Goal: Task Accomplishment & Management: Manage account settings

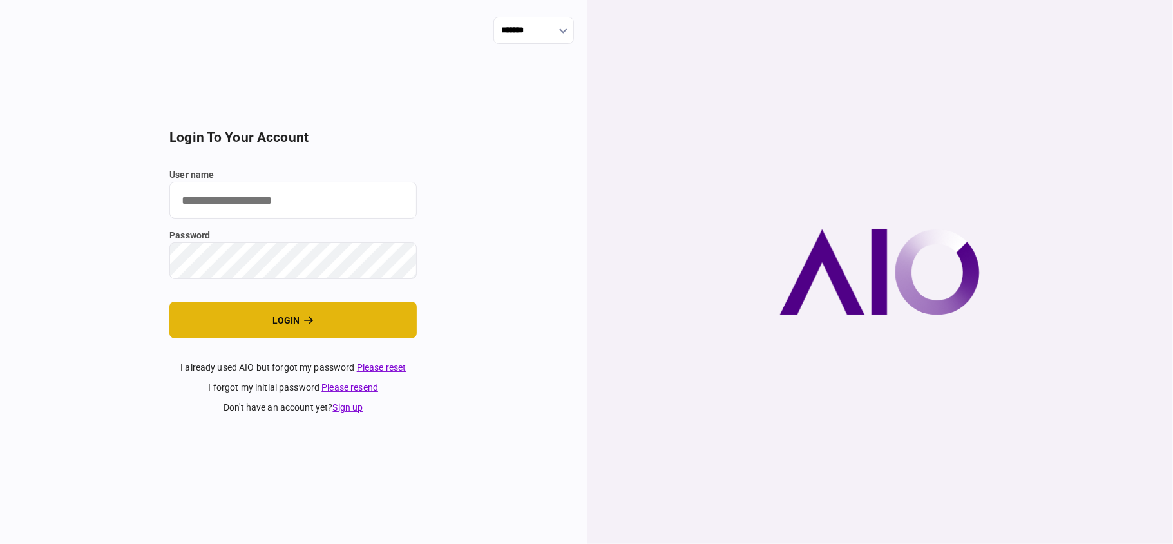
type input "**"
click at [326, 325] on button "login" at bounding box center [292, 320] width 247 height 37
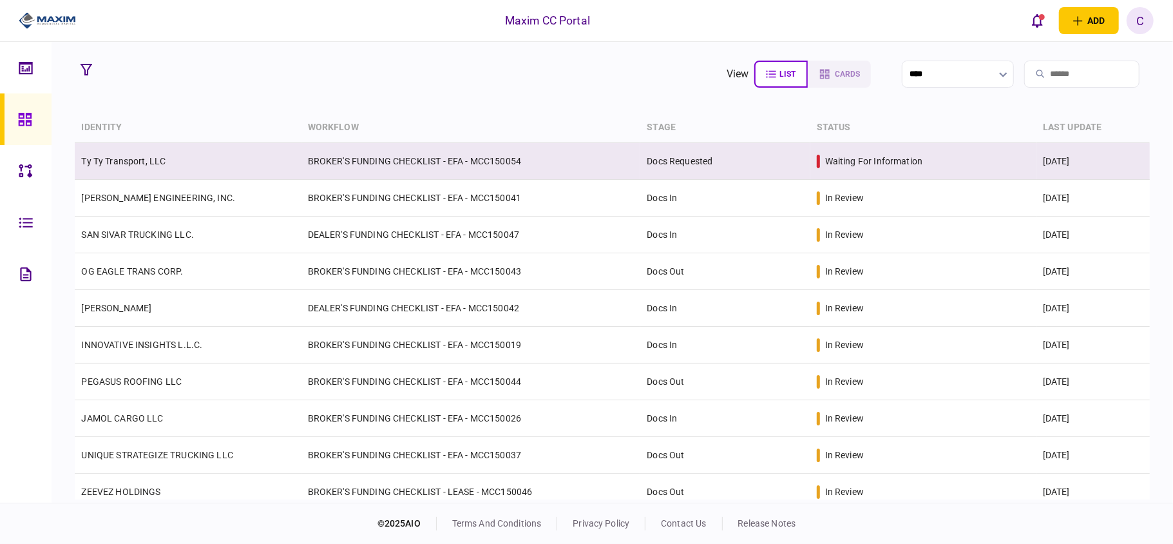
click at [142, 164] on link "Ty Ty Transport, LLC" at bounding box center [123, 161] width 84 height 10
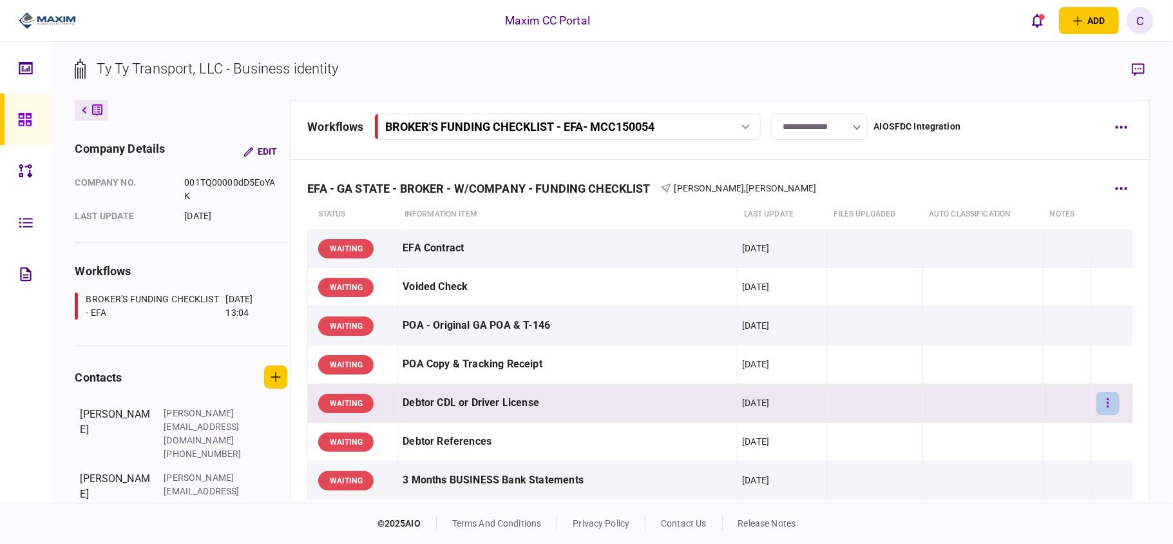
click at [1107, 408] on icon "button" at bounding box center [1108, 403] width 3 height 12
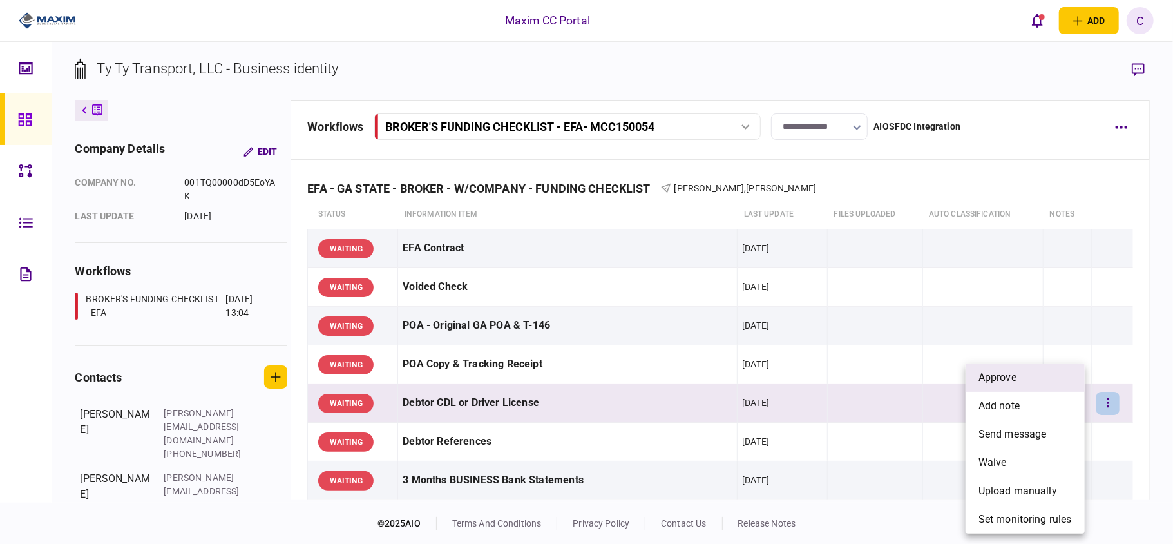
click at [1046, 385] on li "approve" at bounding box center [1025, 377] width 119 height 28
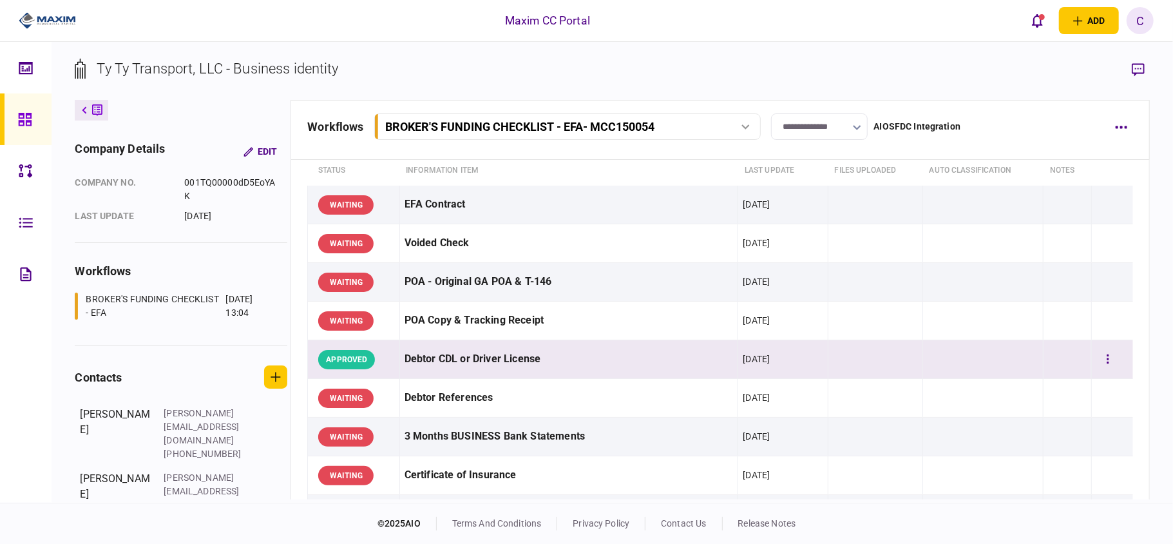
scroll to position [86, 0]
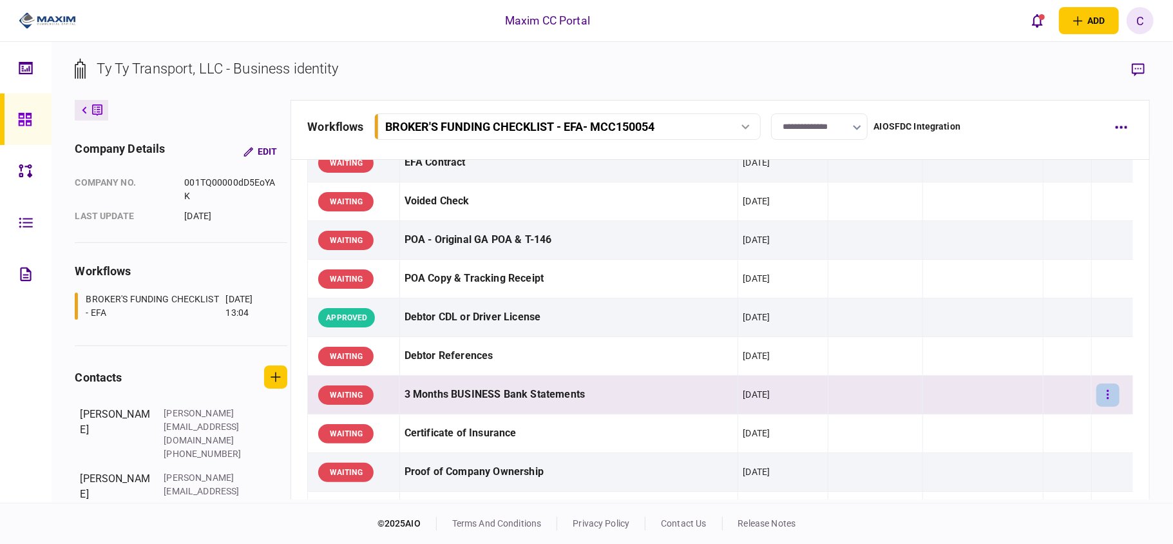
click at [1101, 394] on button "button" at bounding box center [1108, 394] width 23 height 23
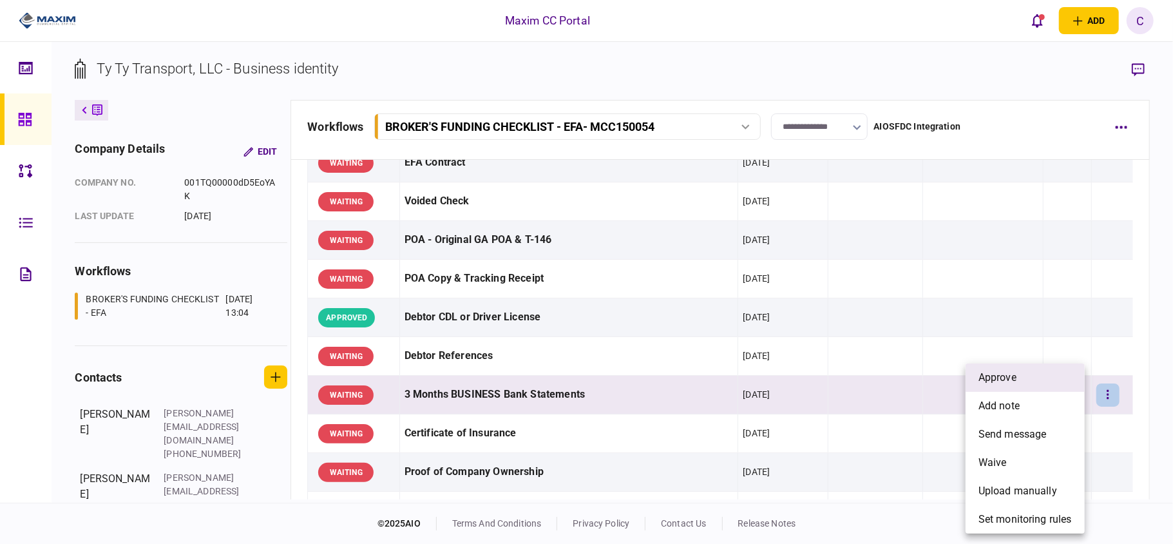
click at [1028, 379] on li "approve" at bounding box center [1025, 377] width 119 height 28
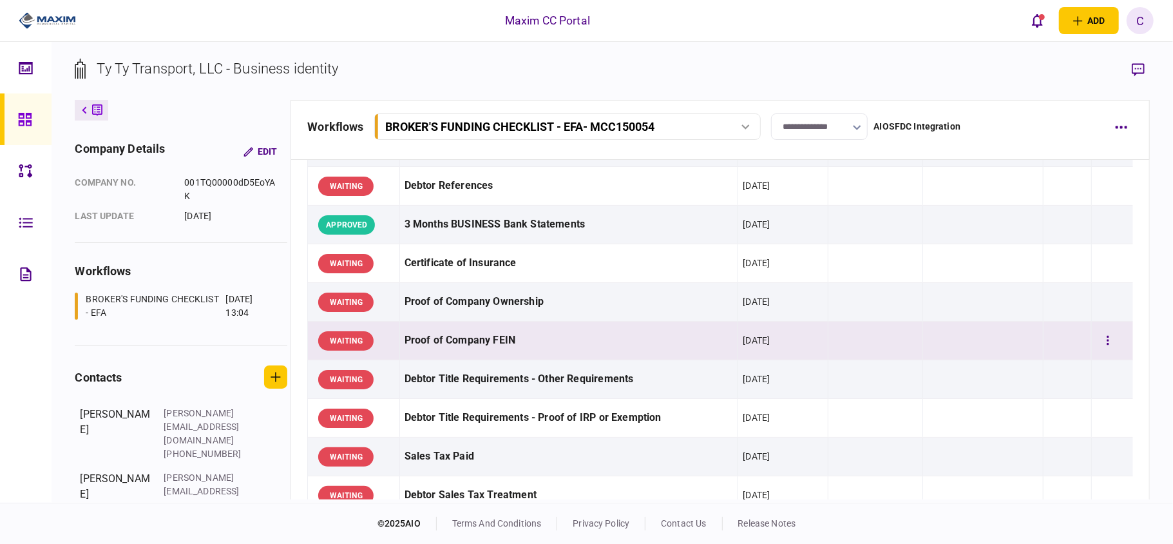
scroll to position [258, 0]
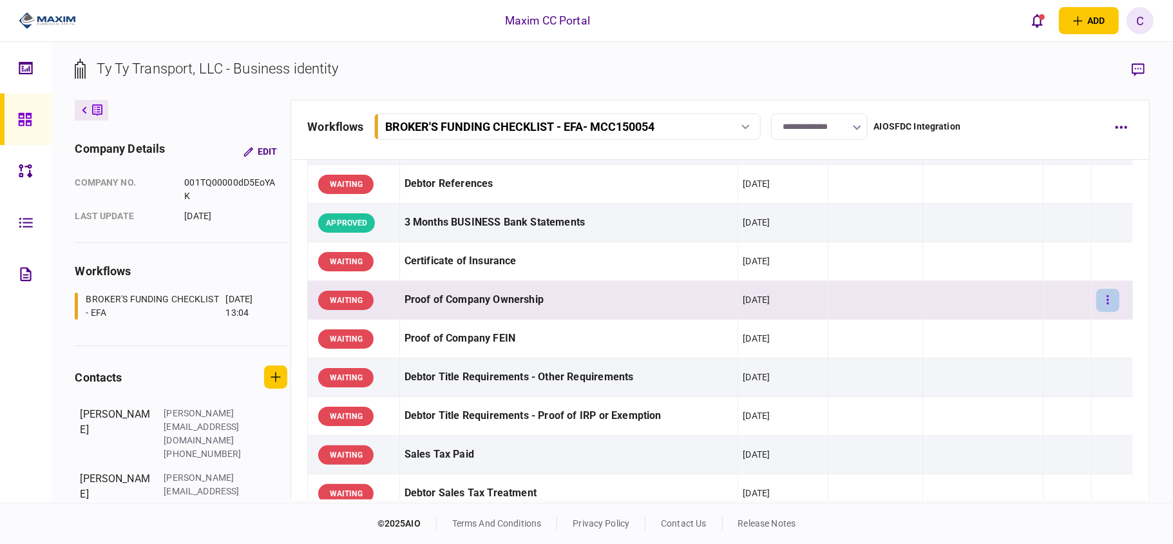
click at [1097, 302] on button "button" at bounding box center [1108, 300] width 23 height 23
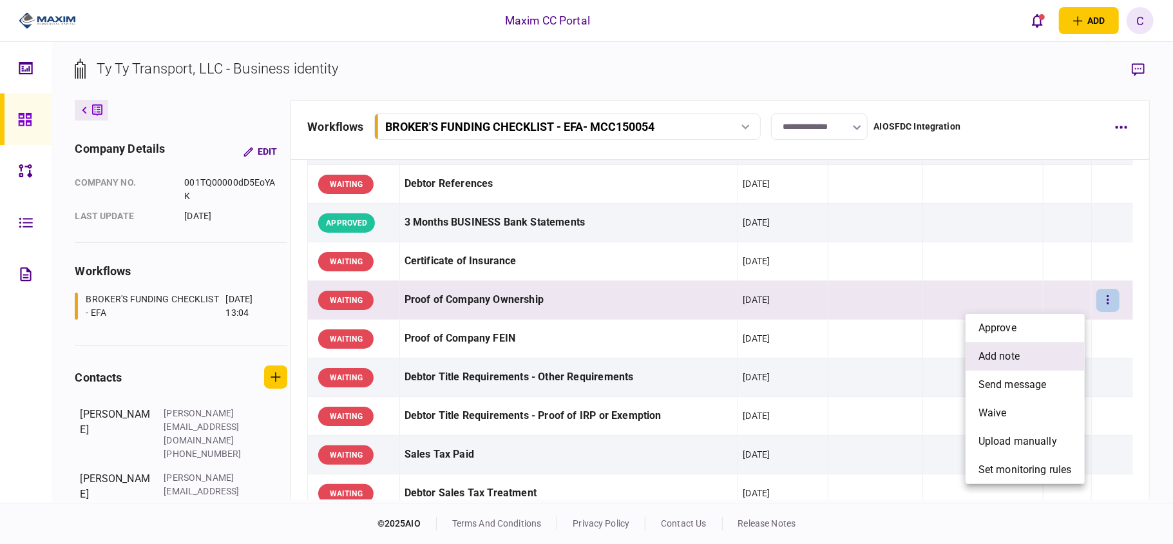
click at [1005, 351] on span "add note" at bounding box center [999, 356] width 41 height 15
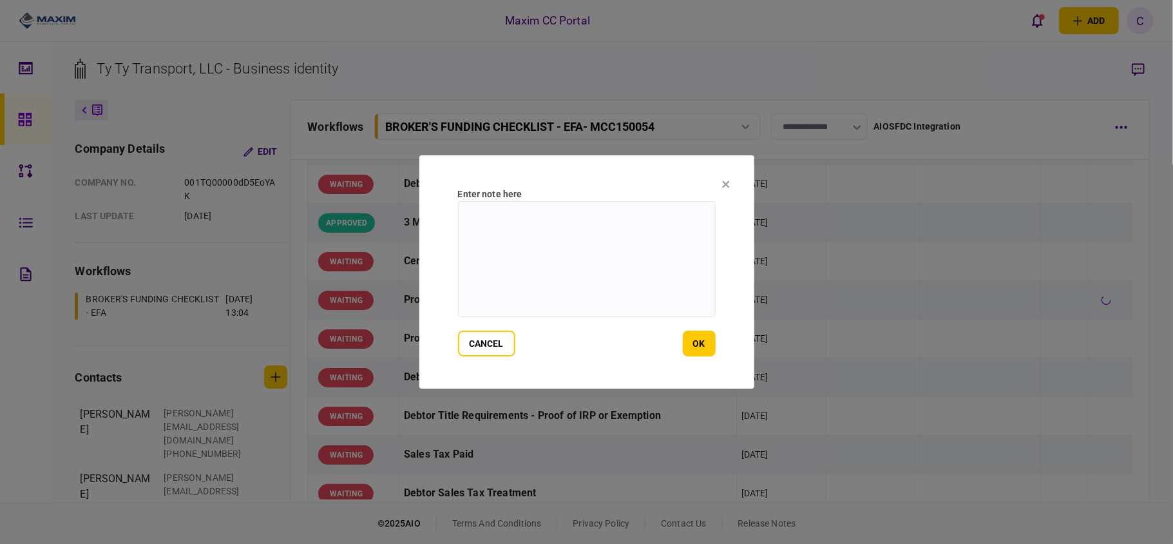
click at [565, 238] on textarea at bounding box center [587, 259] width 258 height 116
paste textarea "**********"
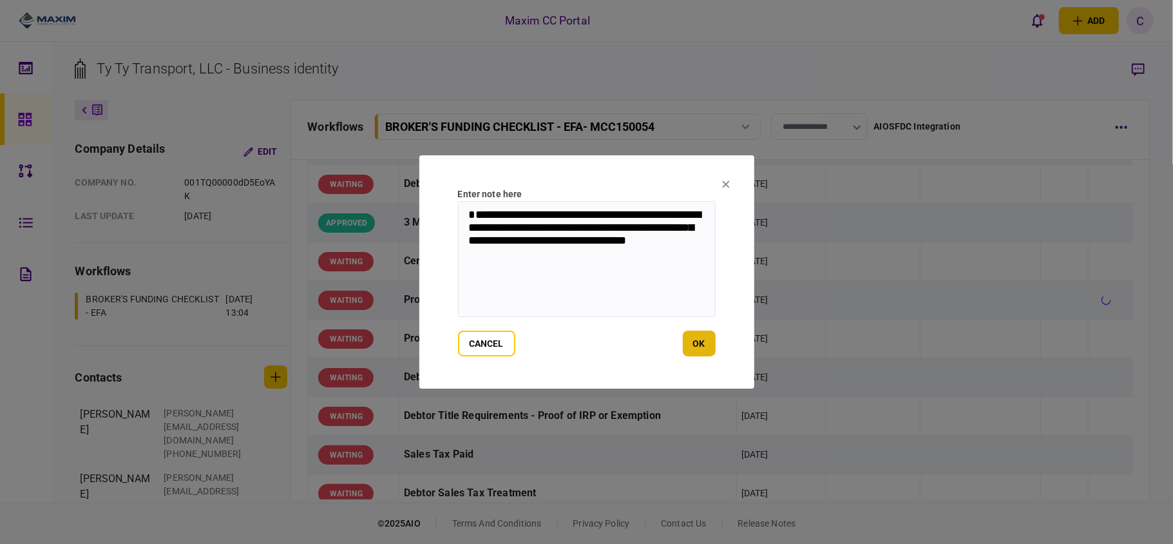
type textarea "**********"
click at [702, 338] on button "ok" at bounding box center [699, 344] width 33 height 26
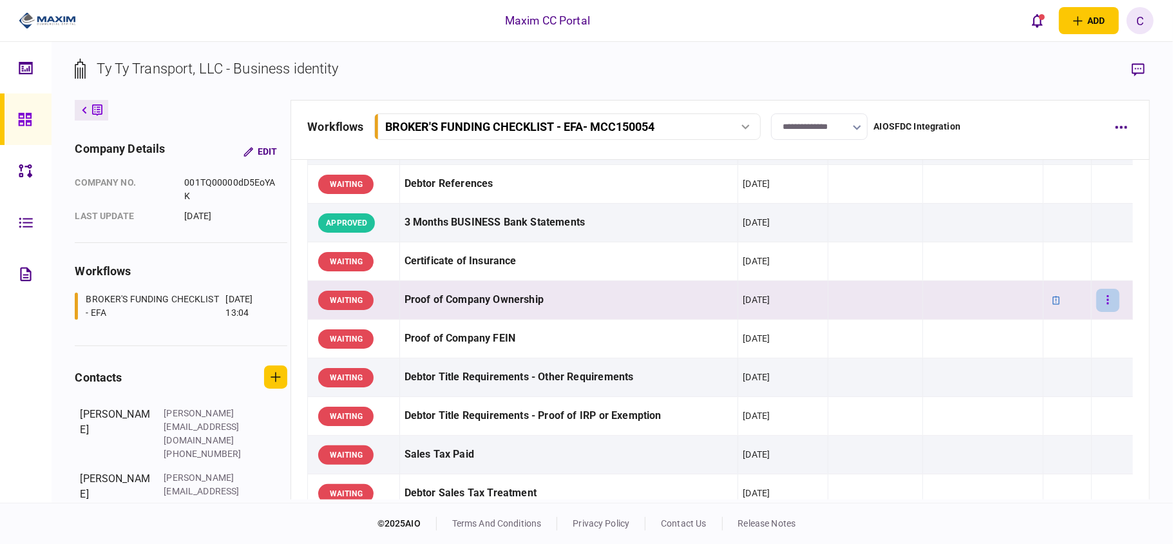
click at [1102, 297] on button "button" at bounding box center [1108, 300] width 23 height 23
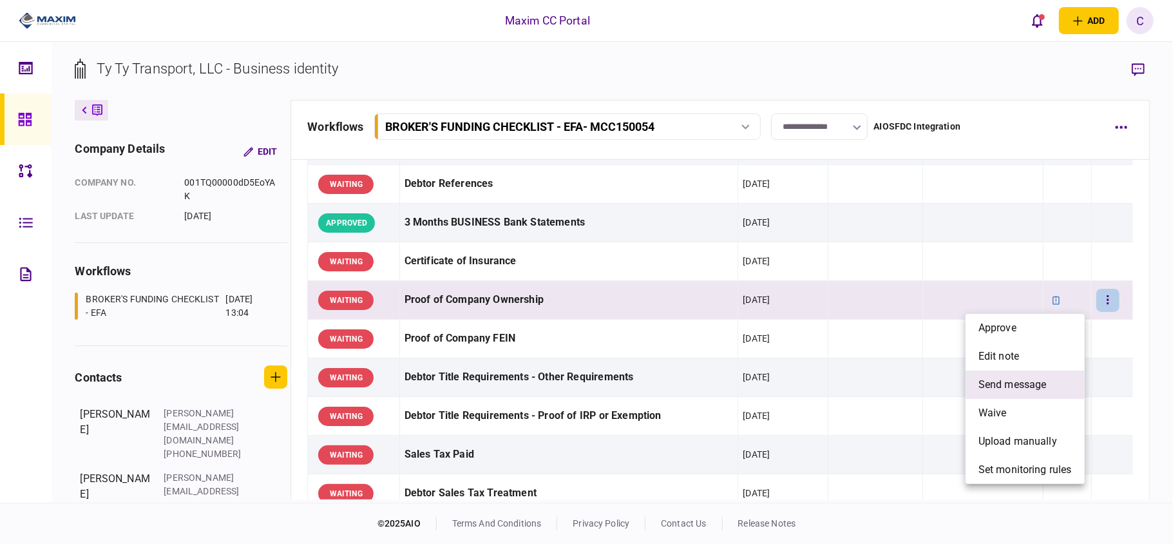
click at [1001, 380] on span "send message" at bounding box center [1013, 384] width 68 height 15
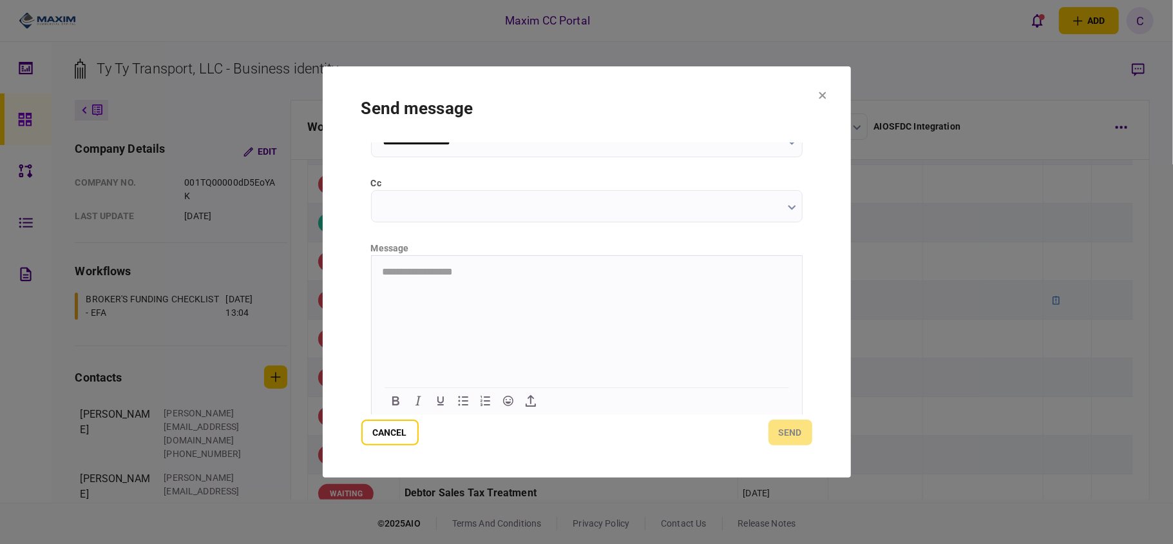
scroll to position [162, 0]
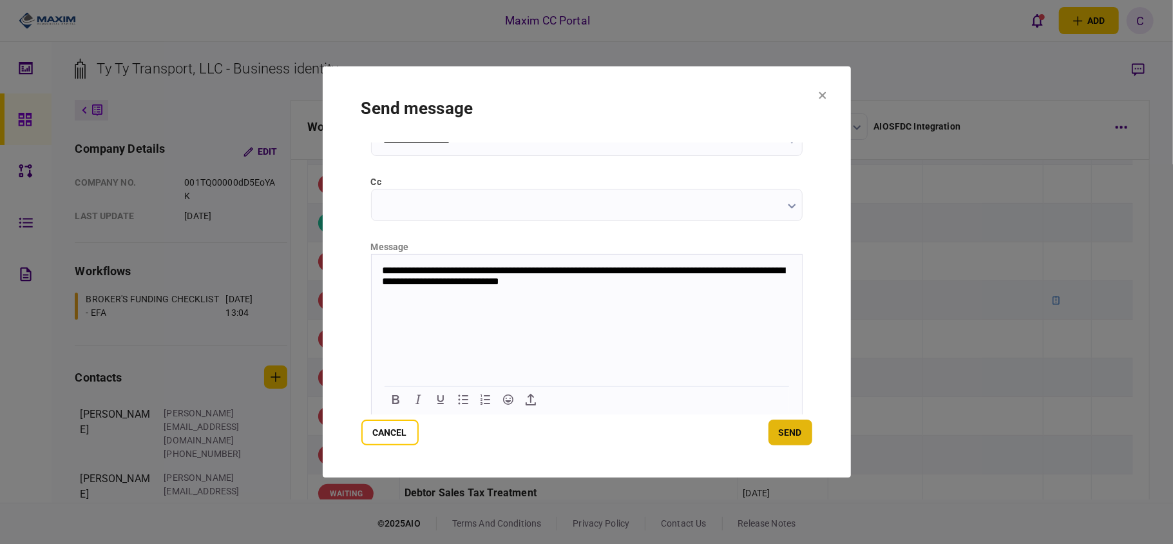
click at [794, 431] on button "send" at bounding box center [791, 432] width 44 height 26
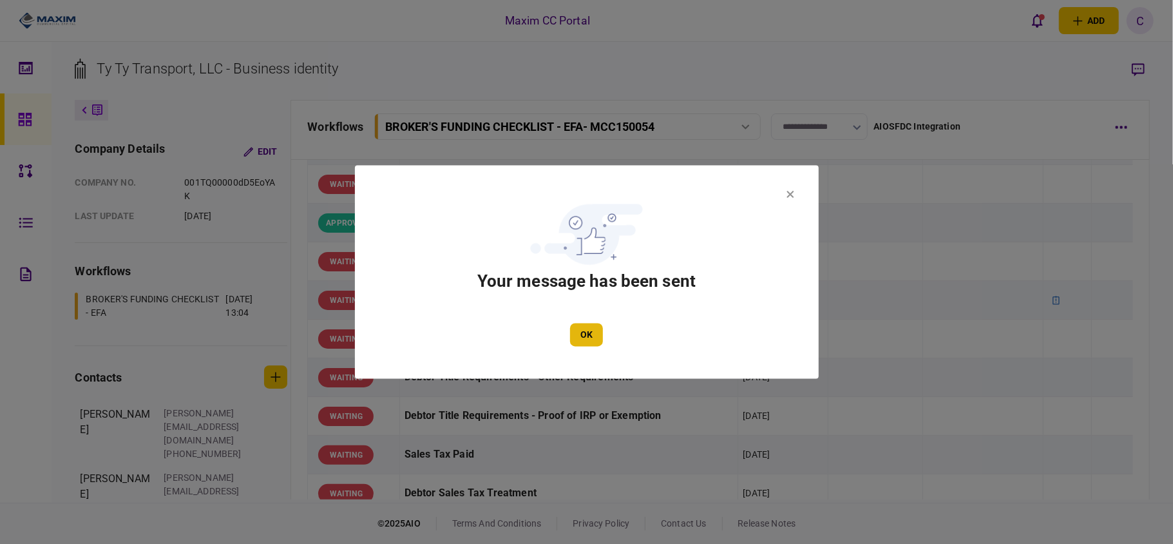
click at [586, 336] on button "OK" at bounding box center [586, 334] width 33 height 23
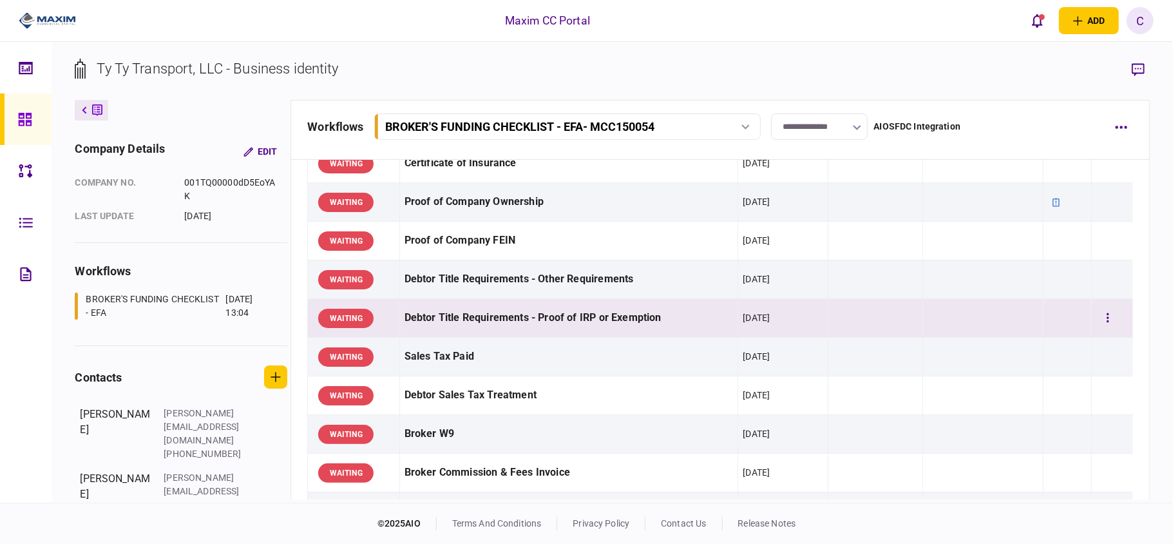
scroll to position [429, 0]
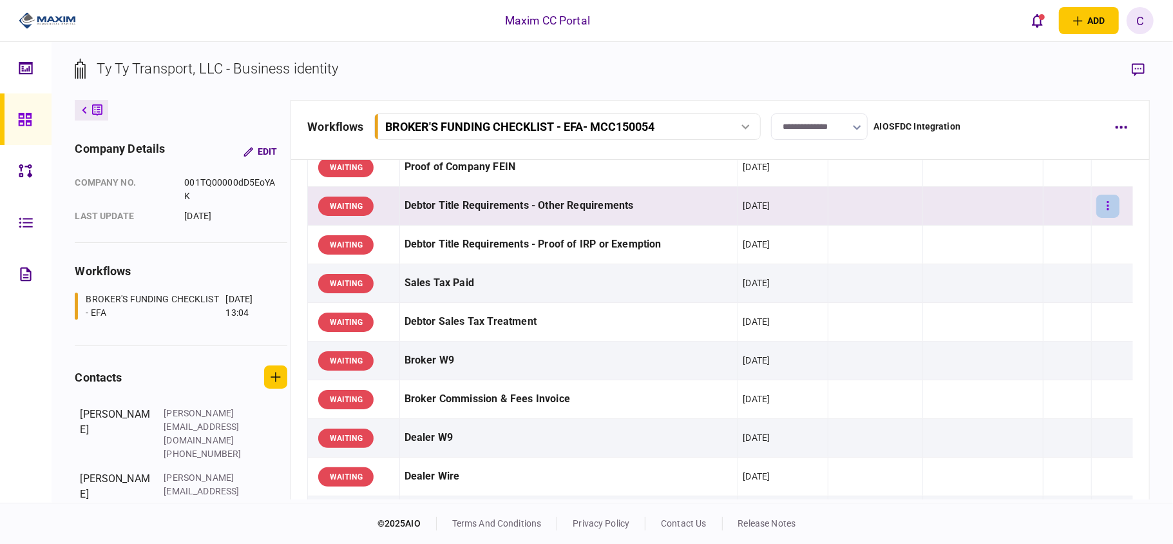
click at [1097, 204] on button "button" at bounding box center [1108, 206] width 23 height 23
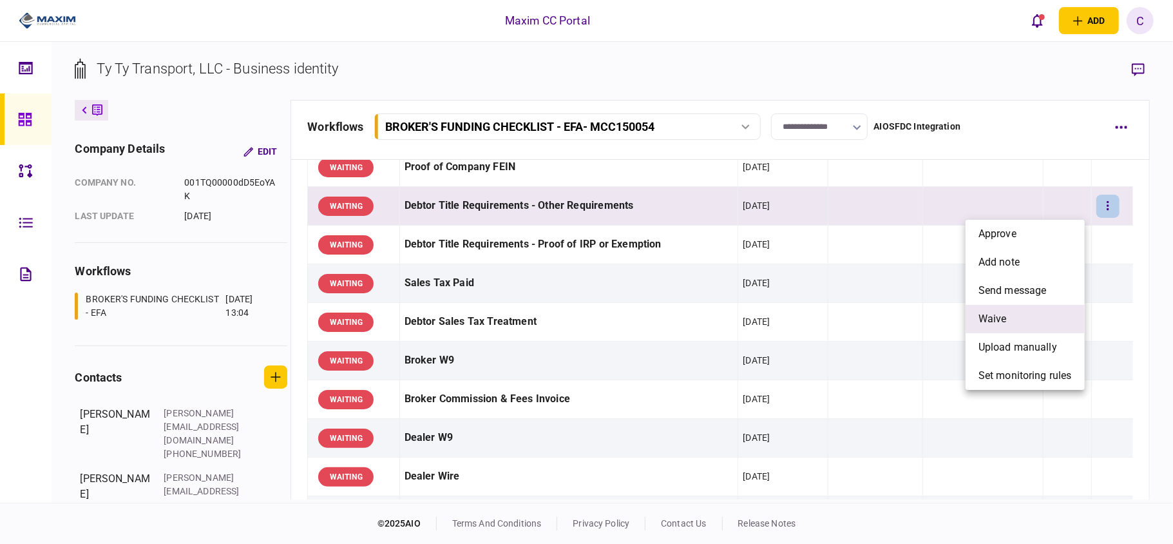
click at [992, 313] on span "waive" at bounding box center [993, 318] width 28 height 15
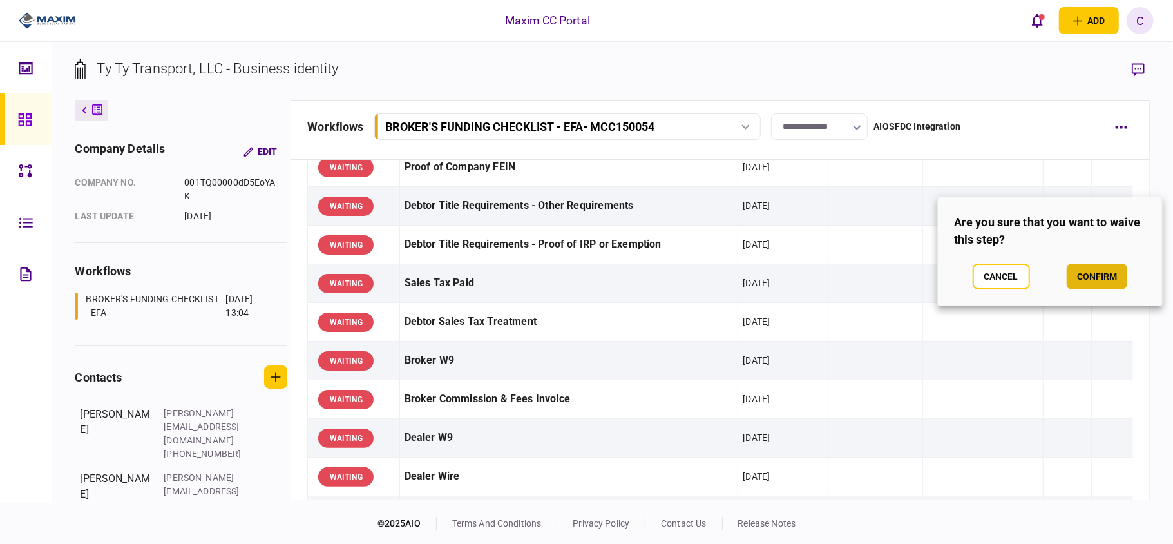
click at [1088, 269] on button "confirm" at bounding box center [1097, 277] width 61 height 26
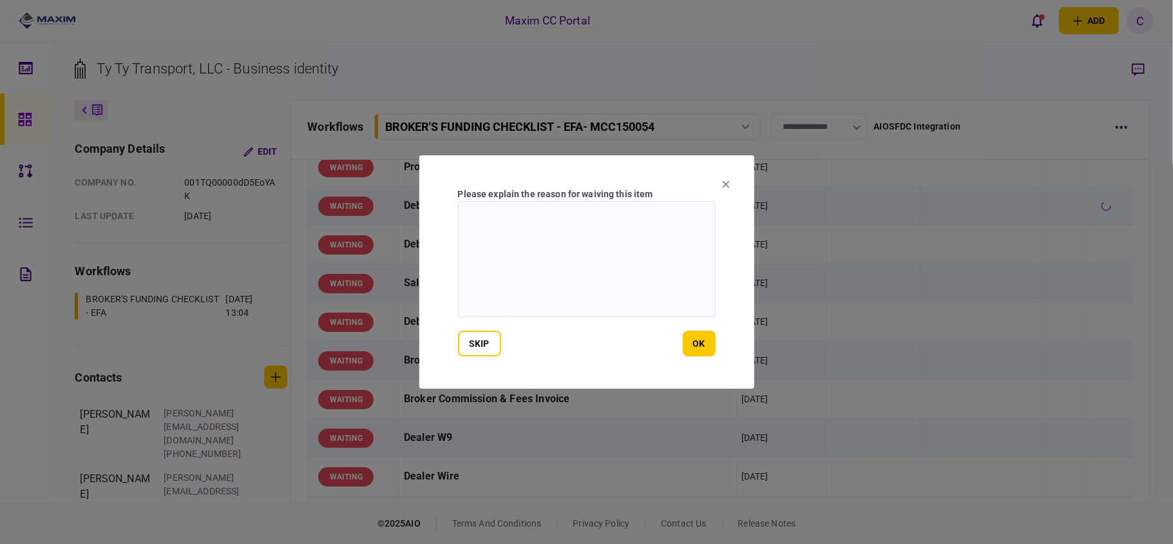
click at [606, 220] on textarea at bounding box center [587, 259] width 258 height 116
type textarea "**********"
click at [699, 345] on button "ok" at bounding box center [699, 344] width 33 height 26
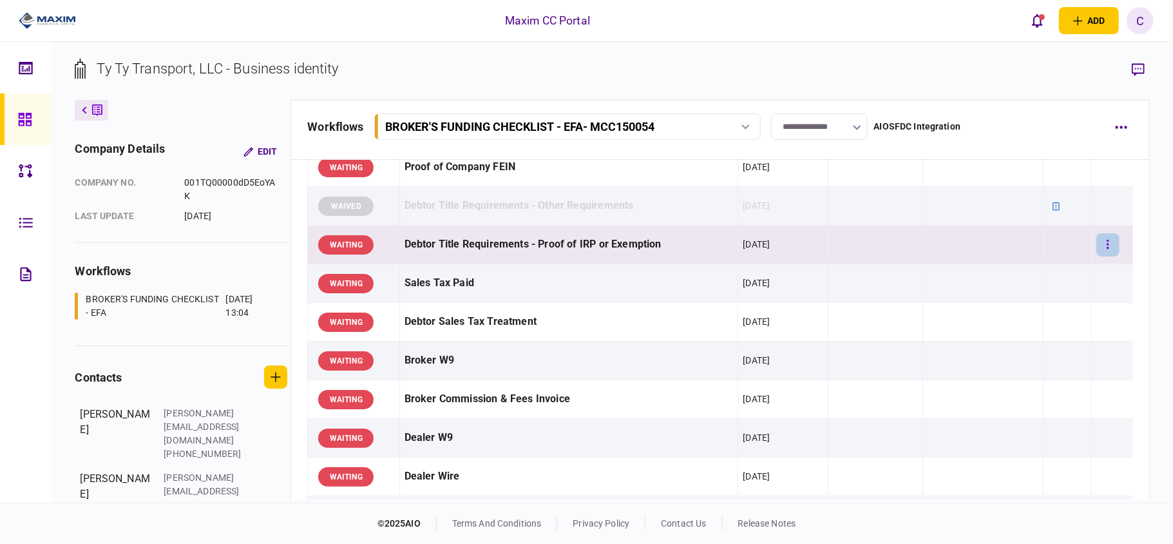
click at [1101, 250] on button "button" at bounding box center [1108, 244] width 23 height 23
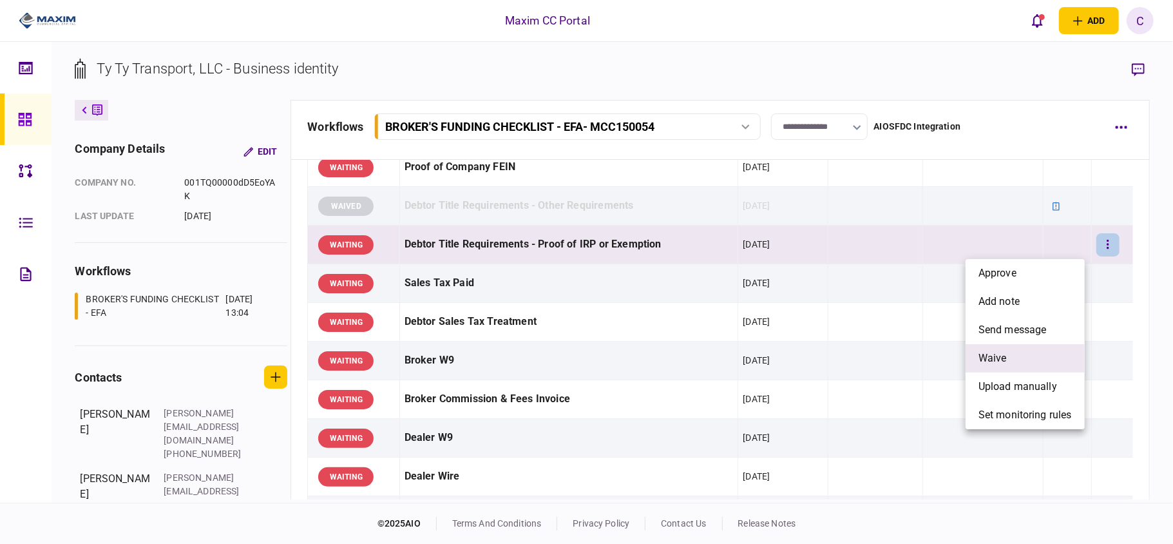
click at [994, 354] on span "waive" at bounding box center [993, 358] width 28 height 15
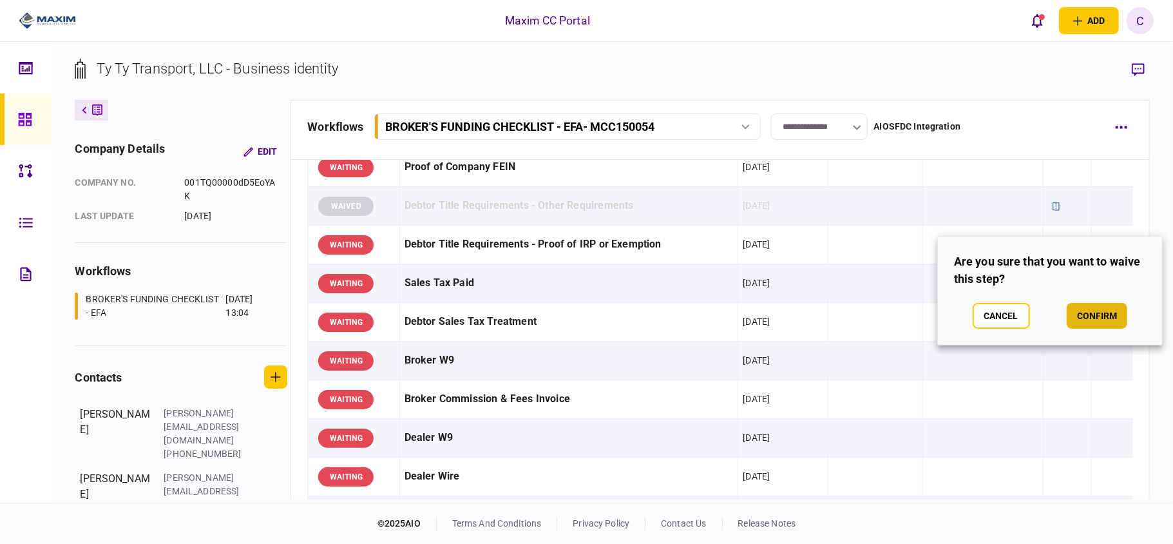
click at [1093, 321] on button "confirm" at bounding box center [1097, 316] width 61 height 26
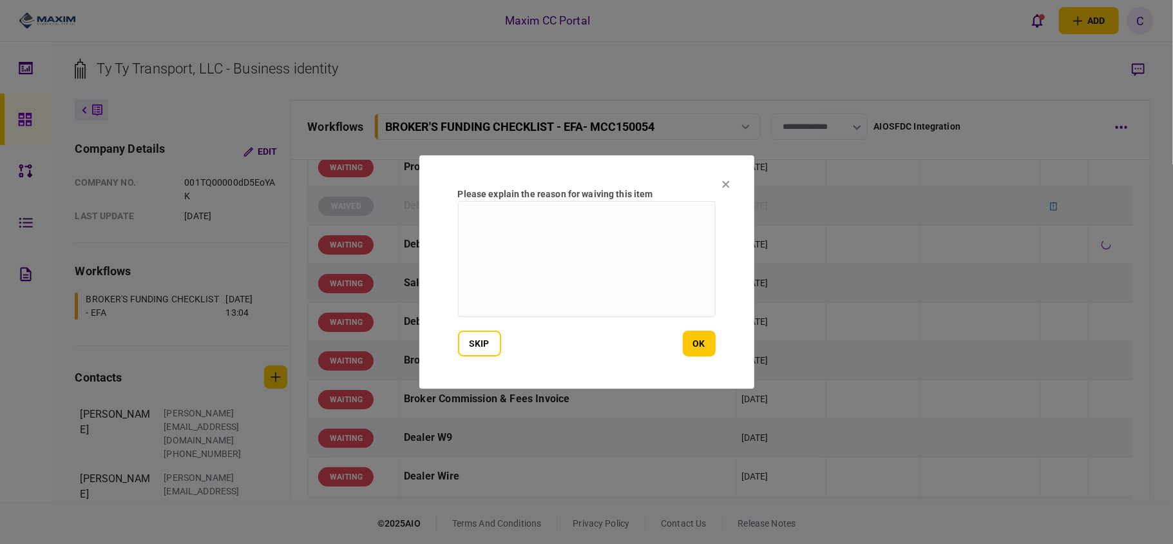
click at [563, 219] on textarea at bounding box center [587, 259] width 258 height 116
type textarea "**********"
click at [709, 340] on button "ok" at bounding box center [699, 344] width 33 height 26
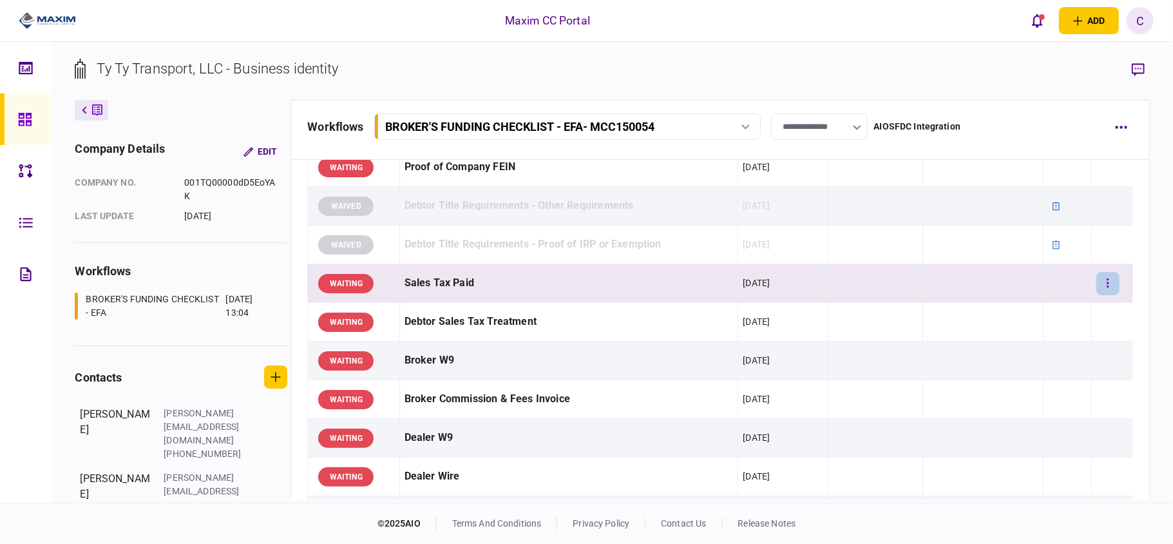
click at [1101, 282] on button "button" at bounding box center [1108, 283] width 23 height 23
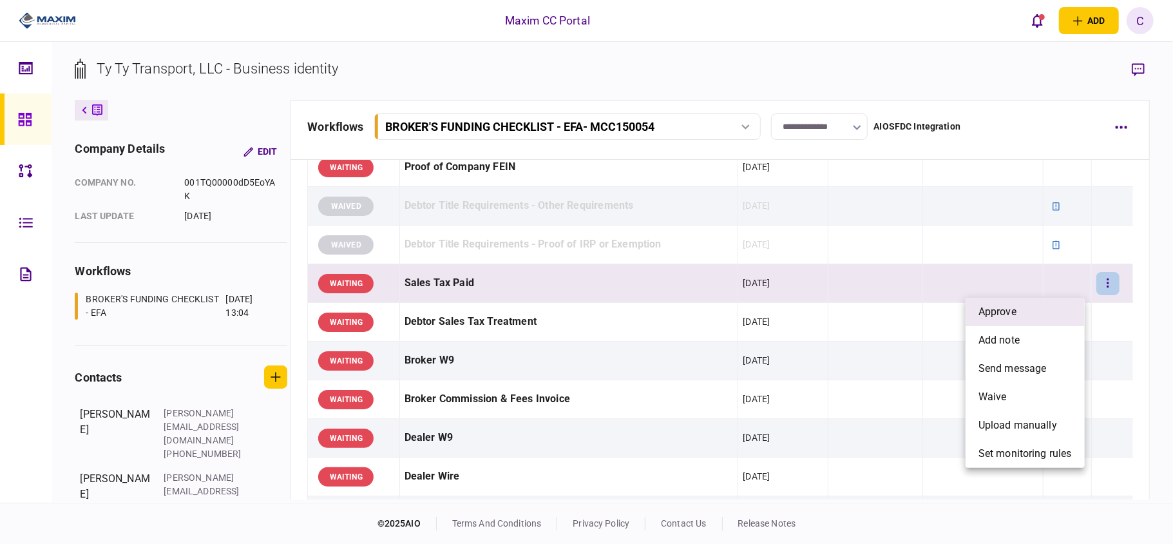
click at [1008, 310] on span "approve" at bounding box center [998, 311] width 38 height 15
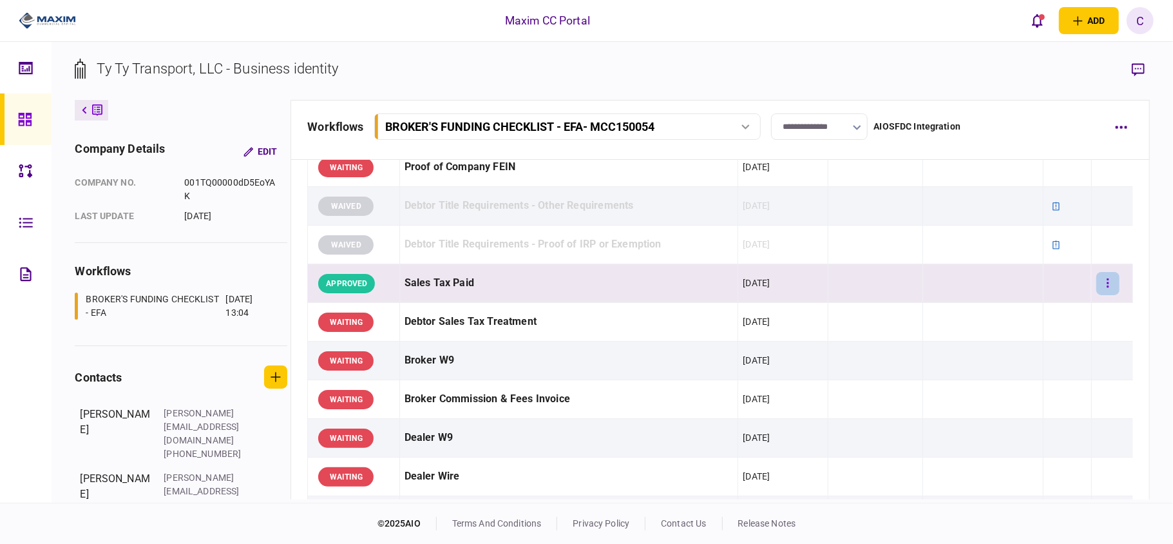
click at [1101, 287] on button "button" at bounding box center [1108, 283] width 23 height 23
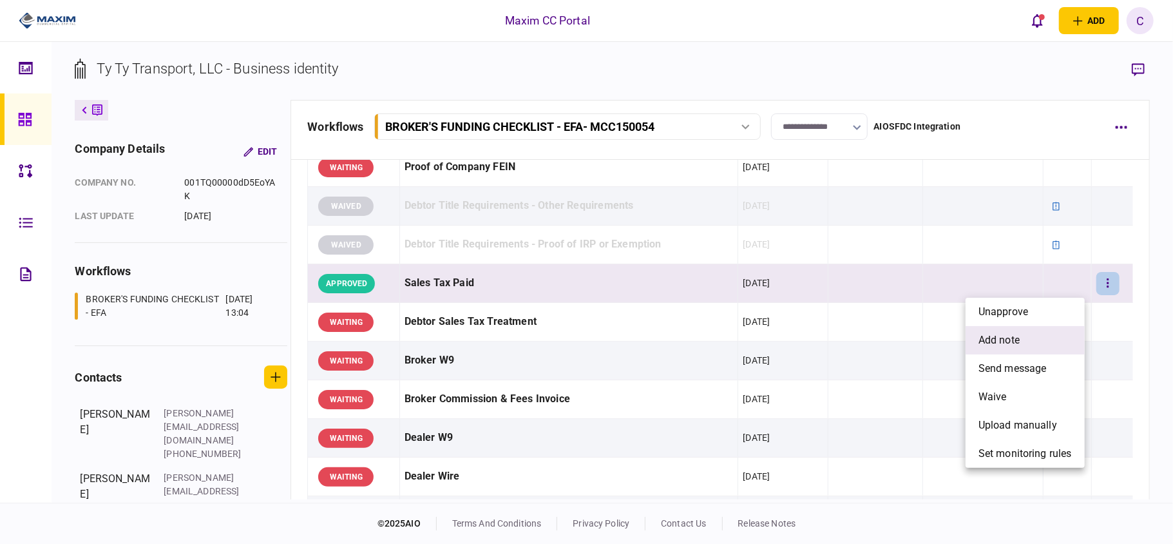
click at [990, 330] on li "add note" at bounding box center [1025, 340] width 119 height 28
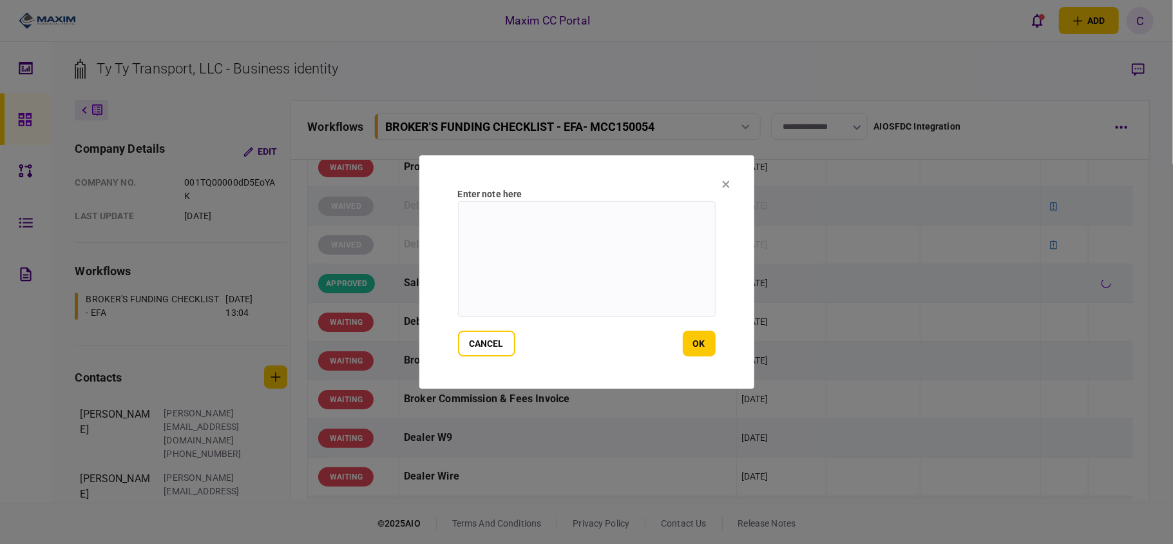
click at [573, 220] on textarea at bounding box center [587, 259] width 258 height 116
paste textarea "**********"
type textarea "**********"
click at [695, 338] on button "ok" at bounding box center [699, 344] width 33 height 26
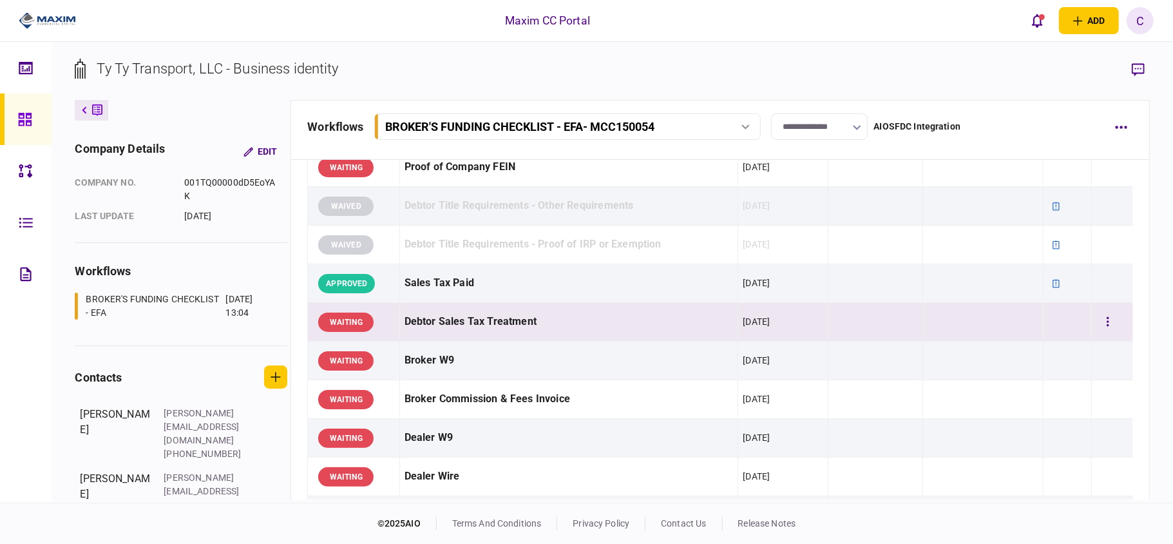
scroll to position [515, 0]
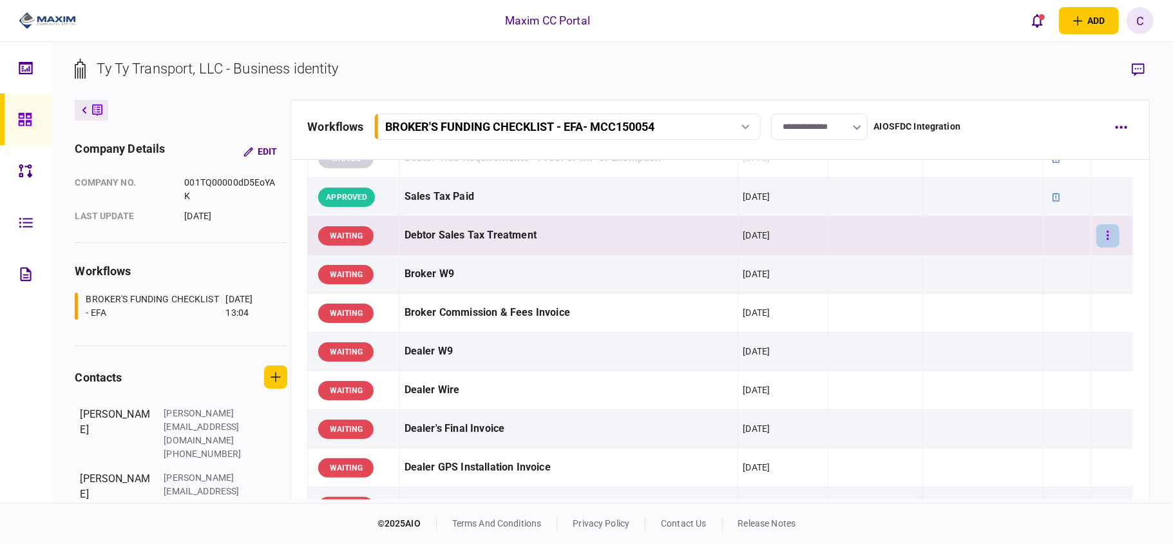
click at [1107, 237] on icon "button" at bounding box center [1108, 235] width 3 height 12
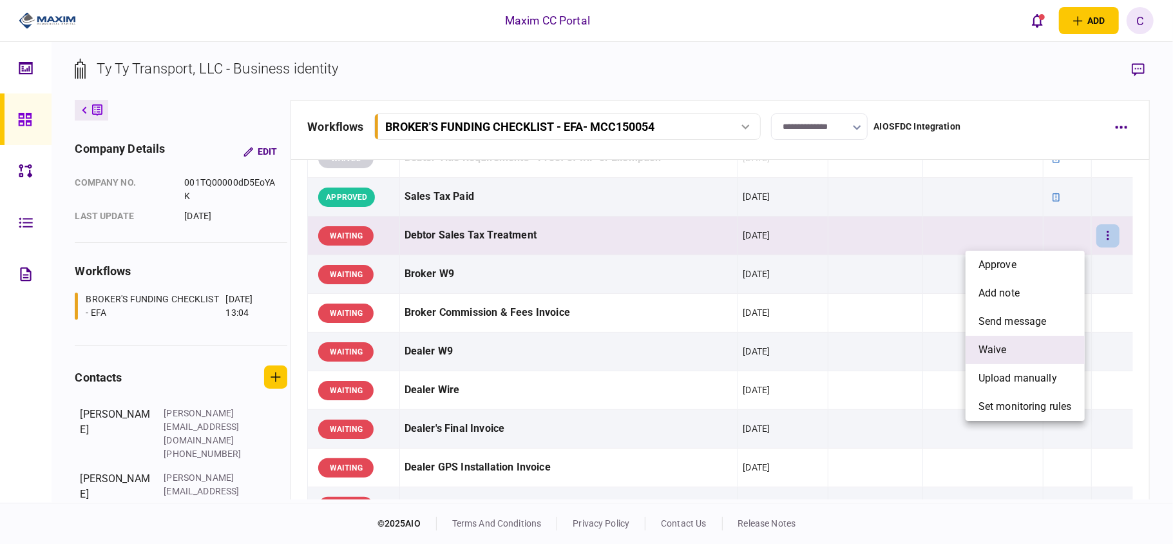
click at [980, 347] on span "waive" at bounding box center [993, 349] width 28 height 15
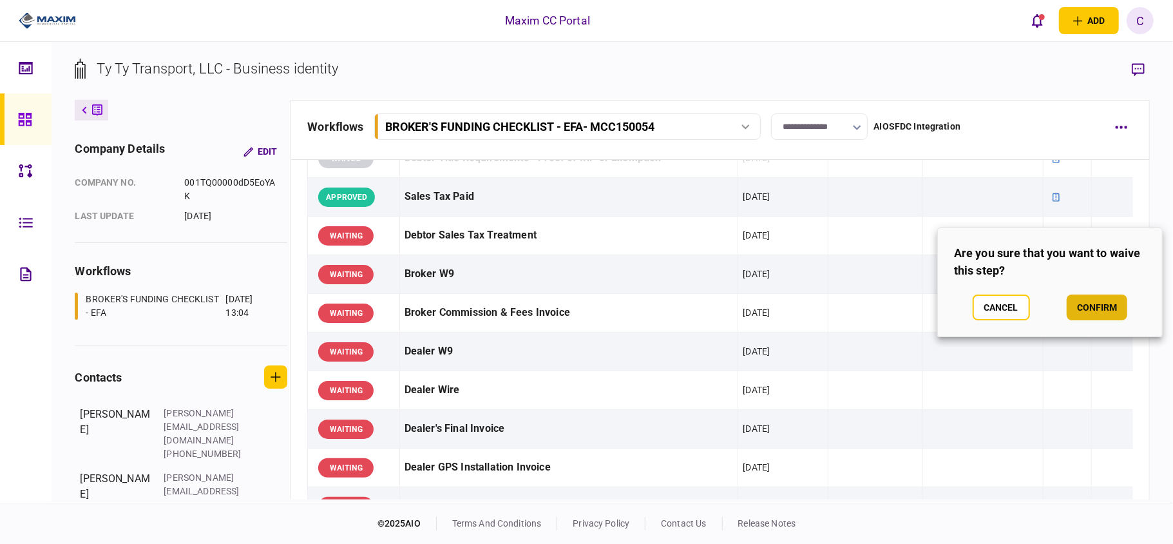
click at [1083, 307] on button "confirm" at bounding box center [1097, 307] width 61 height 26
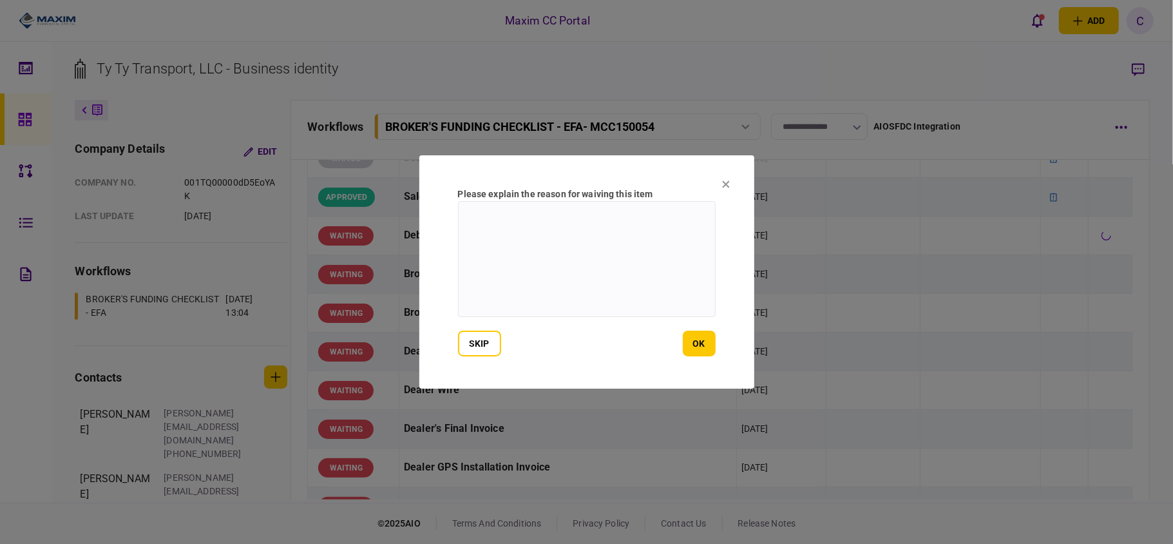
click at [571, 214] on textarea at bounding box center [587, 259] width 258 height 116
type textarea "********"
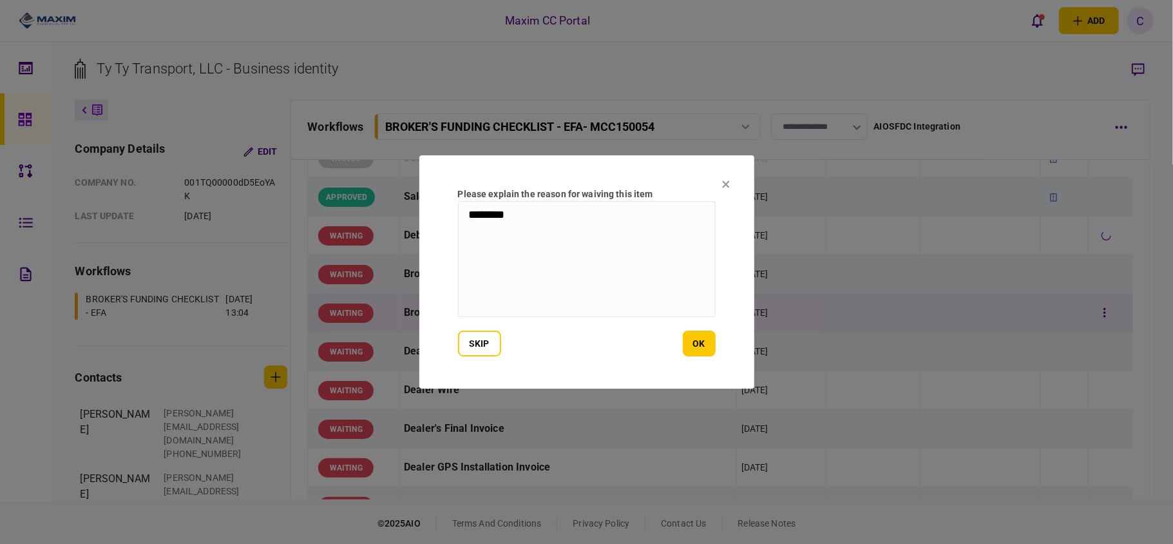
click at [691, 331] on button "ok" at bounding box center [699, 344] width 33 height 26
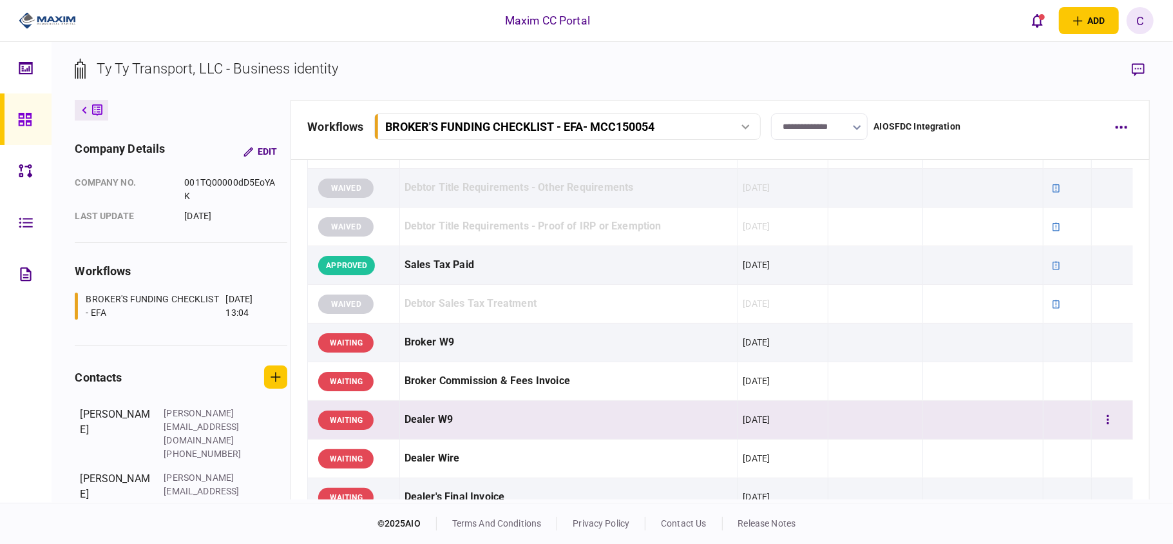
scroll to position [343, 0]
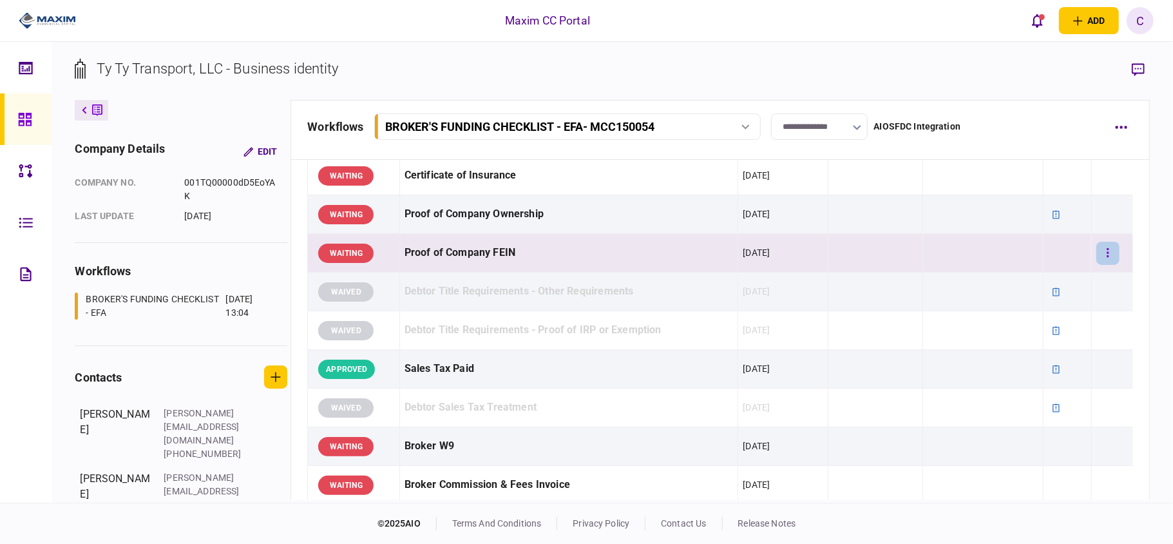
click at [1107, 254] on icon "button" at bounding box center [1108, 252] width 2 height 9
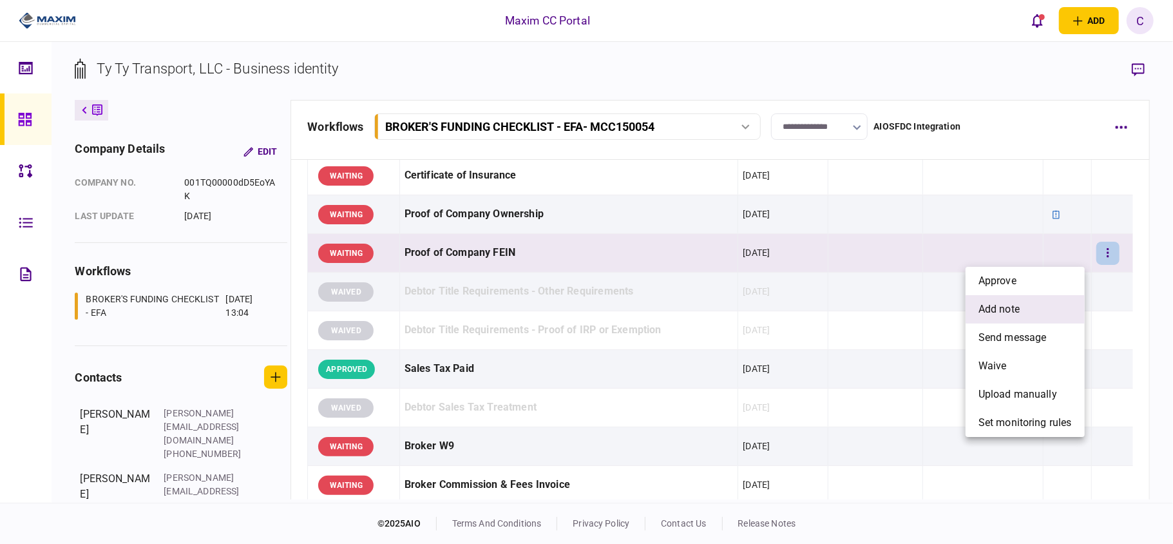
click at [1010, 300] on li "add note" at bounding box center [1025, 309] width 119 height 28
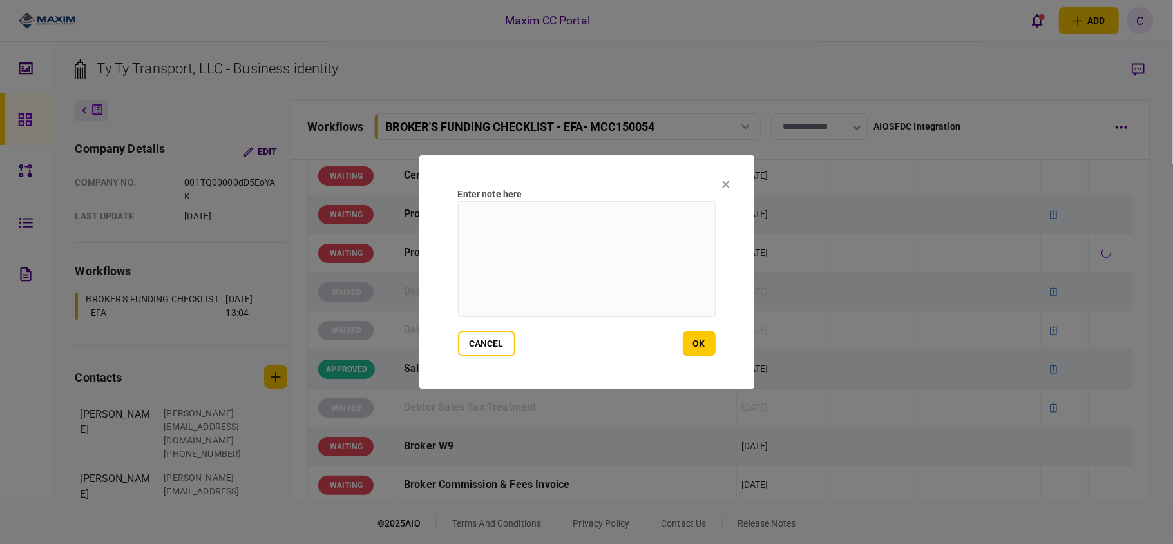
click at [567, 218] on textarea at bounding box center [587, 259] width 258 height 116
paste textarea "**********"
type textarea "**********"
click at [500, 343] on button "cancel" at bounding box center [486, 344] width 57 height 26
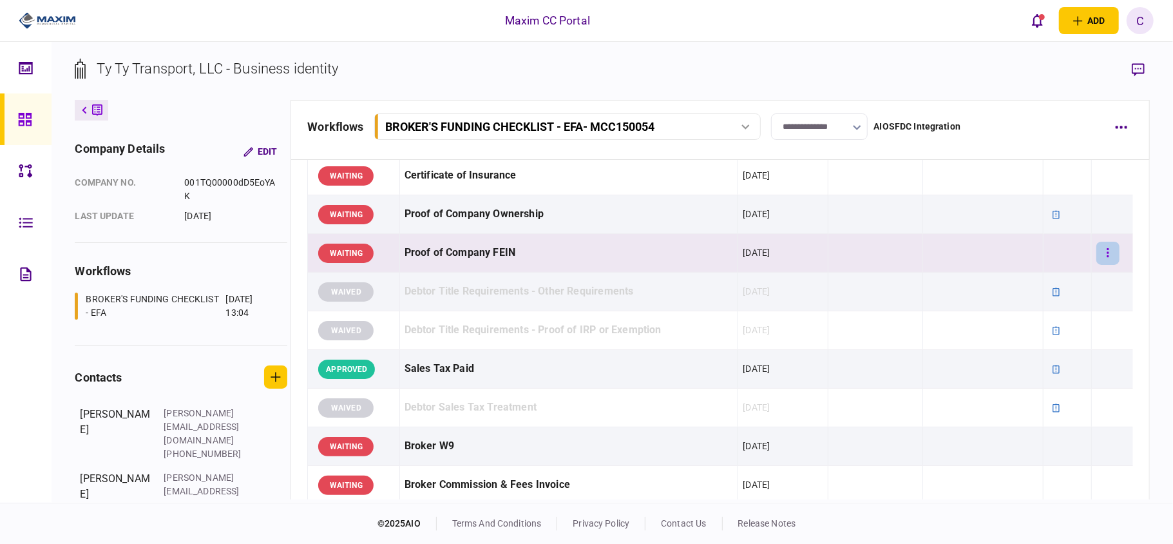
click at [1107, 251] on icon "button" at bounding box center [1108, 252] width 2 height 9
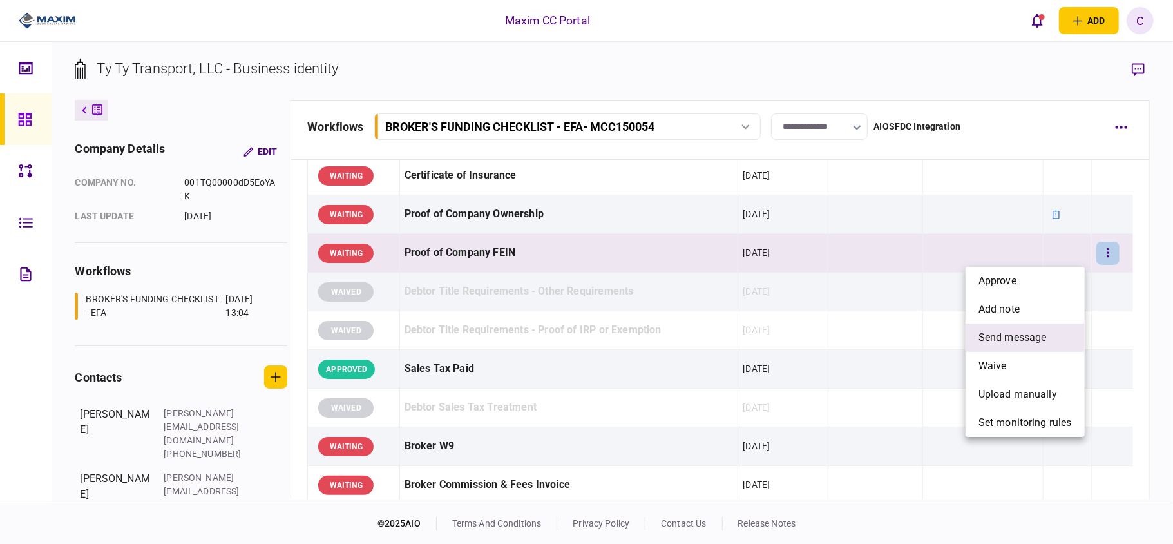
click at [990, 333] on span "send message" at bounding box center [1013, 337] width 68 height 15
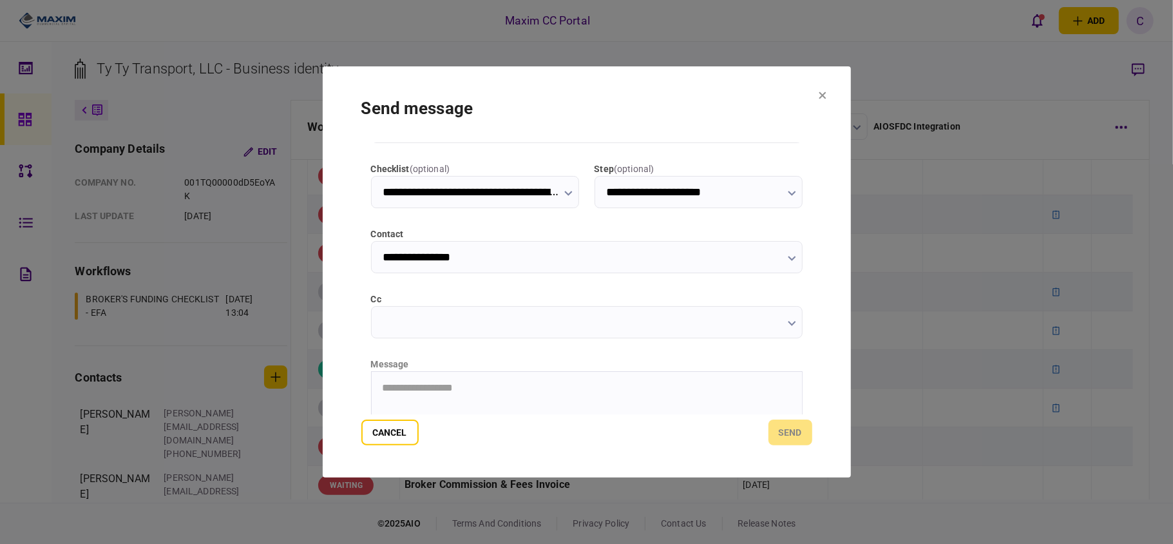
scroll to position [86, 0]
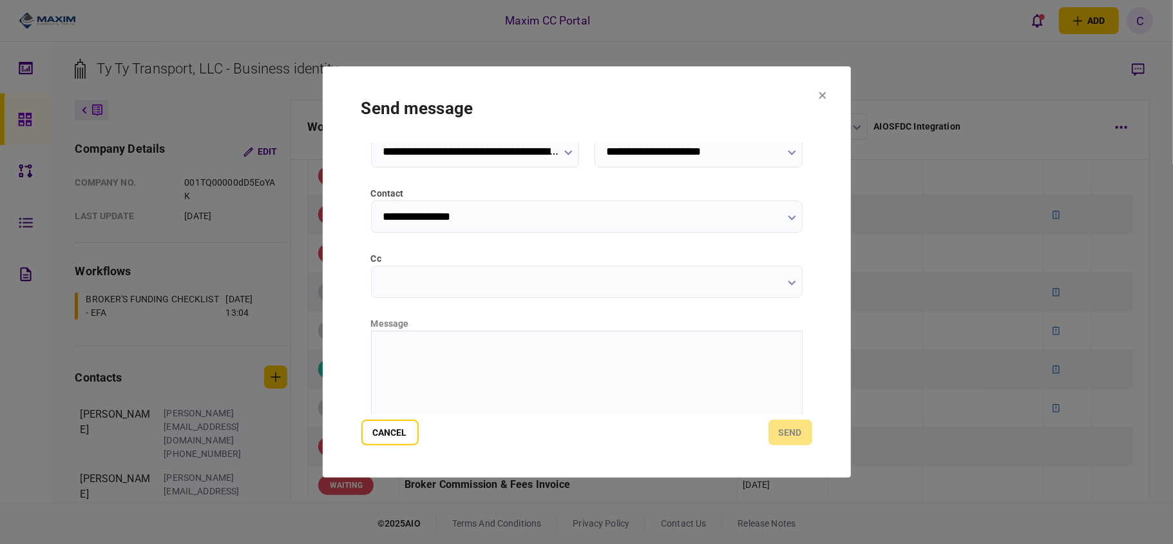
paste body "Rich Text Area. Press ALT-0 for help."
click at [807, 431] on button "send" at bounding box center [791, 432] width 44 height 26
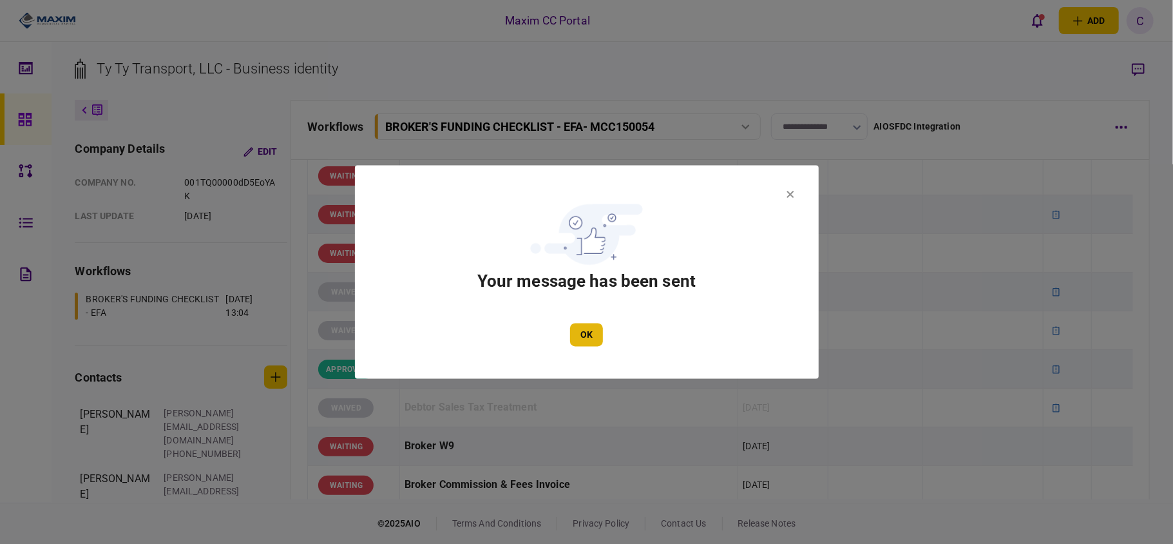
click at [596, 336] on button "OK" at bounding box center [586, 334] width 33 height 23
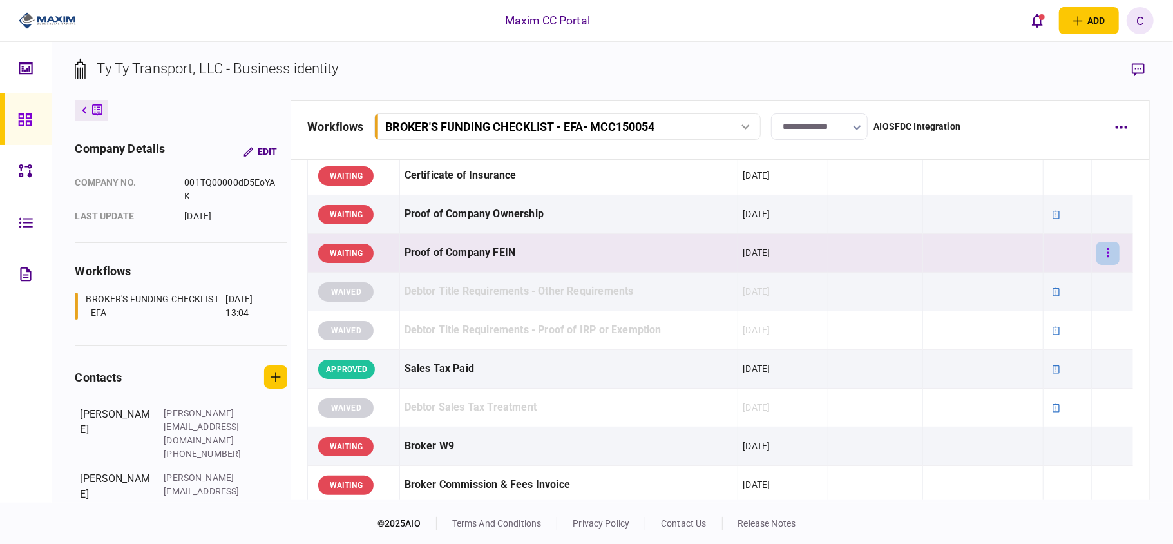
click at [1107, 253] on icon "button" at bounding box center [1108, 253] width 3 height 12
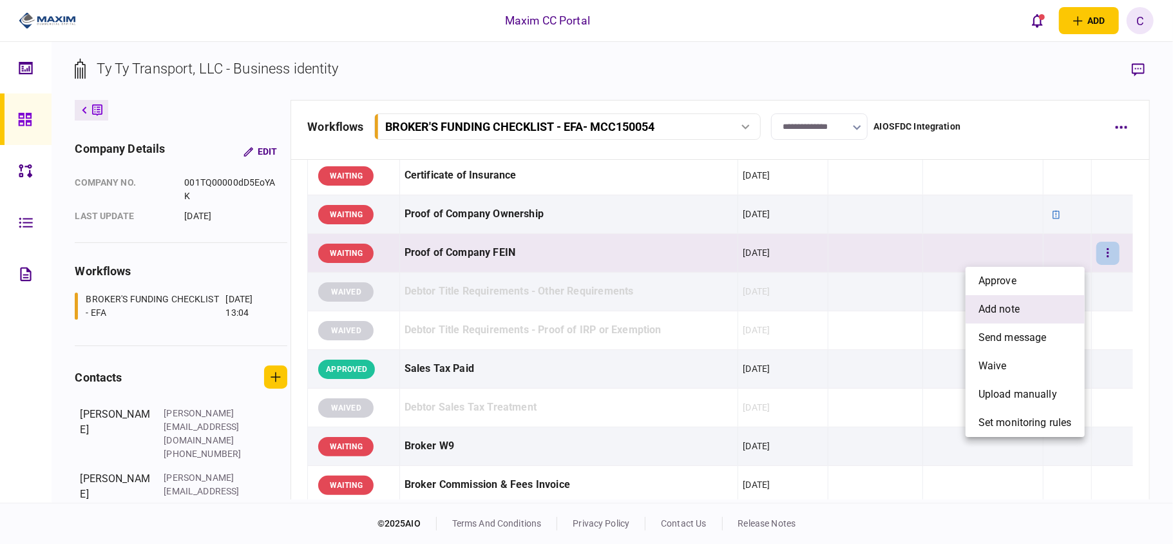
click at [1015, 305] on span "add note" at bounding box center [999, 309] width 41 height 15
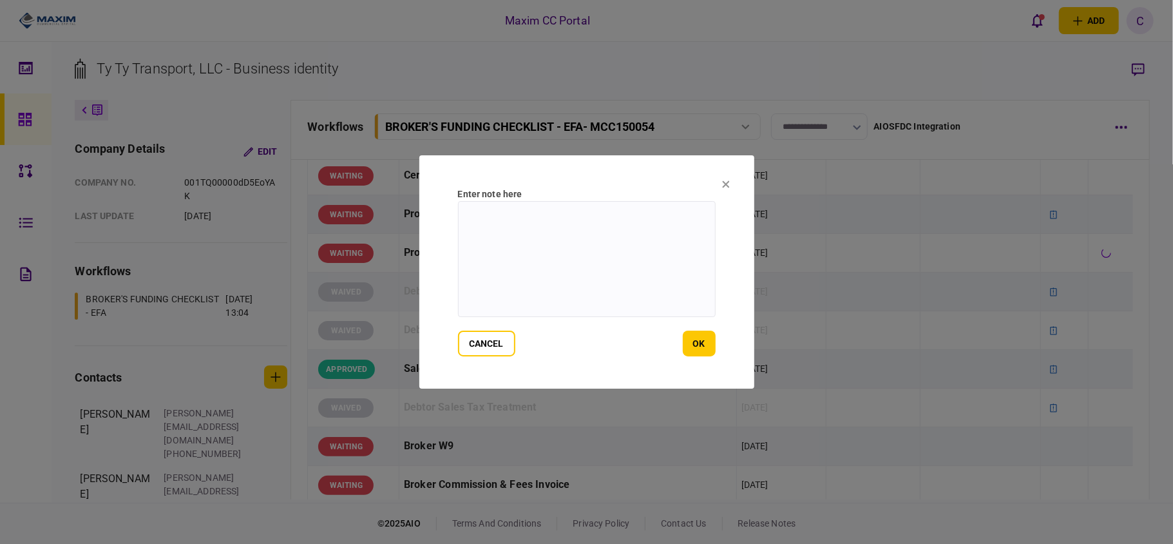
click at [617, 213] on textarea at bounding box center [587, 259] width 258 height 116
paste textarea "**********"
type textarea "**********"
click at [692, 341] on button "ok" at bounding box center [699, 344] width 33 height 26
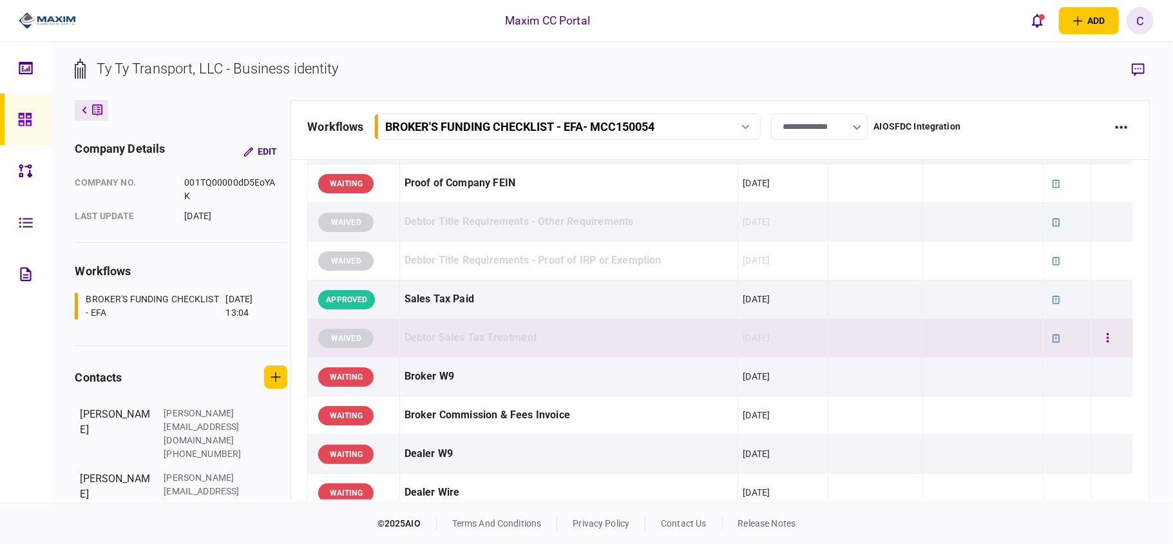
scroll to position [515, 0]
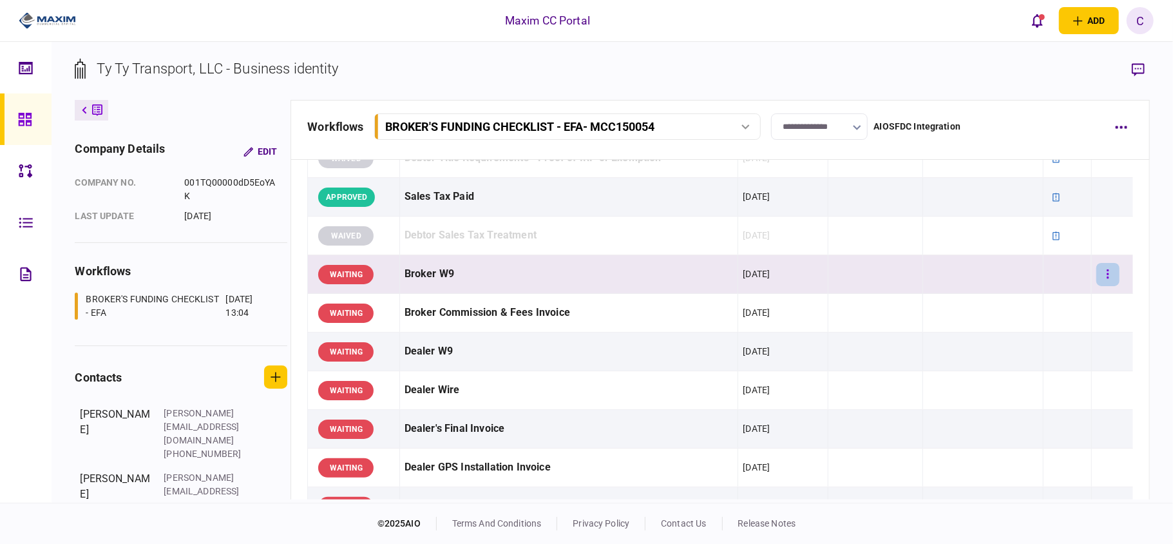
click at [1107, 276] on icon "button" at bounding box center [1108, 274] width 3 height 12
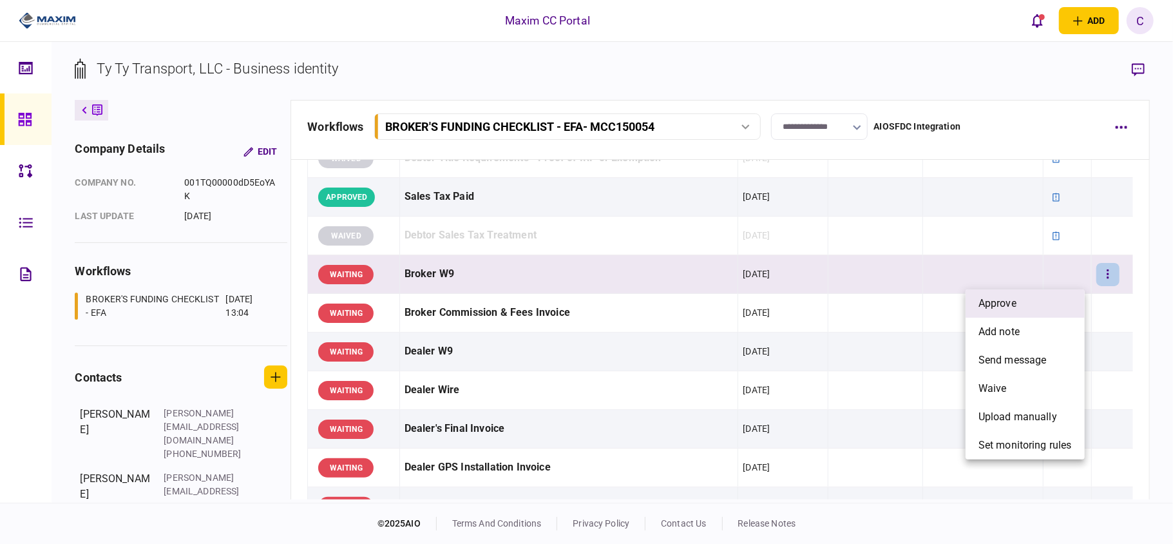
click at [1018, 300] on li "approve" at bounding box center [1025, 303] width 119 height 28
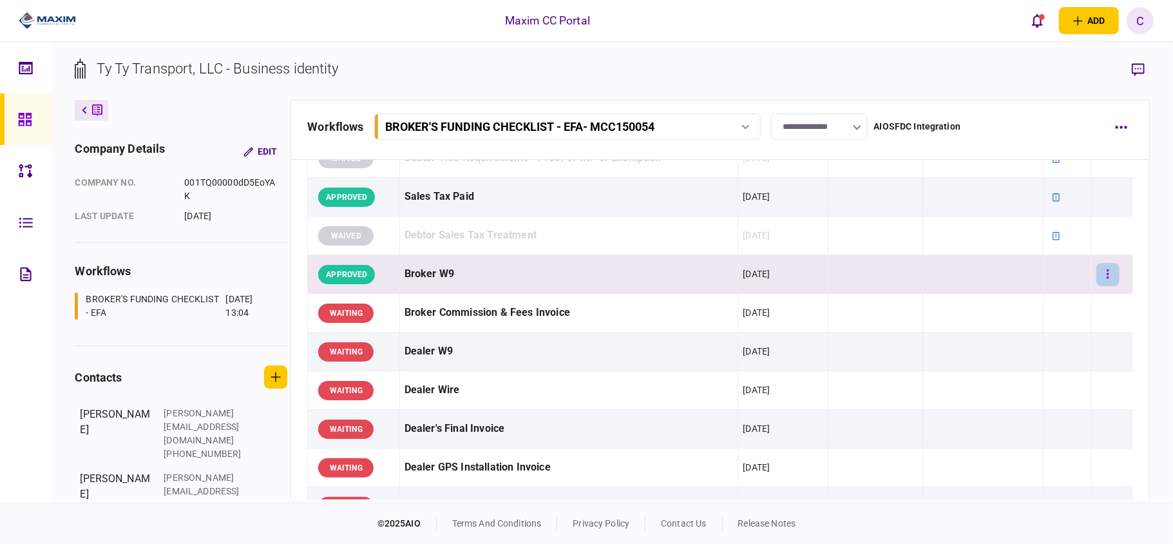
click at [1097, 278] on button "button" at bounding box center [1108, 274] width 23 height 23
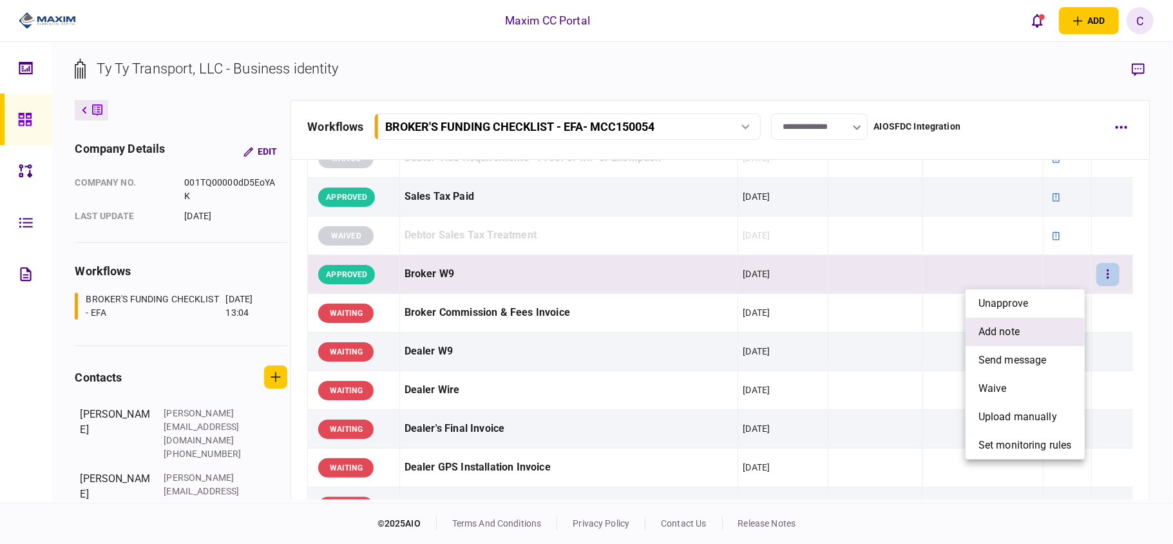
click at [1006, 322] on li "add note" at bounding box center [1025, 332] width 119 height 28
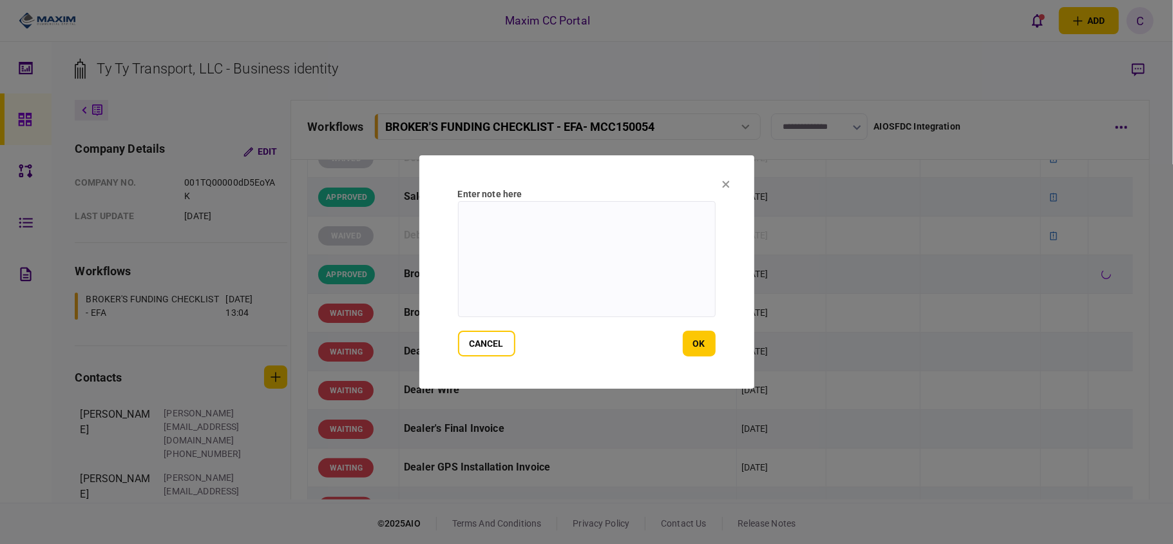
click at [619, 222] on textarea at bounding box center [587, 259] width 258 height 116
type textarea "*******"
click at [704, 332] on button "ok" at bounding box center [699, 344] width 33 height 26
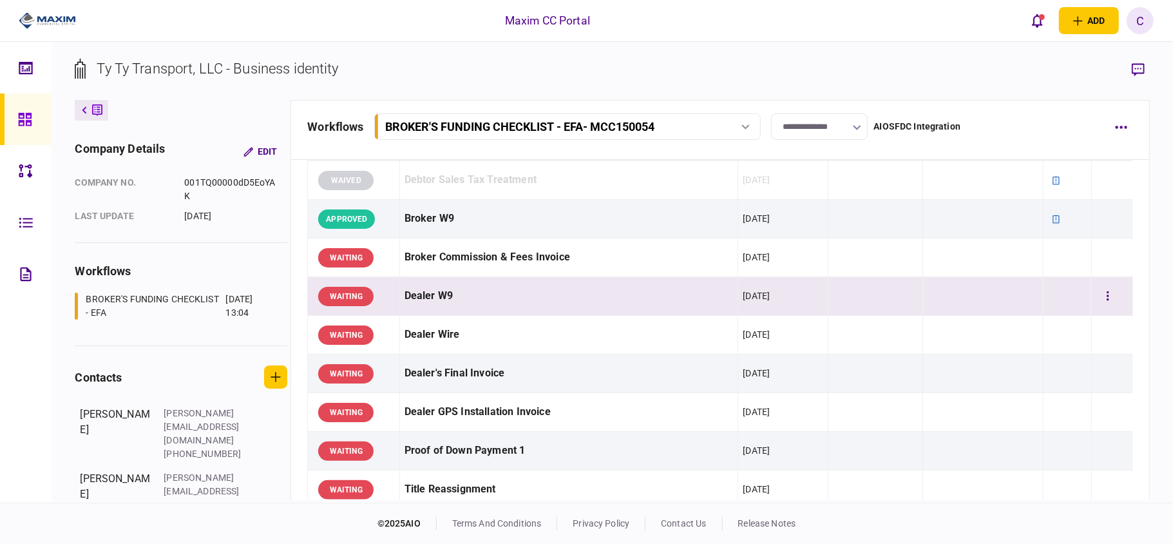
scroll to position [601, 0]
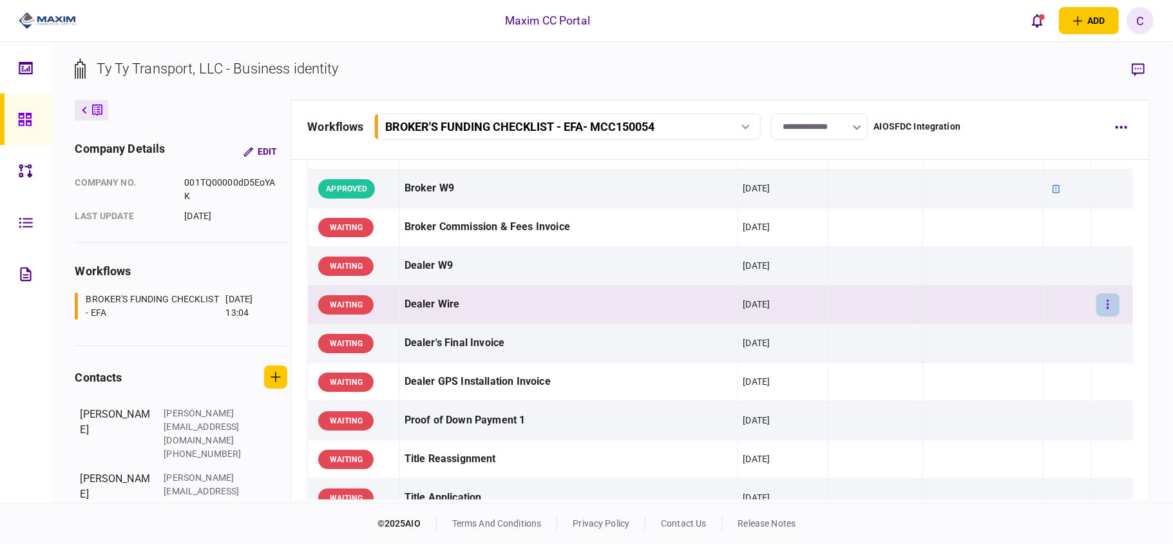
click at [1097, 305] on button "button" at bounding box center [1108, 304] width 23 height 23
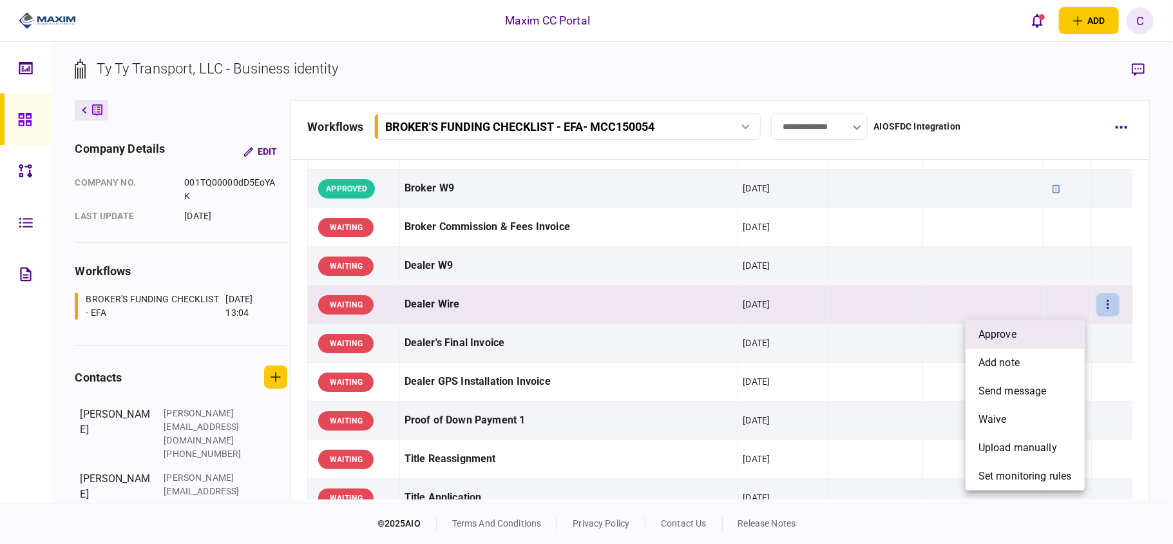
click at [1032, 331] on li "approve" at bounding box center [1025, 334] width 119 height 28
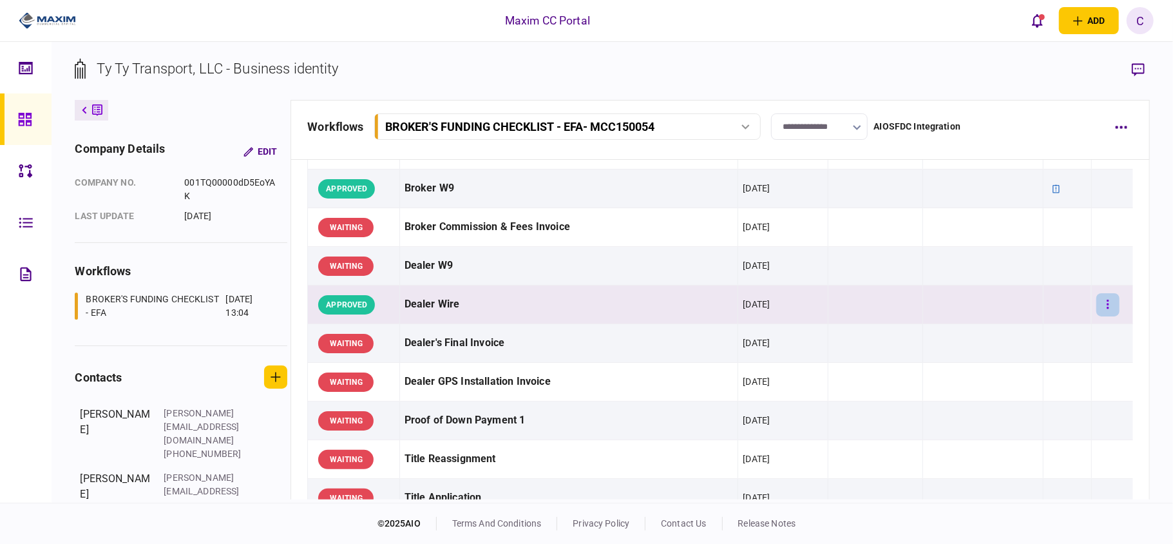
click at [1102, 308] on button "button" at bounding box center [1108, 304] width 23 height 23
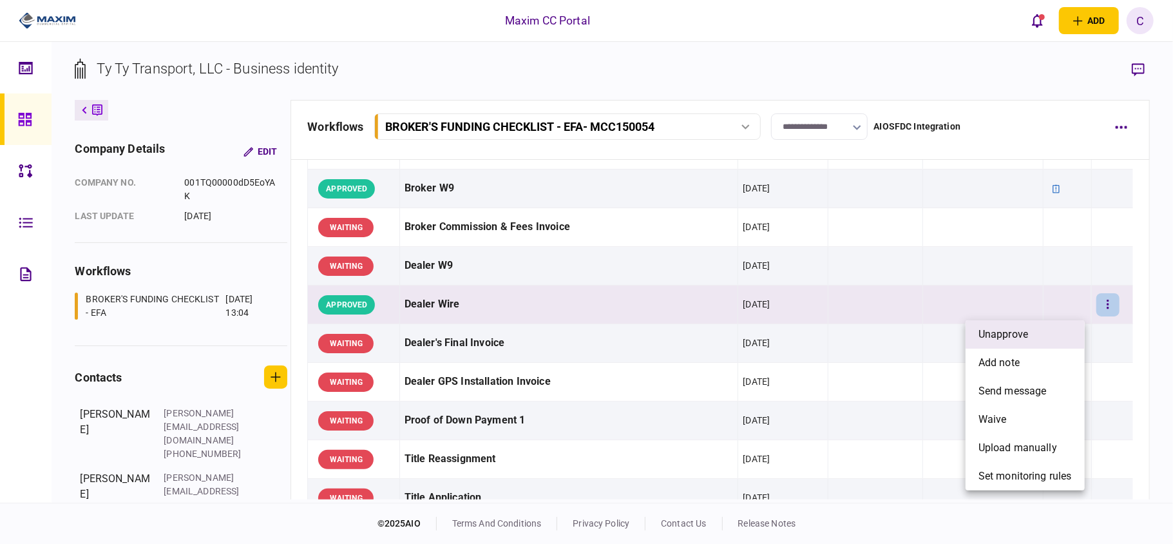
click at [1022, 335] on span "unapprove" at bounding box center [1004, 334] width 50 height 15
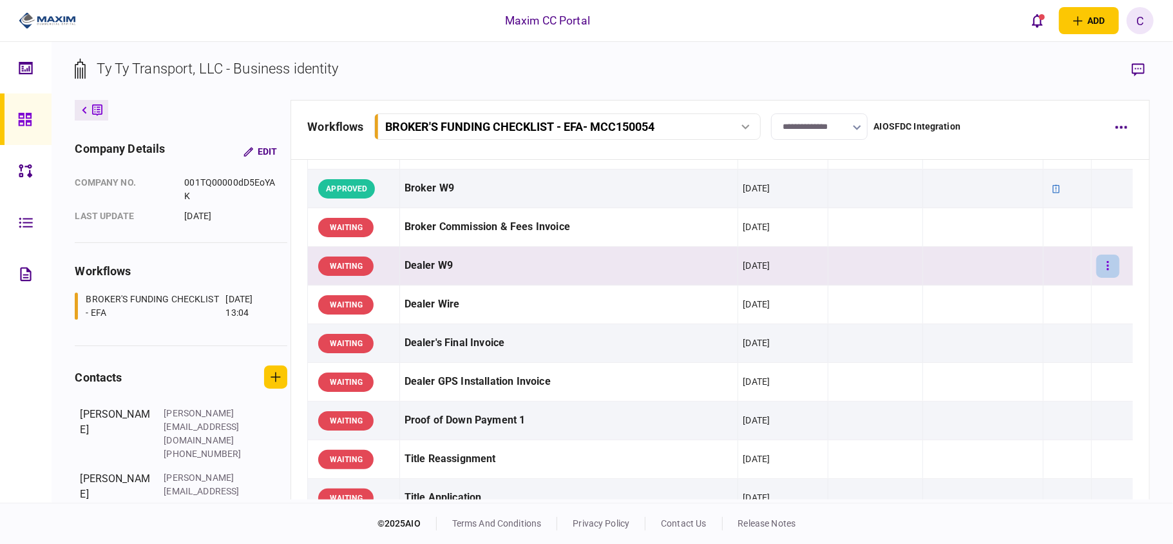
click at [1107, 270] on icon "button" at bounding box center [1108, 265] width 2 height 9
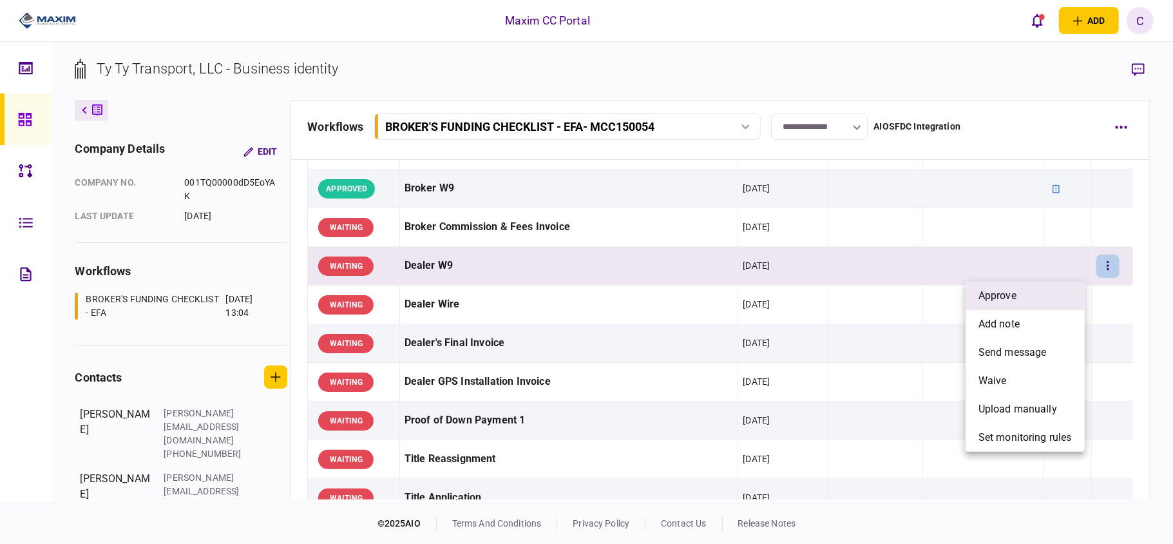
click at [1037, 294] on li "approve" at bounding box center [1025, 296] width 119 height 28
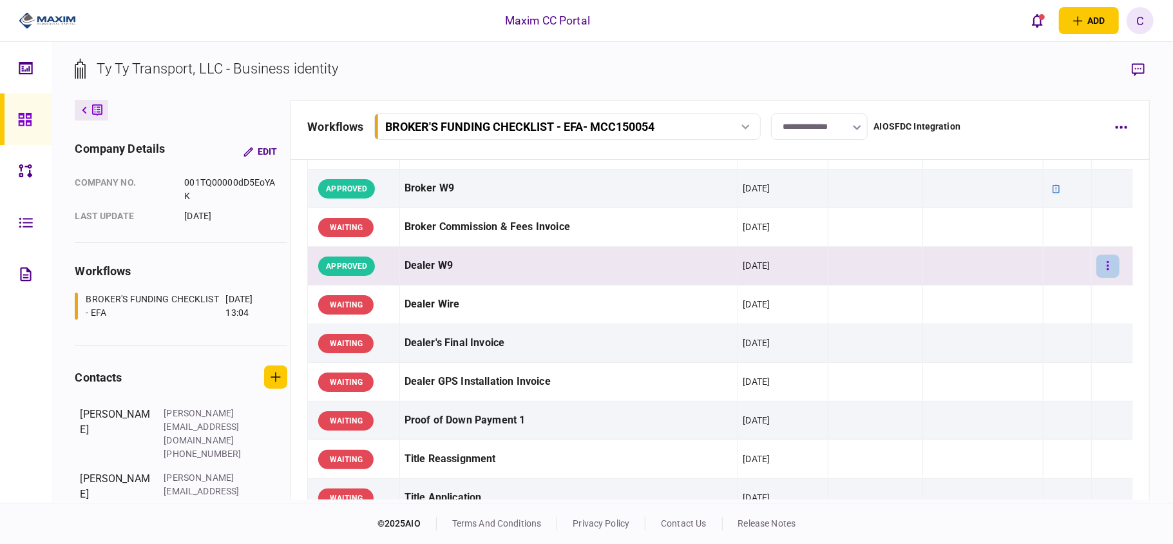
click at [1102, 266] on button "button" at bounding box center [1108, 266] width 23 height 23
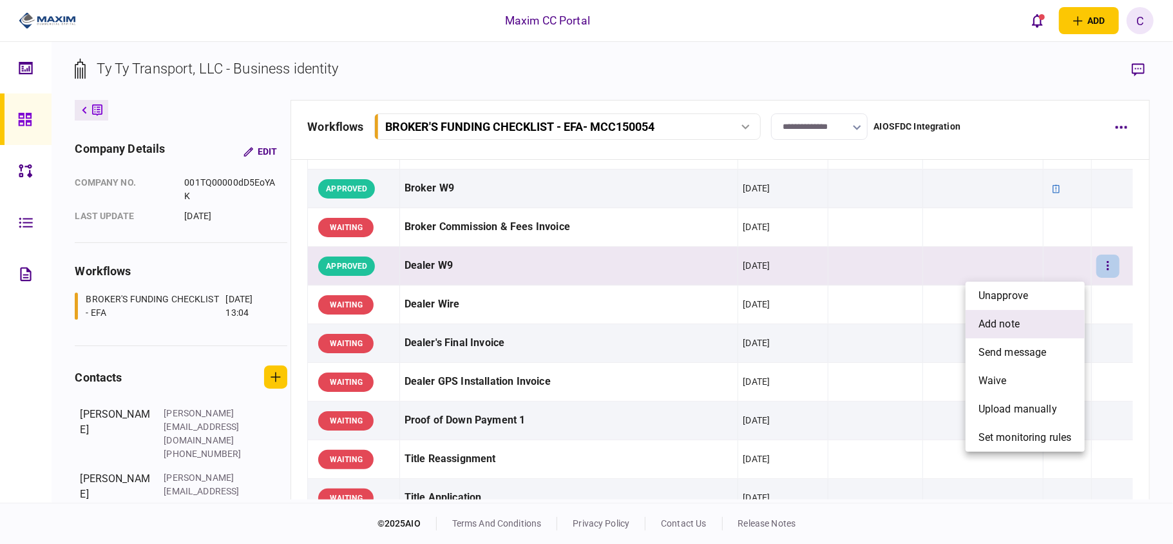
click at [996, 326] on span "add note" at bounding box center [999, 323] width 41 height 15
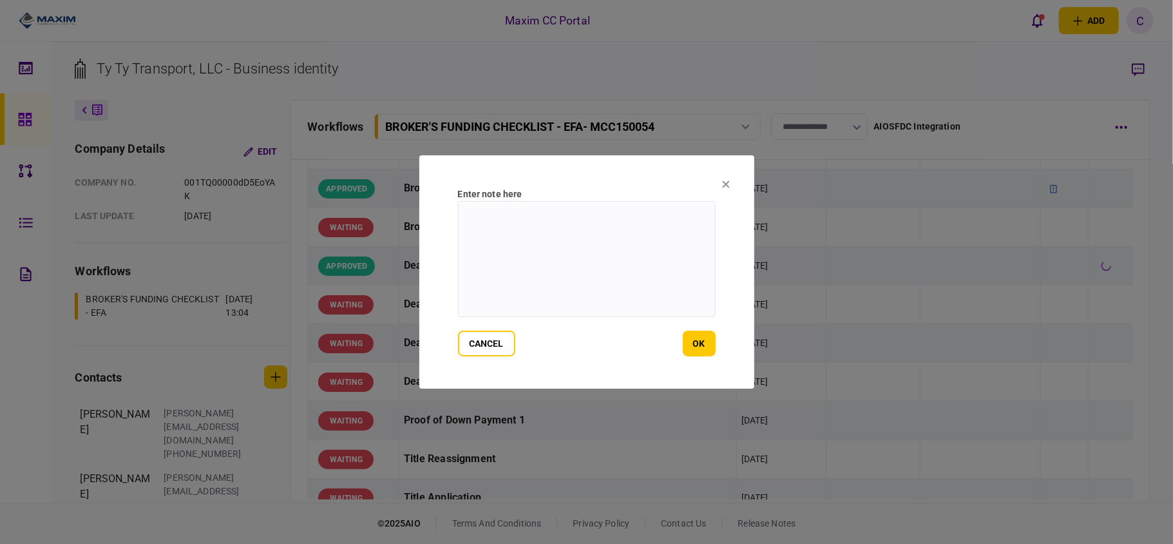
click at [657, 224] on textarea at bounding box center [587, 259] width 258 height 116
type textarea "*"
type textarea "*******"
click at [694, 345] on button "ok" at bounding box center [699, 344] width 33 height 26
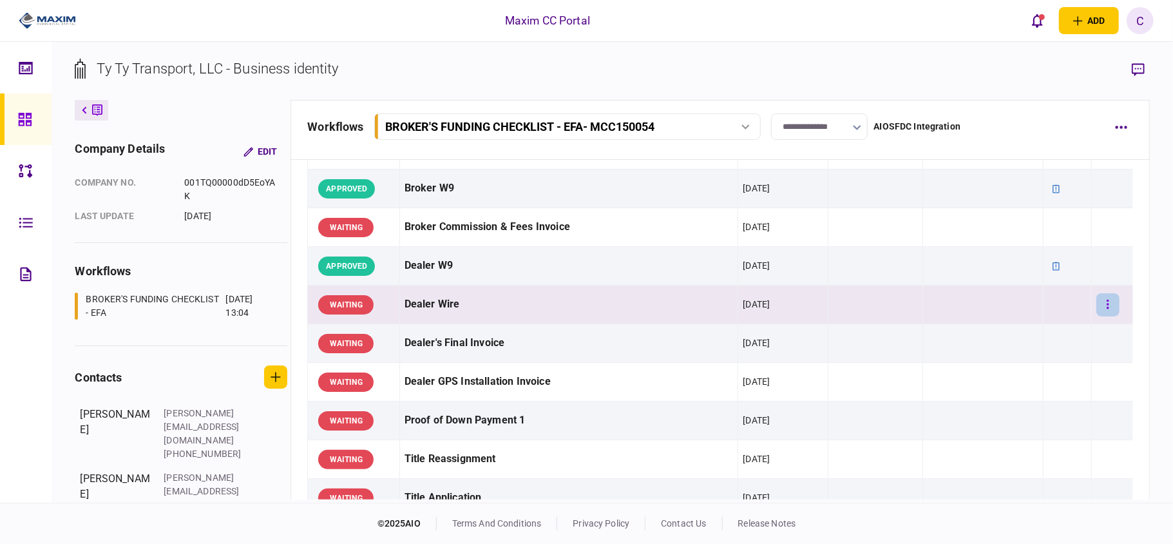
click at [1107, 308] on icon "button" at bounding box center [1108, 304] width 2 height 9
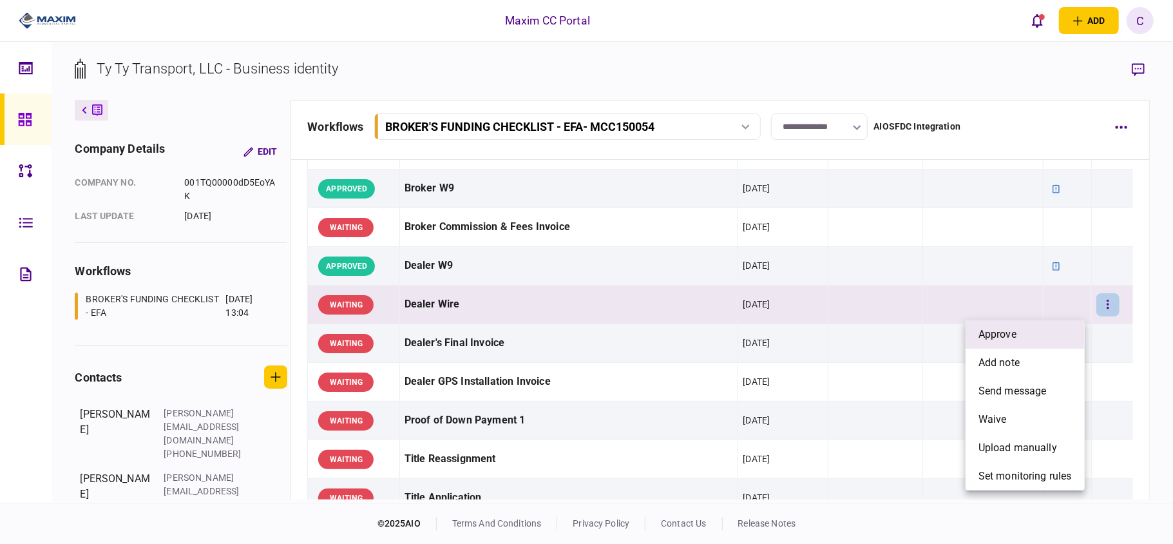
click at [1030, 331] on li "approve" at bounding box center [1025, 334] width 119 height 28
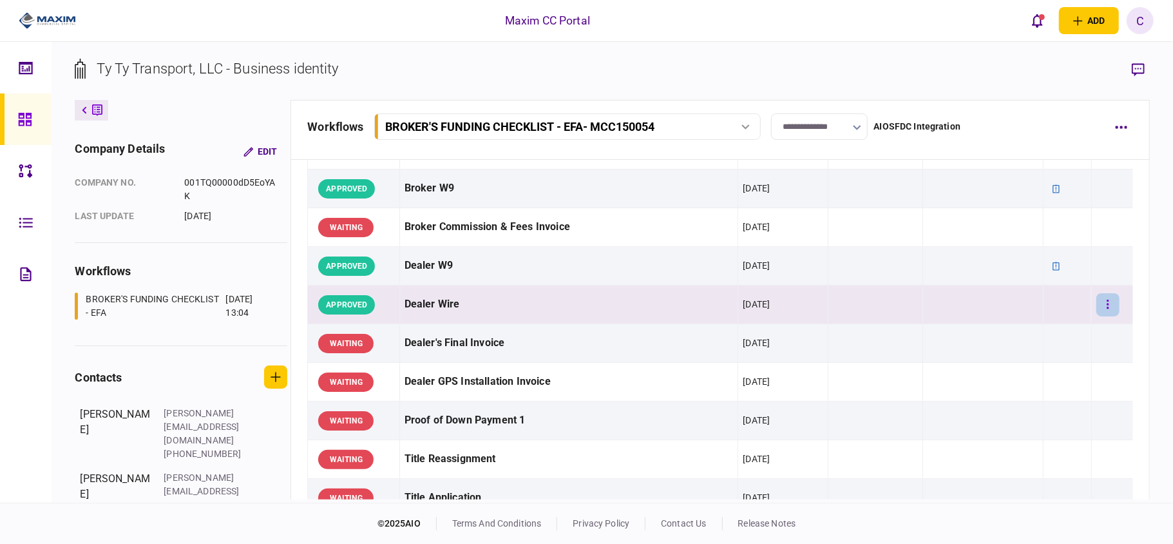
click at [1107, 311] on icon "button" at bounding box center [1108, 304] width 3 height 12
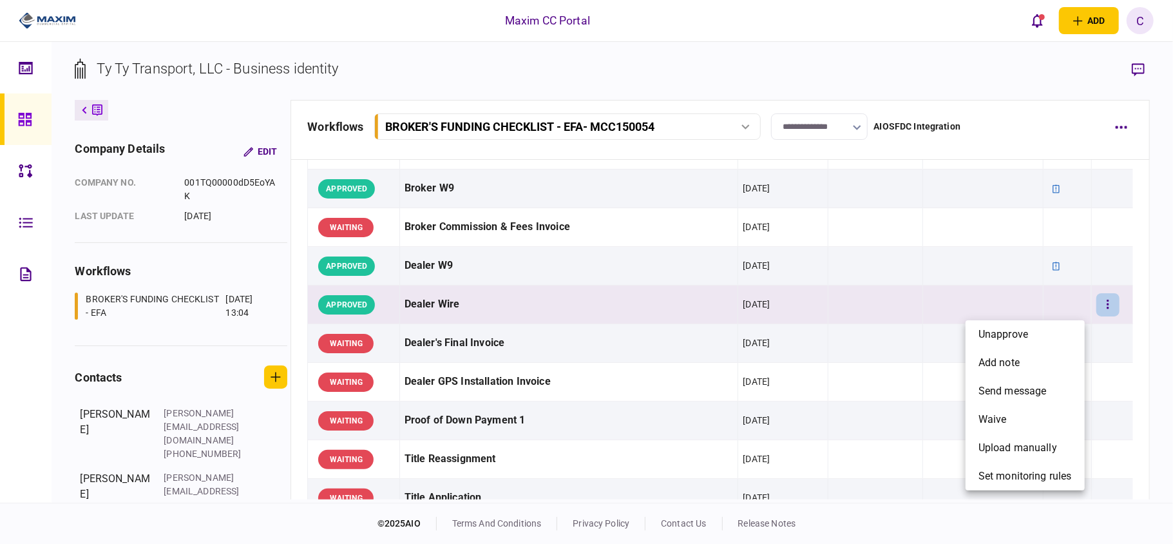
click at [849, 311] on div at bounding box center [586, 272] width 1173 height 544
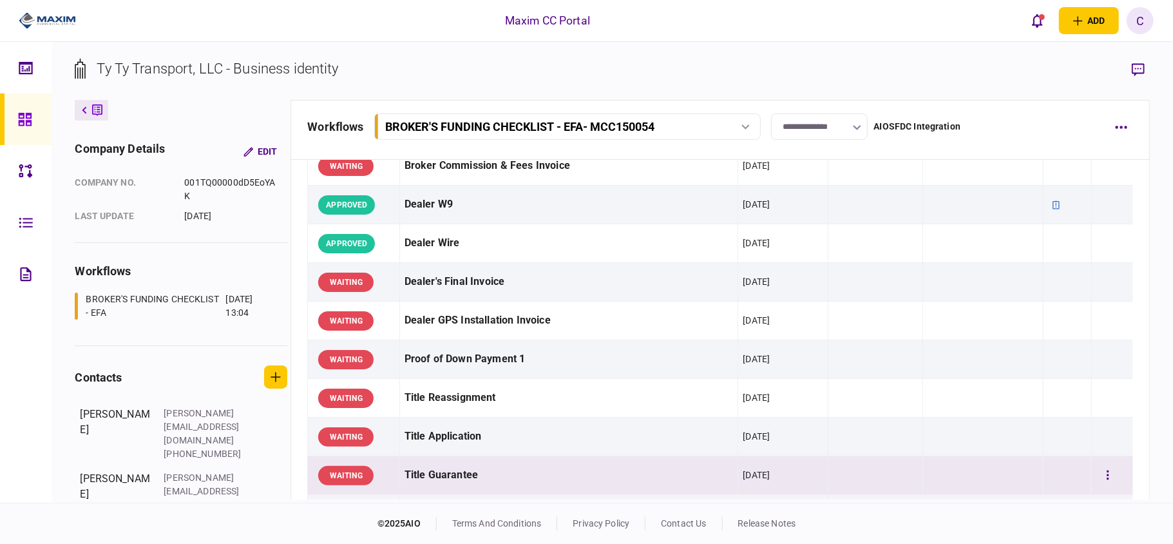
scroll to position [773, 0]
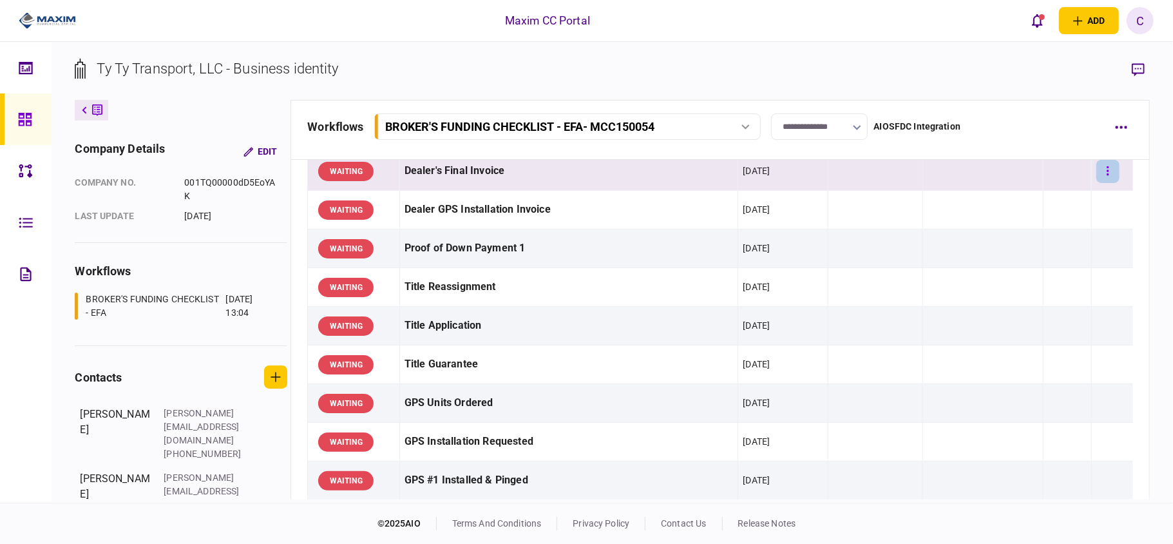
click at [1102, 169] on button "button" at bounding box center [1108, 171] width 23 height 23
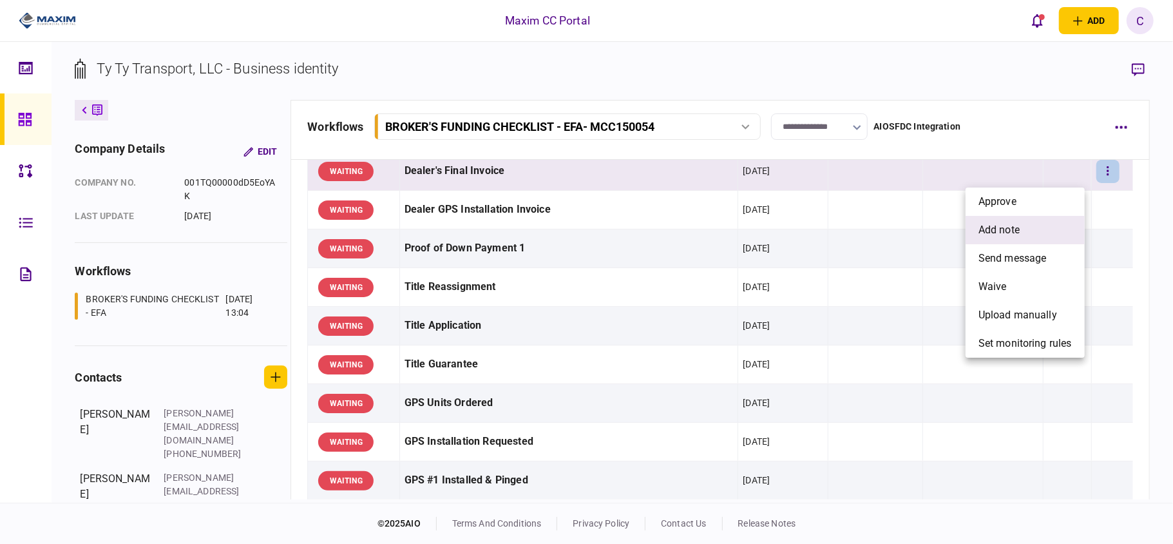
click at [999, 230] on span "add note" at bounding box center [999, 229] width 41 height 15
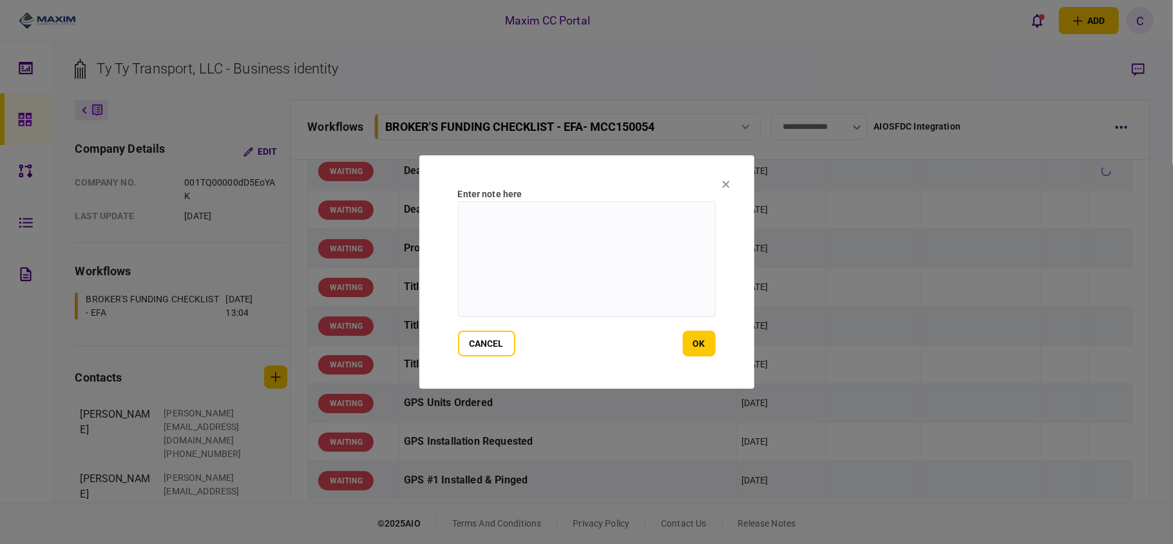
click at [630, 218] on textarea at bounding box center [587, 259] width 258 height 116
paste textarea "**********"
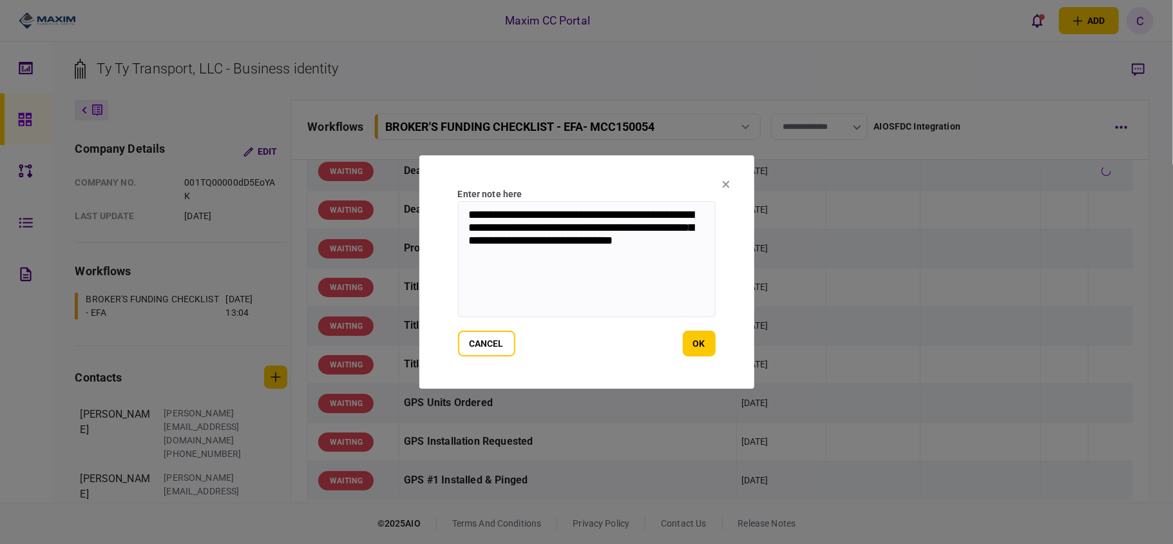
click at [604, 228] on textarea "**********" at bounding box center [587, 259] width 258 height 116
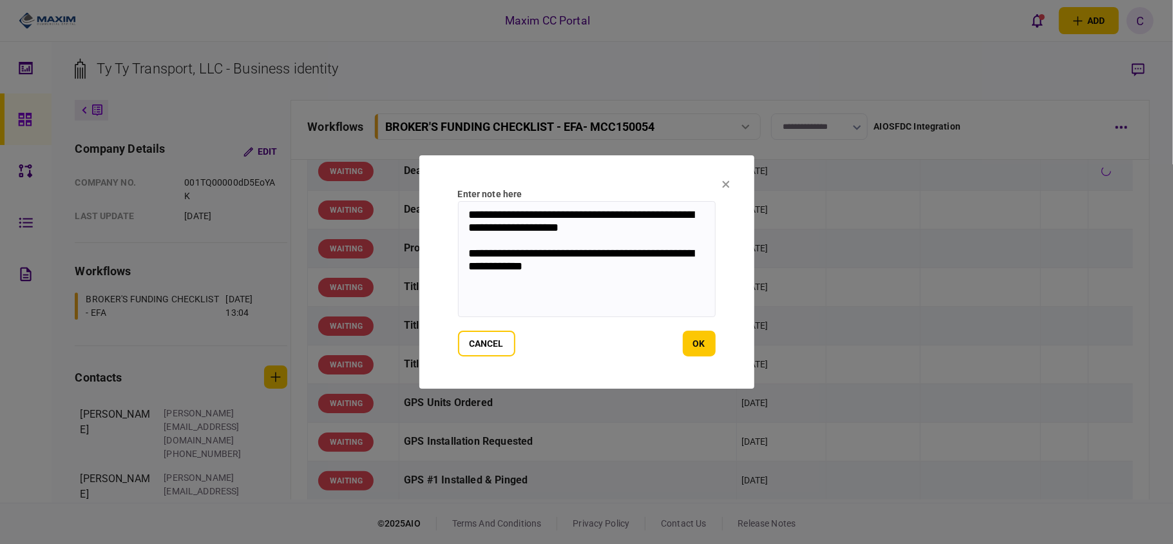
drag, startPoint x: 568, startPoint y: 277, endPoint x: 413, endPoint y: 204, distance: 171.5
click at [413, 204] on div "**********" at bounding box center [586, 272] width 1173 height 544
type textarea "**********"
click at [702, 344] on button "ok" at bounding box center [699, 344] width 33 height 26
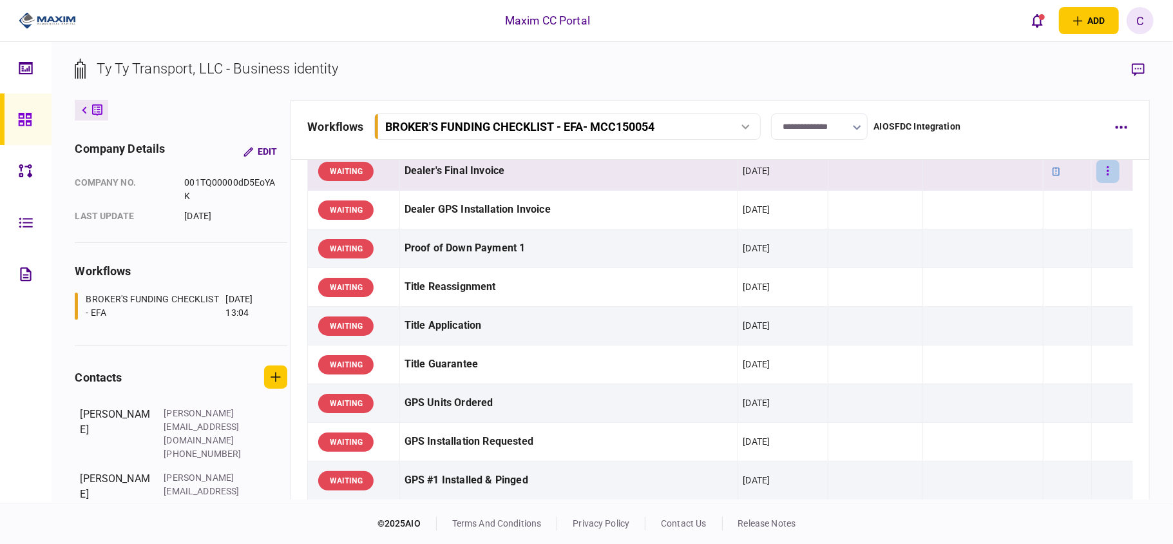
click at [1103, 173] on button "button" at bounding box center [1108, 171] width 23 height 23
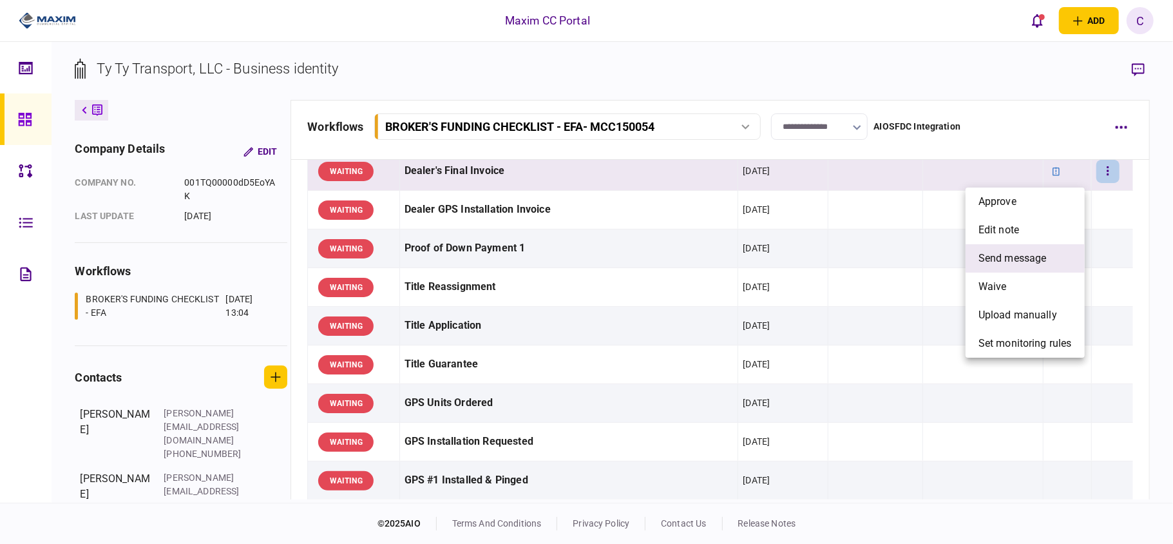
click at [1024, 264] on span "send message" at bounding box center [1013, 258] width 68 height 15
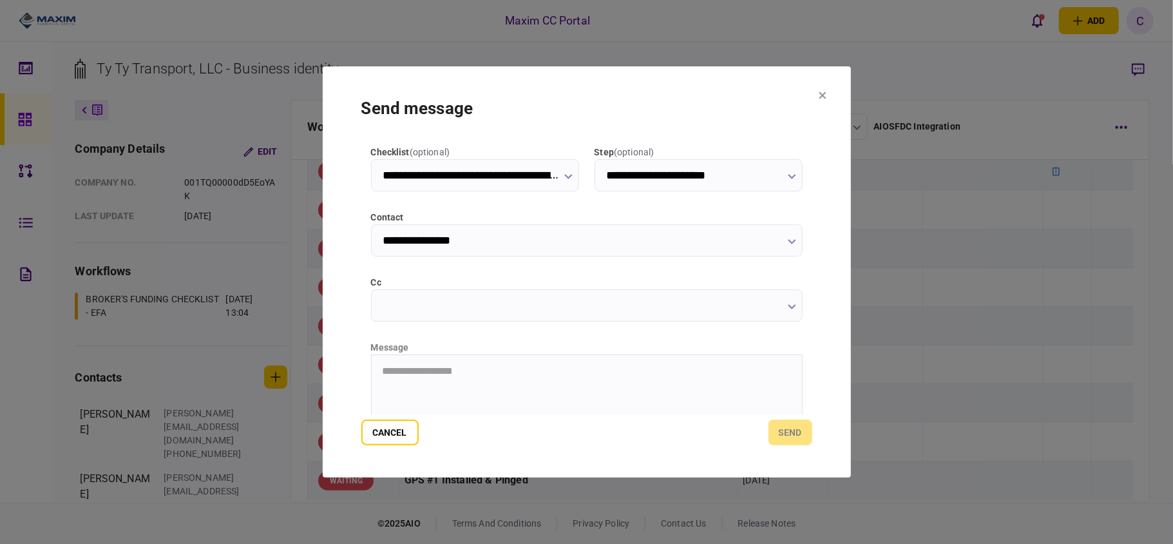
scroll to position [162, 0]
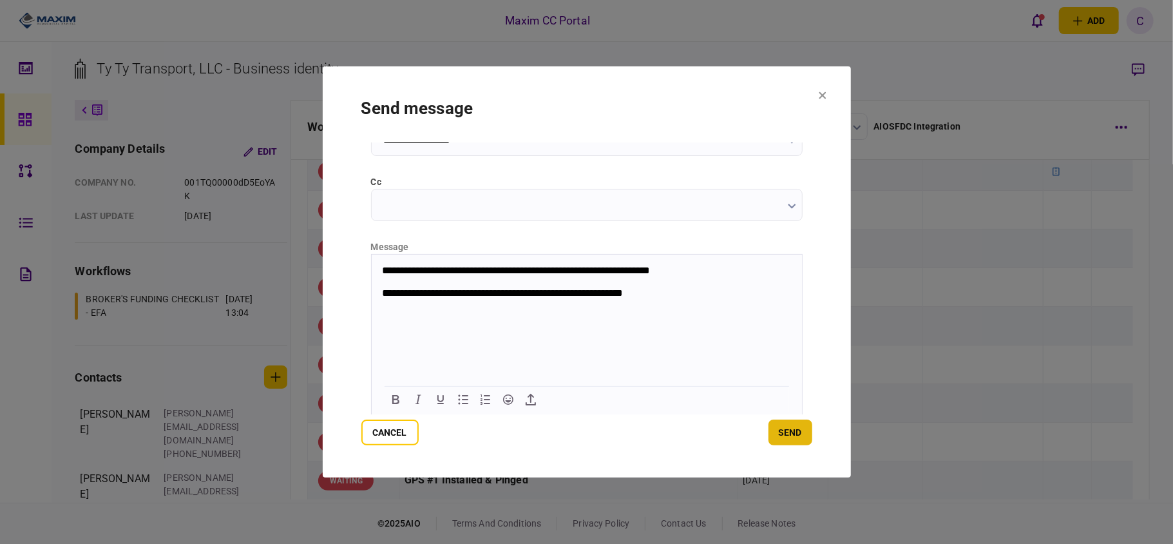
click at [796, 428] on button "send" at bounding box center [791, 432] width 44 height 26
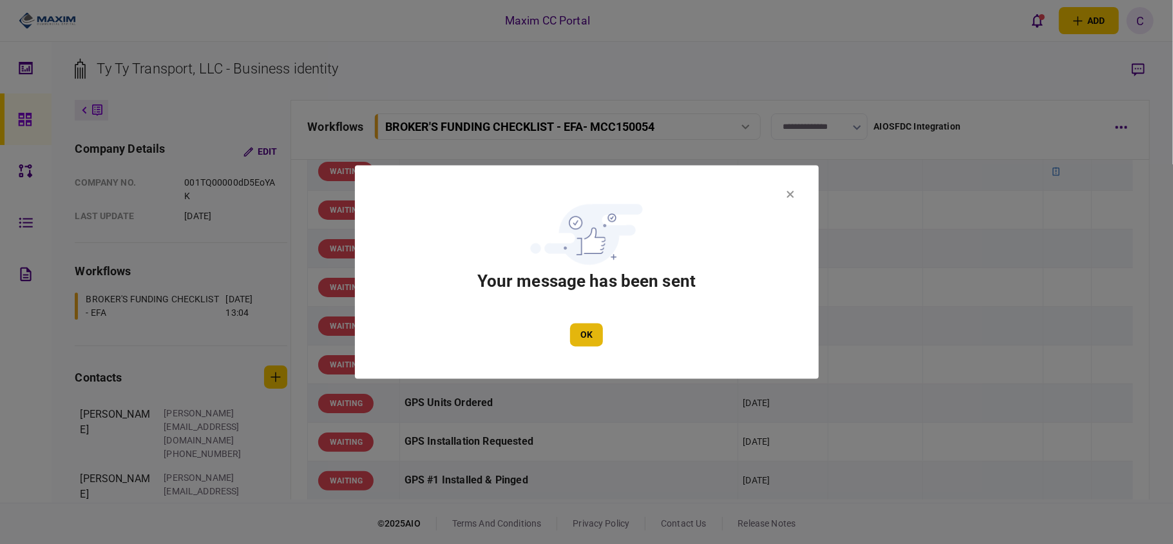
click at [584, 332] on button "OK" at bounding box center [586, 334] width 33 height 23
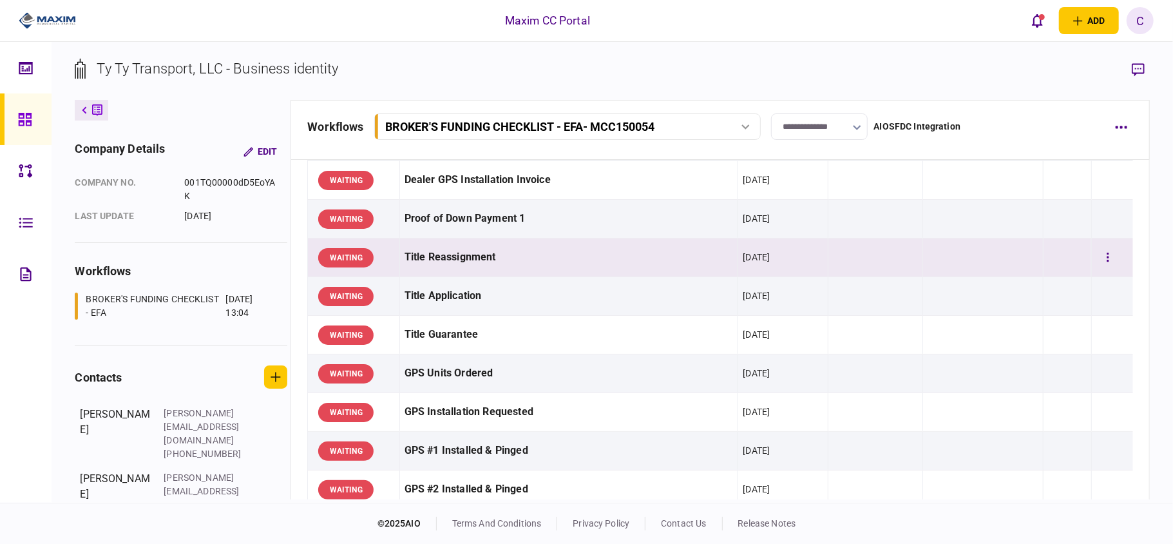
scroll to position [773, 0]
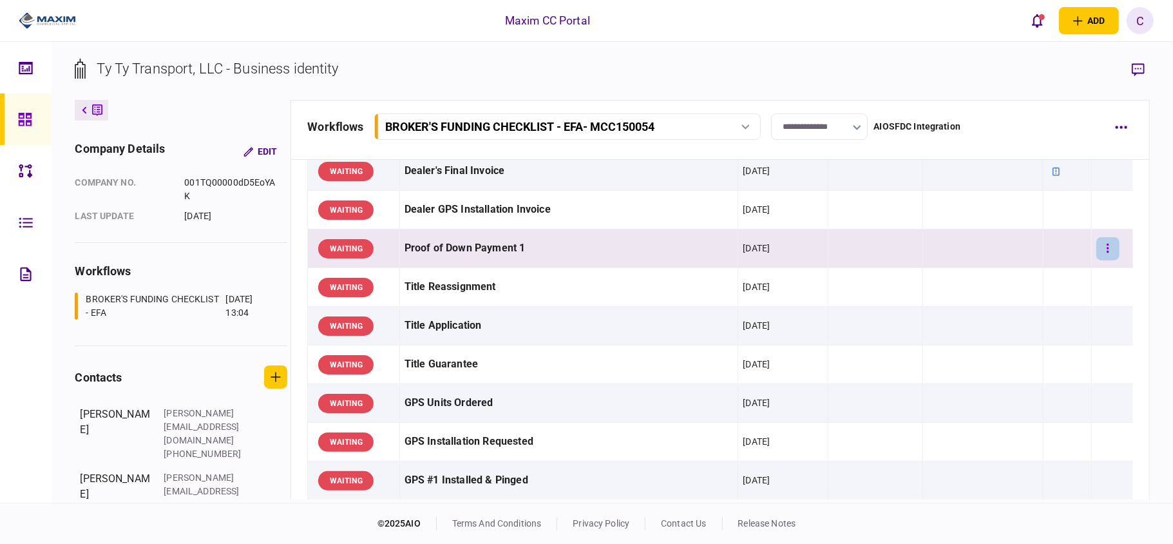
click at [1107, 251] on icon "button" at bounding box center [1108, 248] width 3 height 12
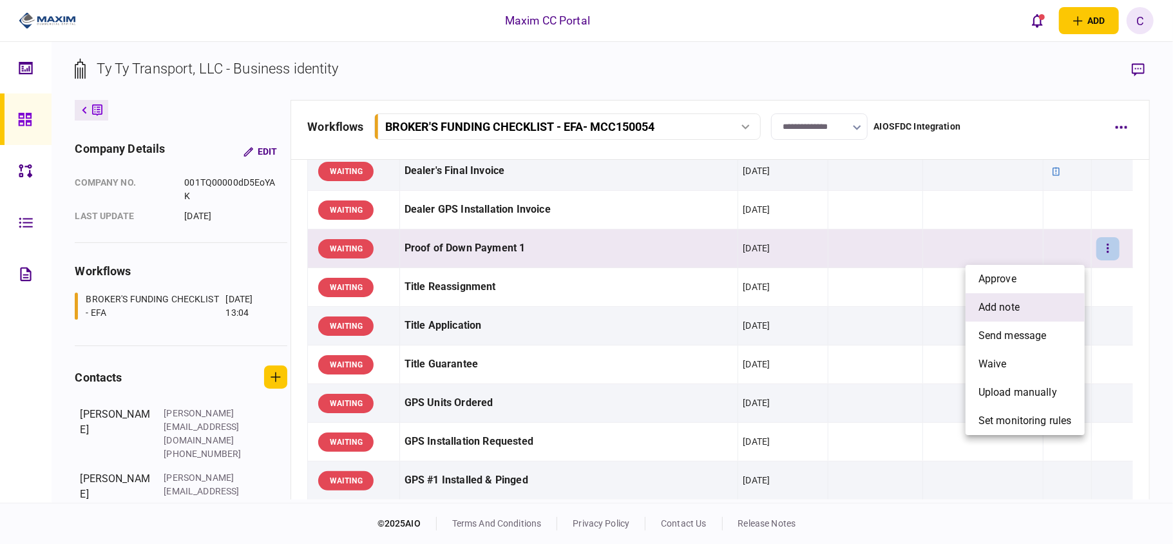
click at [1018, 305] on span "add note" at bounding box center [999, 307] width 41 height 15
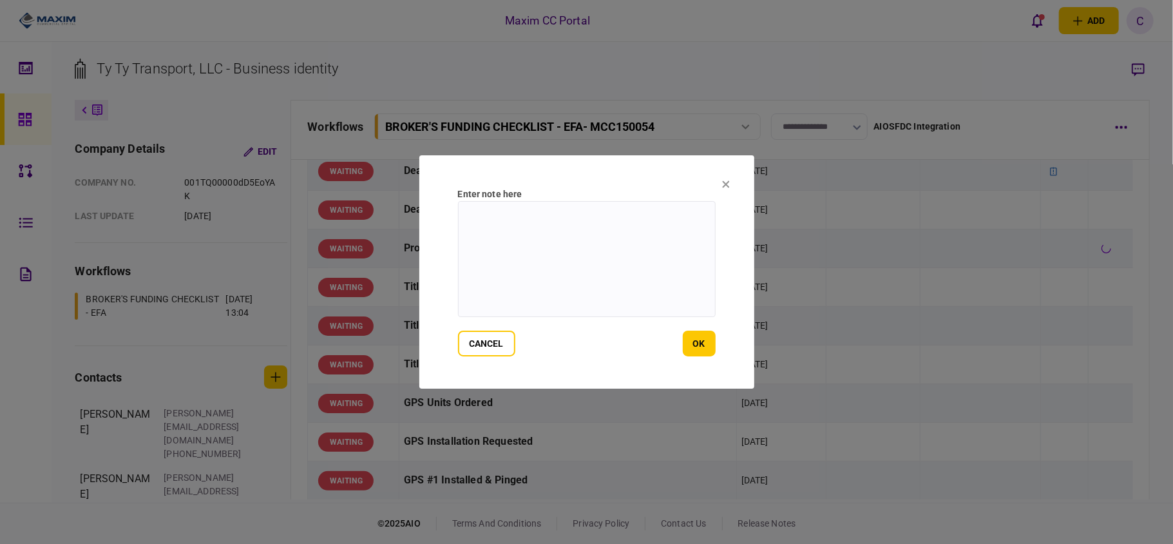
click at [486, 213] on textarea at bounding box center [587, 259] width 258 height 116
paste textarea "**********"
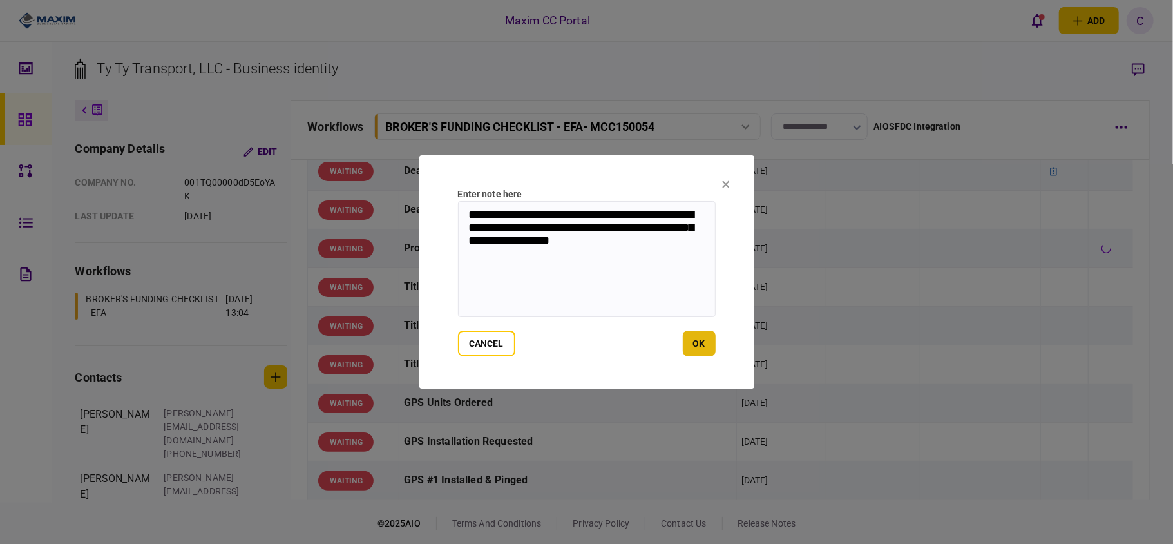
type textarea "**********"
click at [700, 341] on button "ok" at bounding box center [699, 344] width 33 height 26
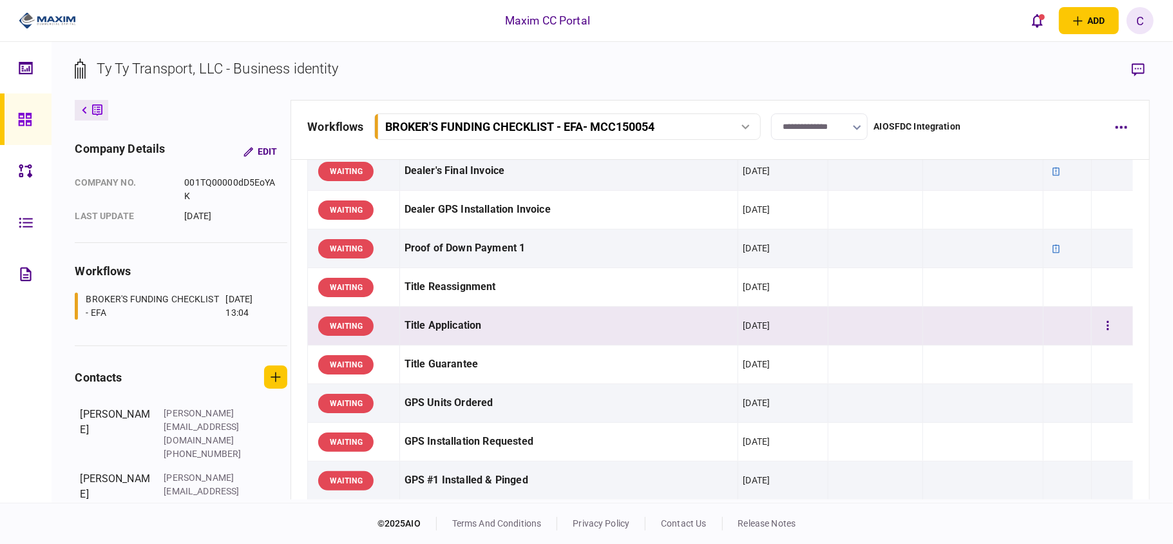
scroll to position [859, 0]
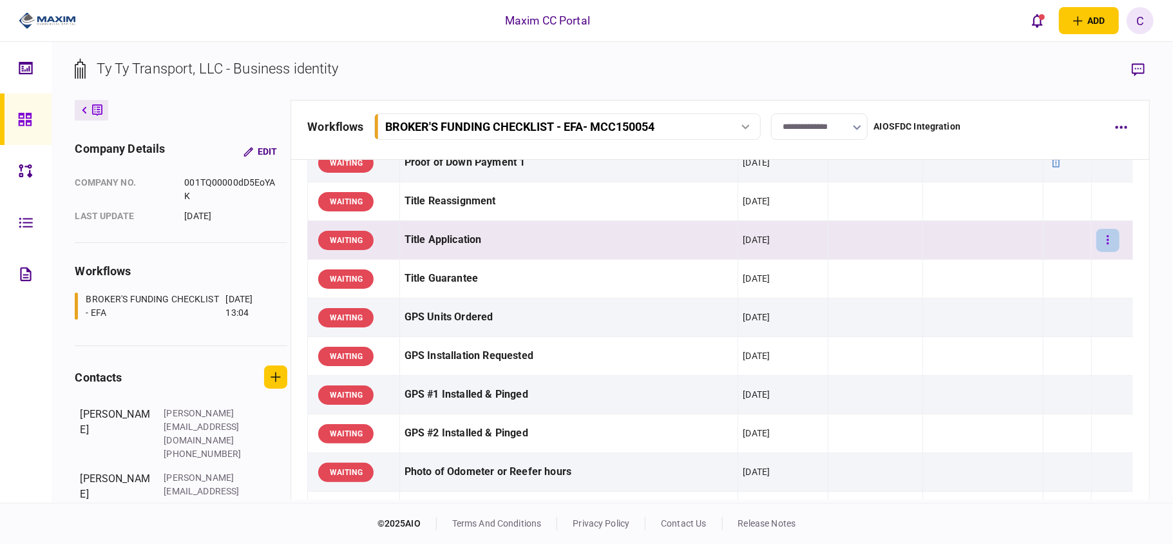
click at [1107, 244] on icon "button" at bounding box center [1108, 240] width 3 height 12
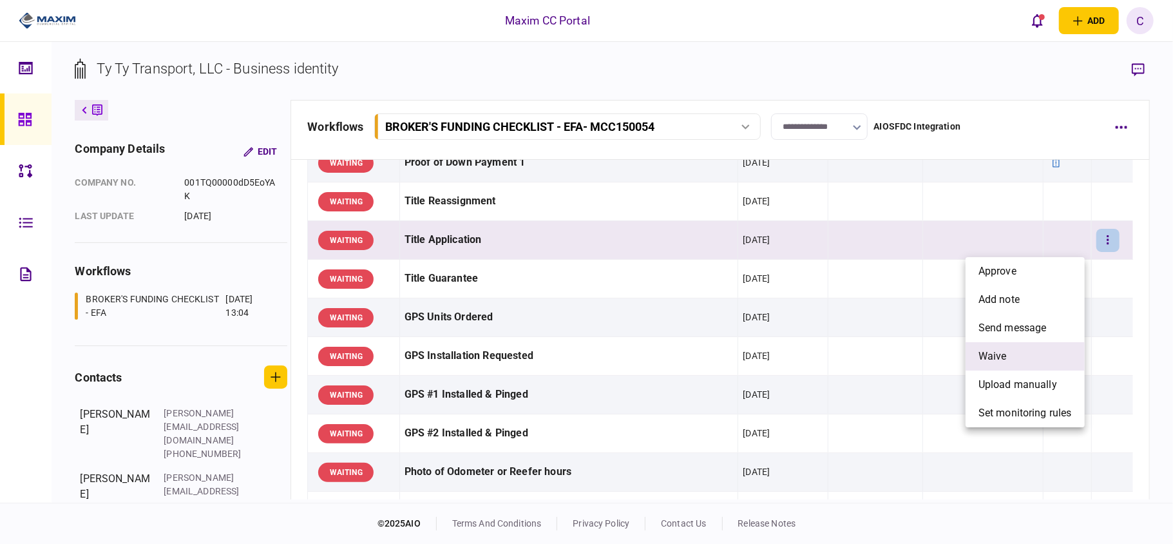
click at [983, 356] on span "waive" at bounding box center [993, 356] width 28 height 15
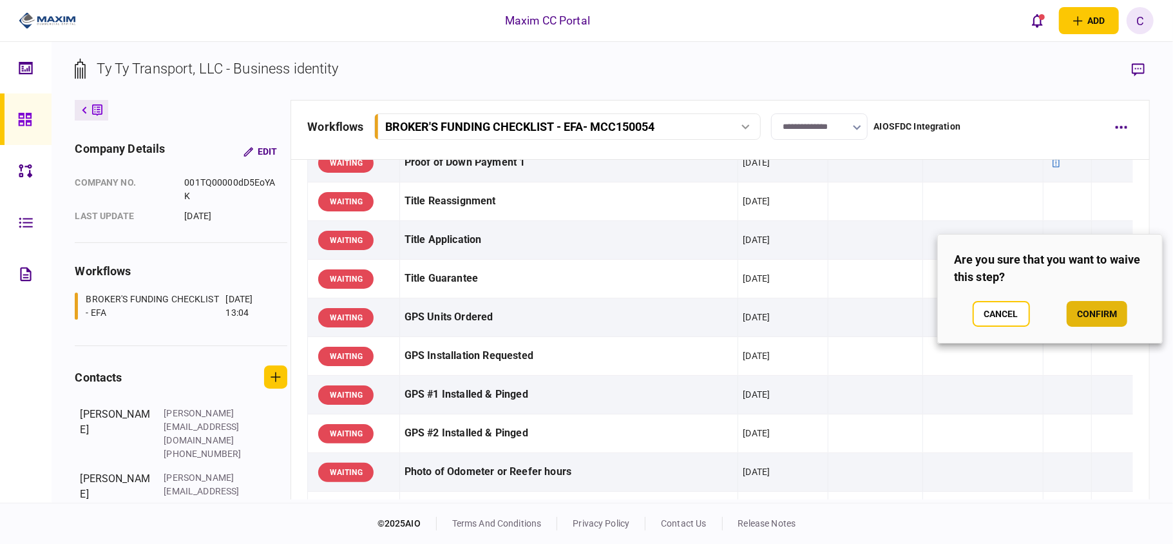
click at [1075, 316] on button "confirm" at bounding box center [1097, 314] width 61 height 26
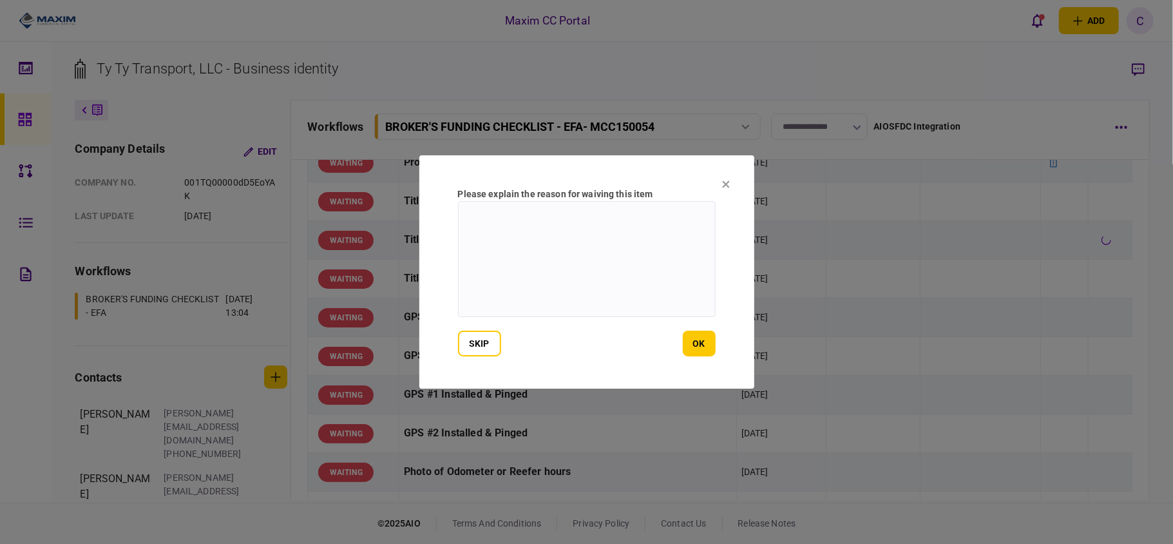
click at [495, 223] on textarea at bounding box center [587, 259] width 258 height 116
type textarea "**********"
click at [697, 344] on button "ok" at bounding box center [699, 344] width 33 height 26
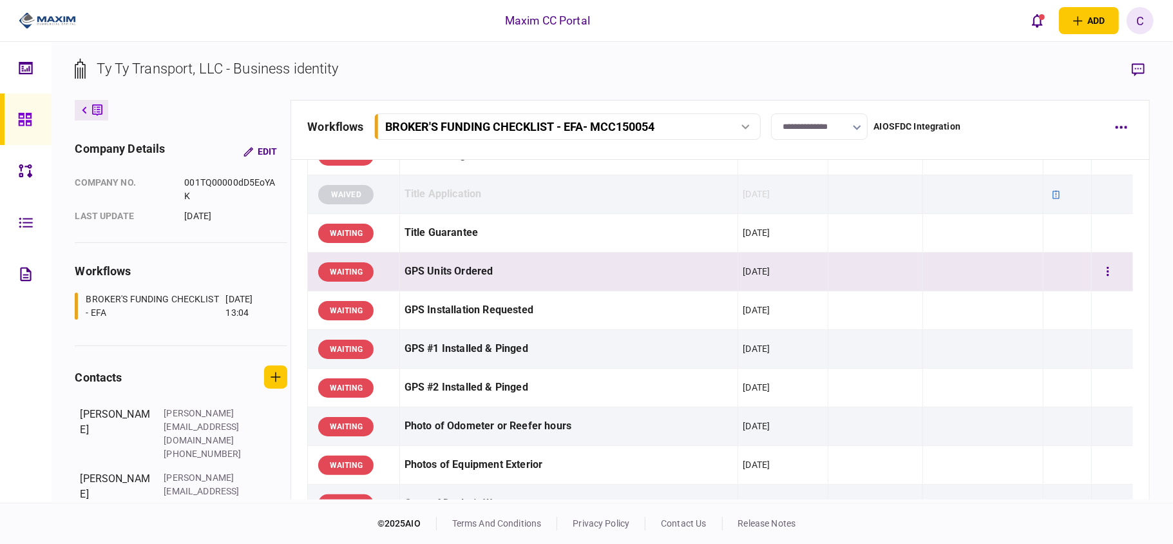
scroll to position [945, 0]
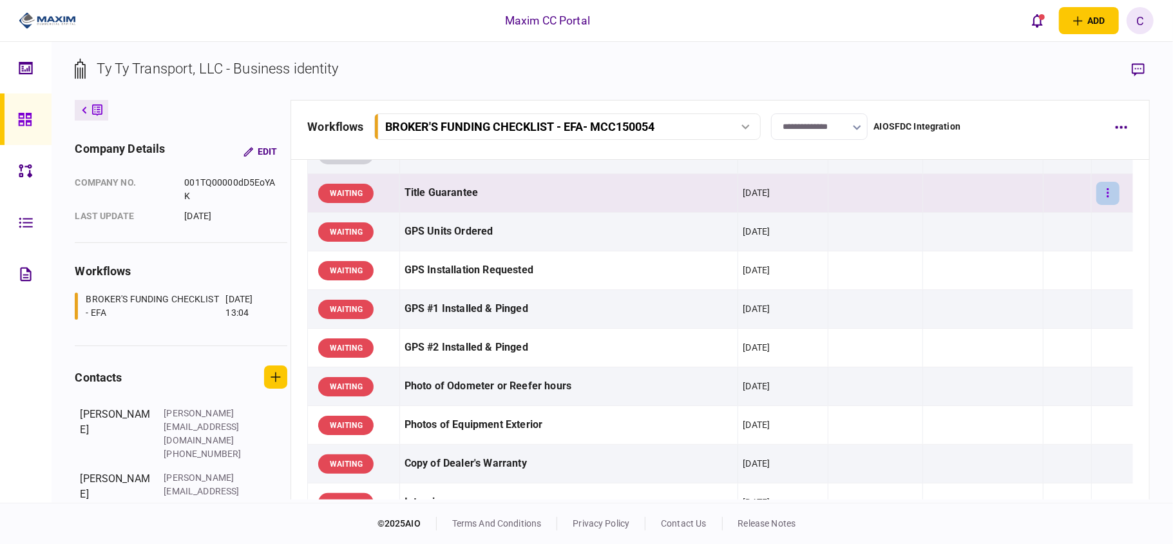
click at [1104, 192] on button "button" at bounding box center [1108, 193] width 23 height 23
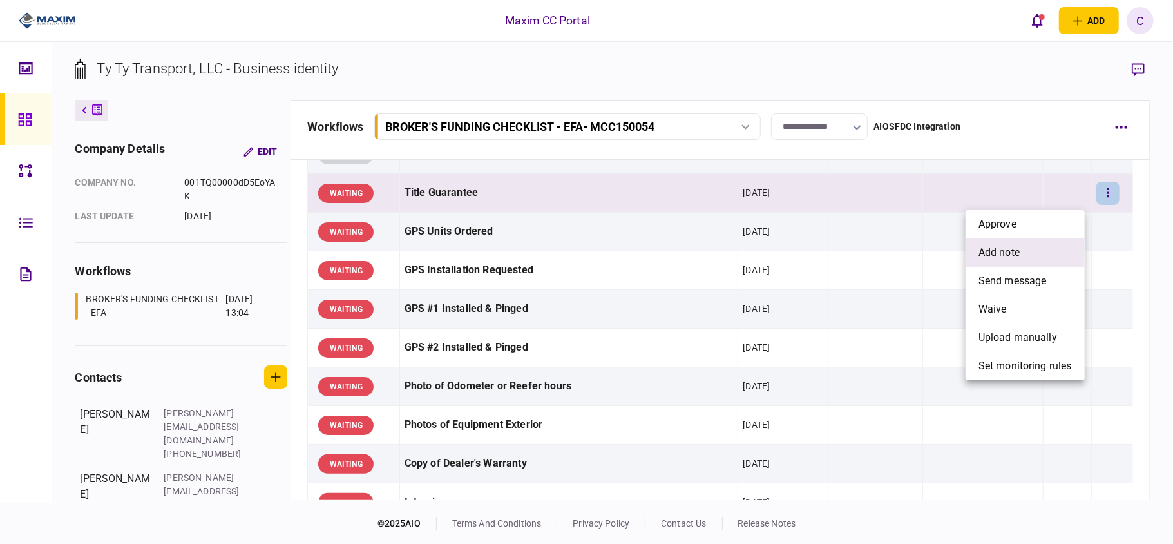
click at [1014, 247] on span "add note" at bounding box center [999, 252] width 41 height 15
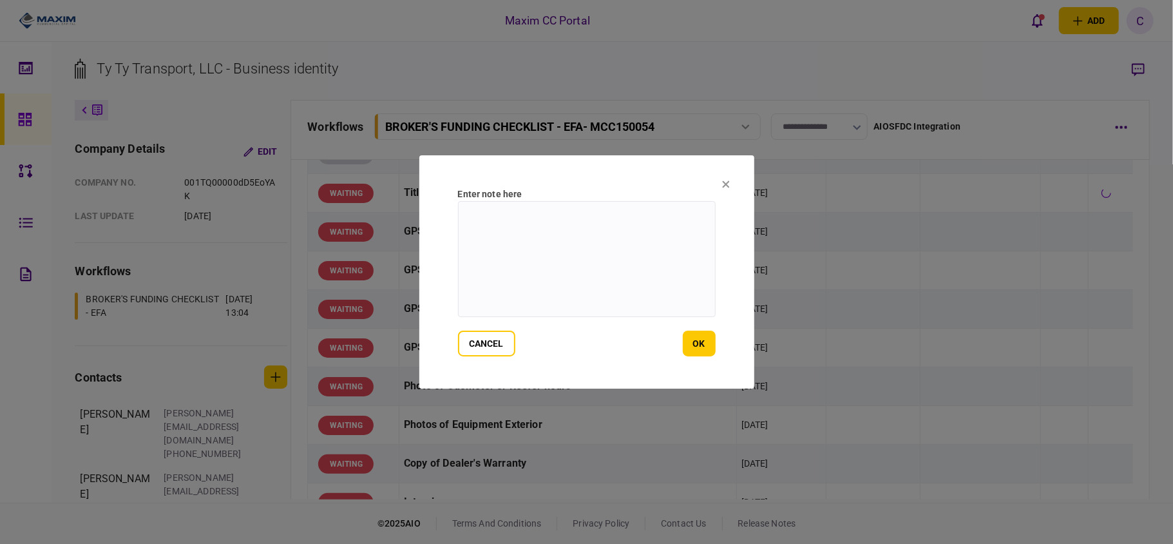
click at [659, 204] on textarea at bounding box center [587, 259] width 258 height 116
type textarea "**********"
click at [704, 341] on button "ok" at bounding box center [699, 344] width 33 height 26
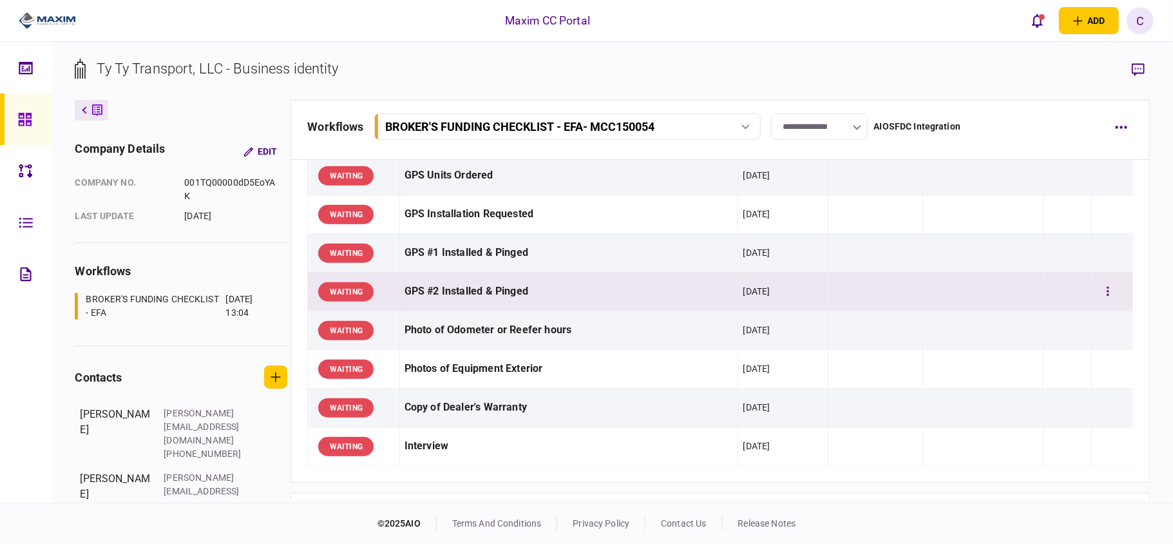
scroll to position [1031, 0]
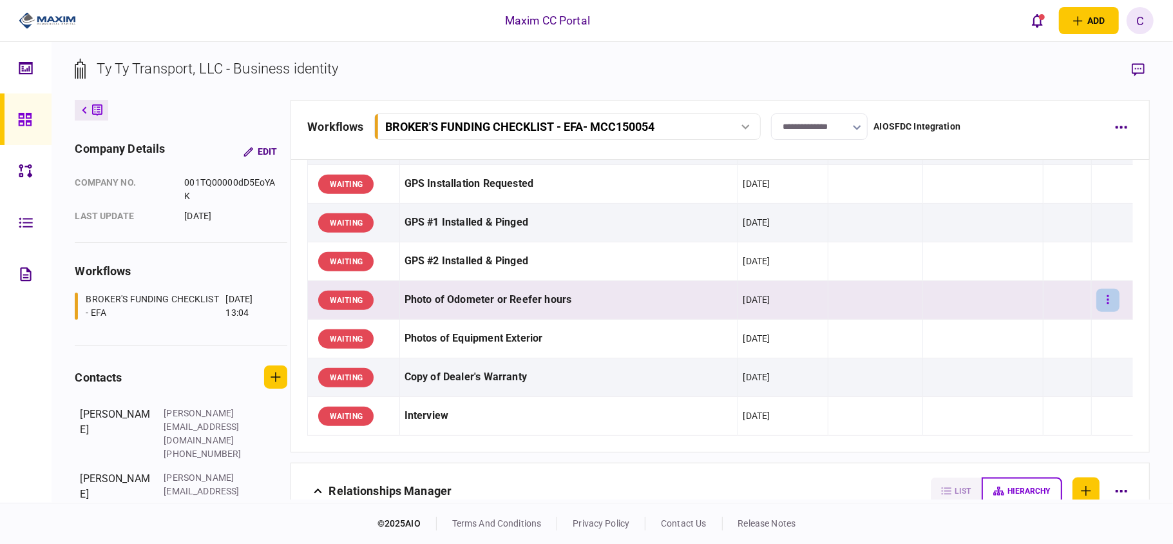
click at [1097, 298] on button "button" at bounding box center [1108, 300] width 23 height 23
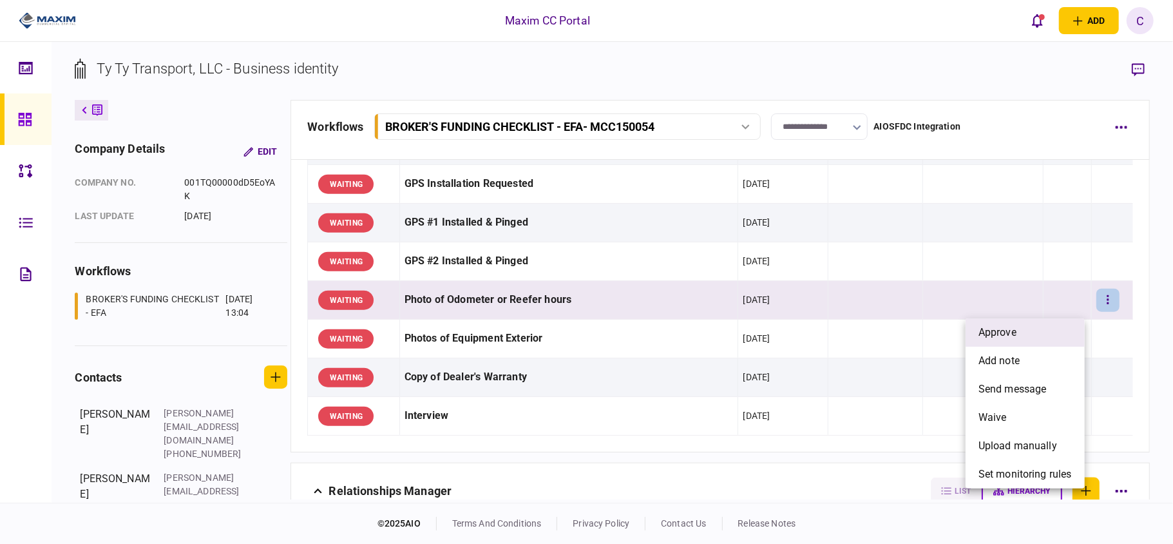
click at [1006, 331] on span "approve" at bounding box center [998, 332] width 38 height 15
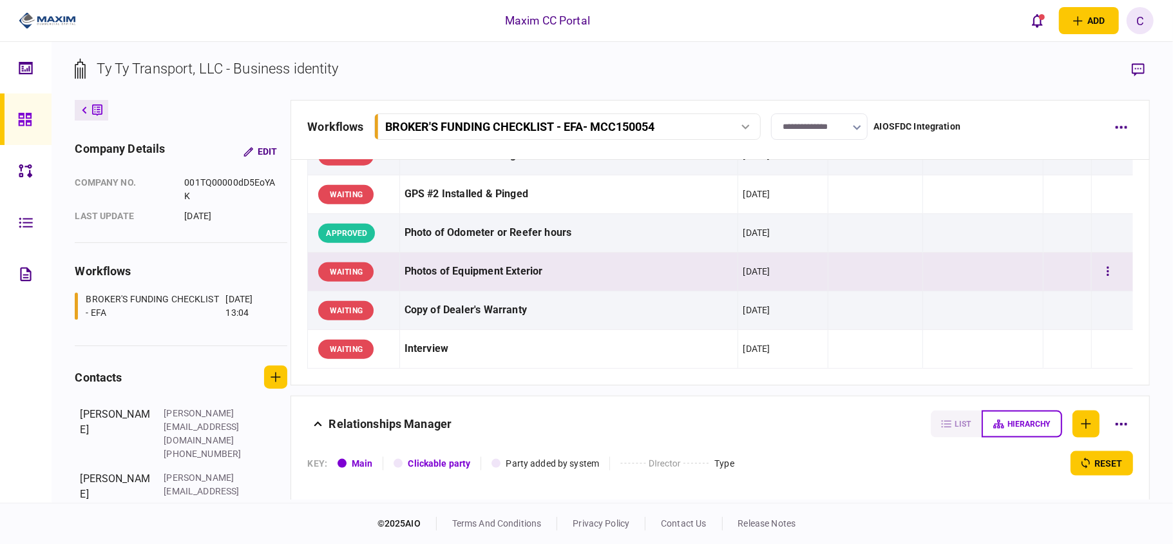
scroll to position [1202, 0]
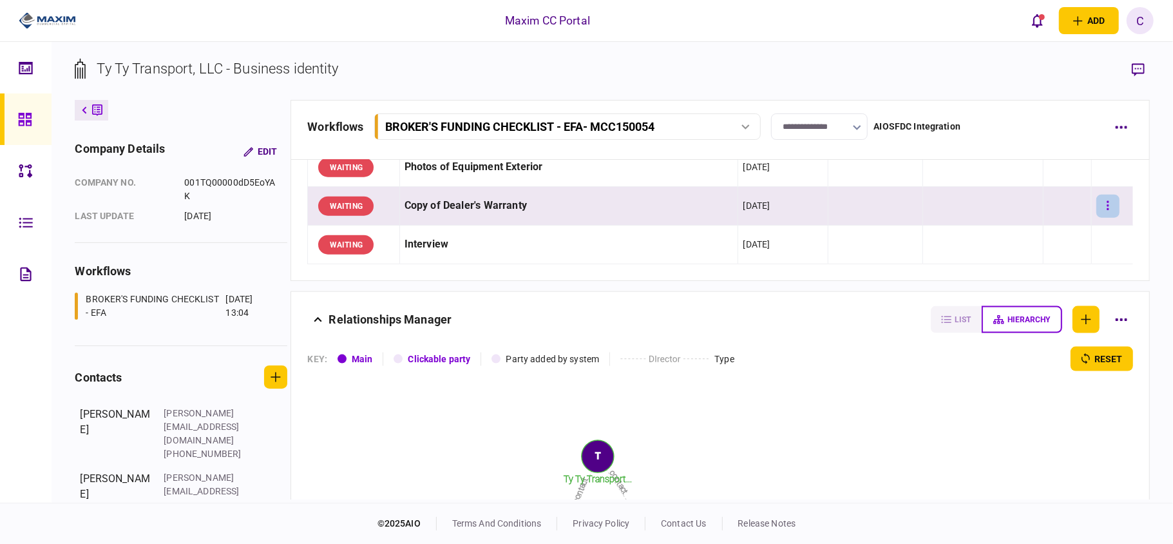
click at [1104, 213] on button "button" at bounding box center [1108, 206] width 23 height 23
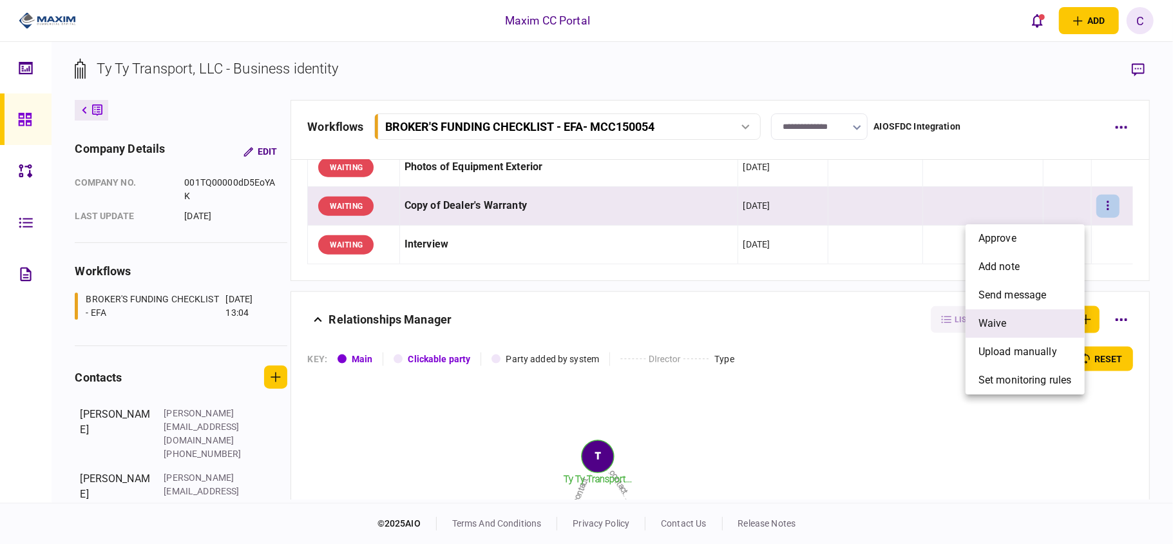
click at [999, 313] on li "waive" at bounding box center [1025, 323] width 119 height 28
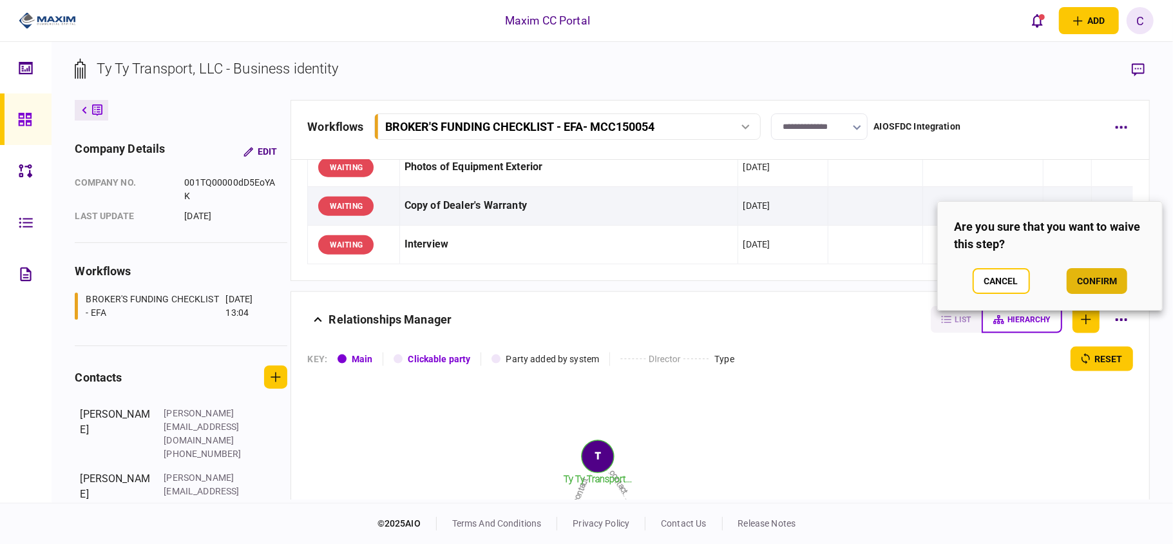
click at [1103, 276] on button "confirm" at bounding box center [1097, 281] width 61 height 26
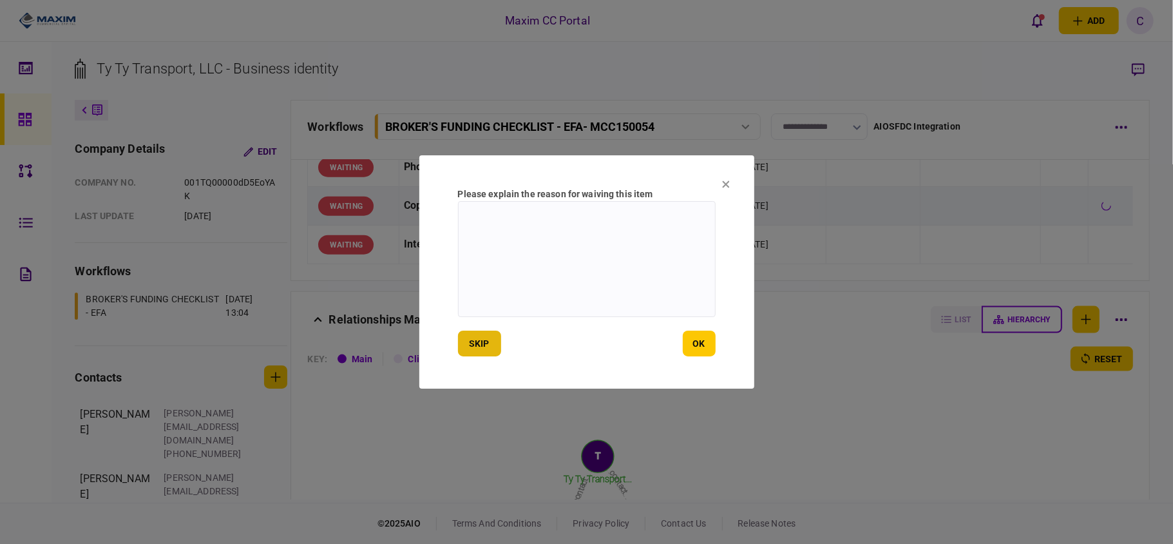
click at [482, 335] on button "skip" at bounding box center [479, 344] width 43 height 26
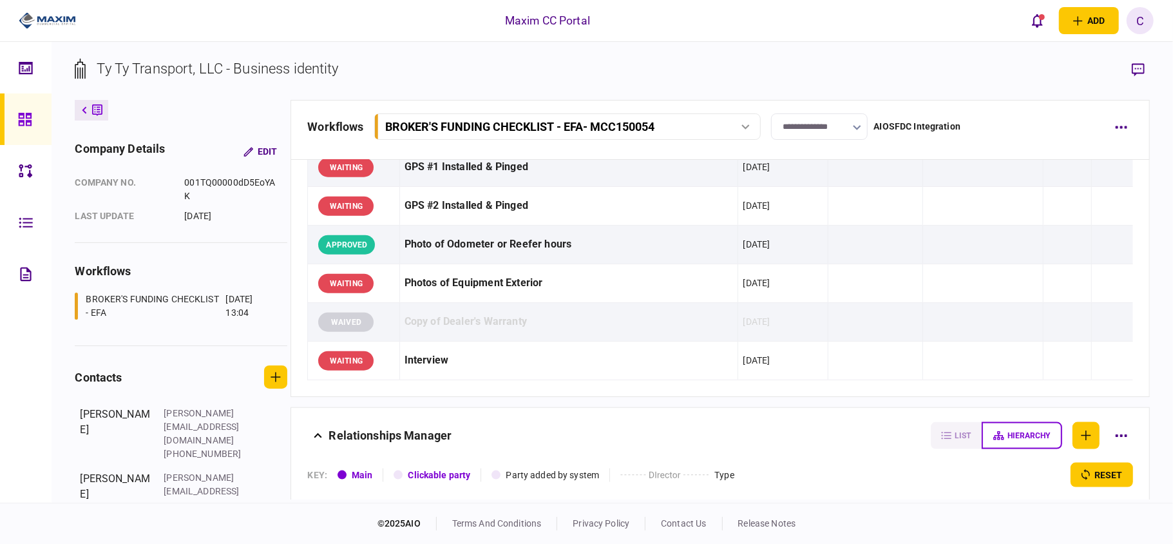
scroll to position [1117, 0]
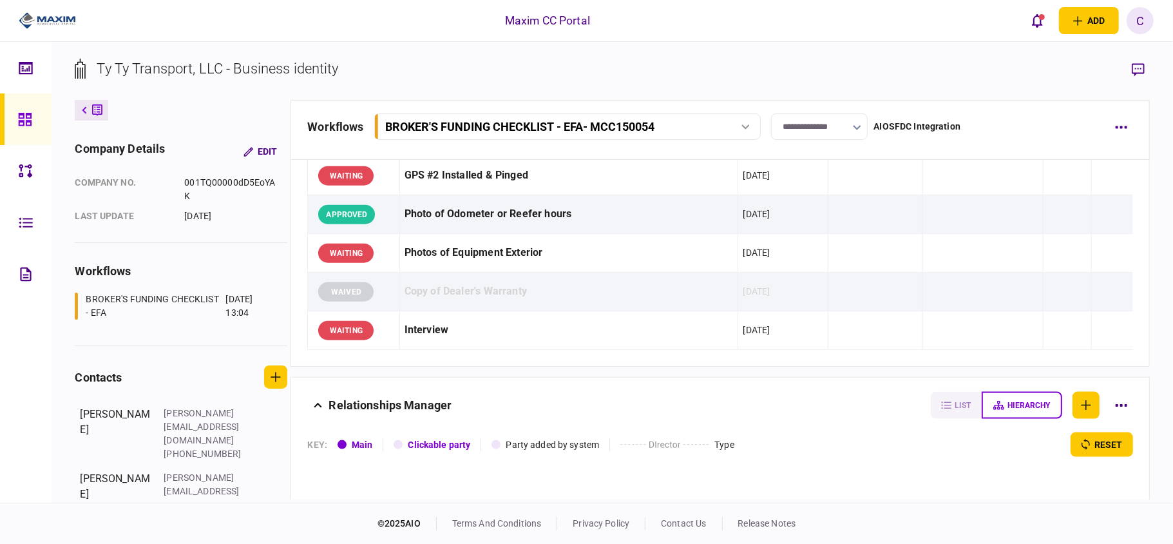
click at [823, 122] on input "**********" at bounding box center [819, 126] width 97 height 26
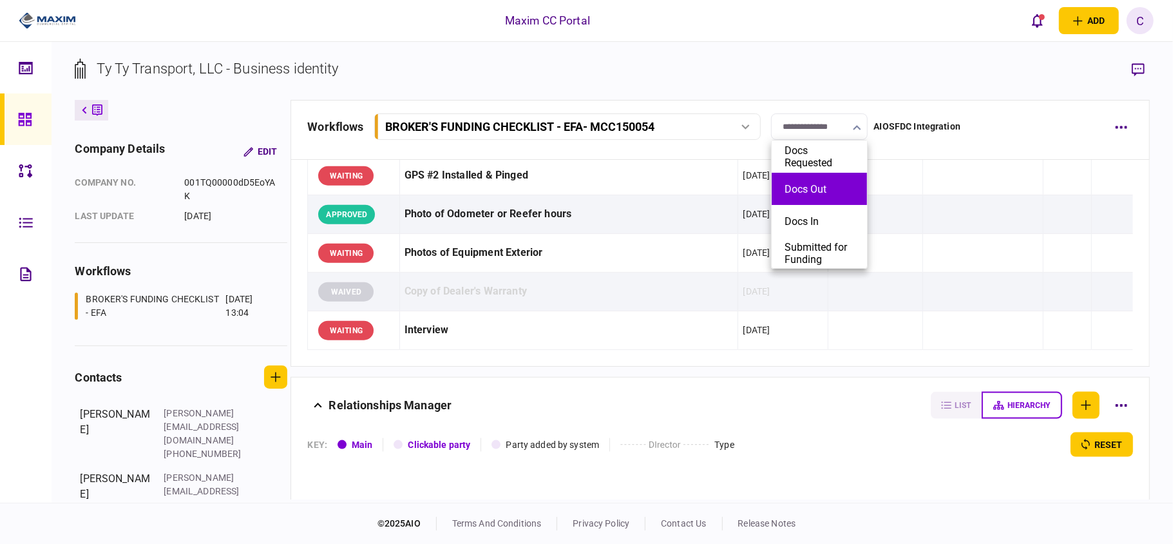
click at [809, 184] on button "Docs Out" at bounding box center [820, 189] width 70 height 12
type input "********"
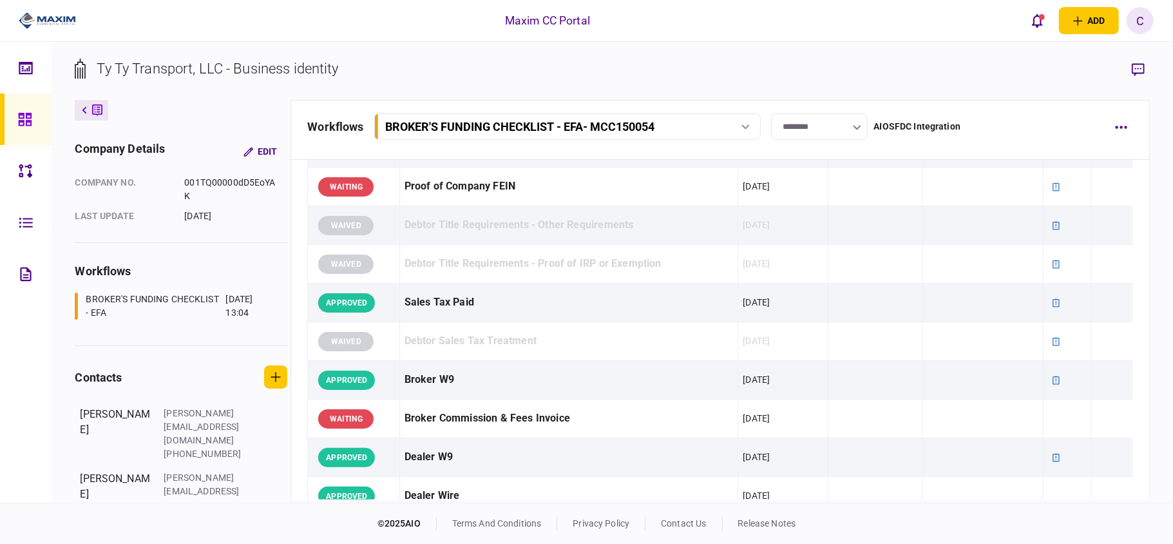
scroll to position [0, 0]
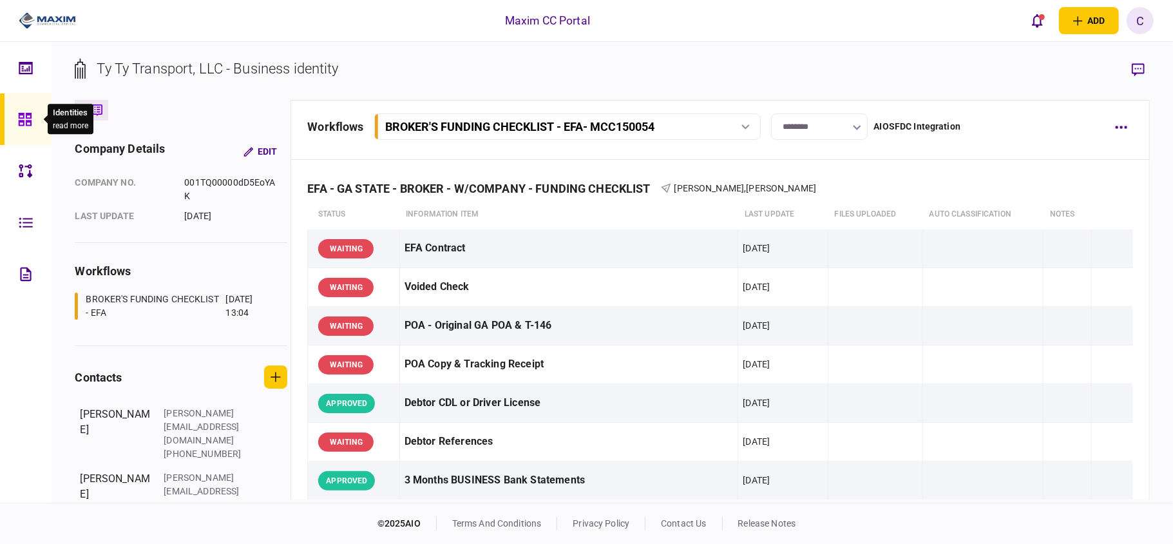
click at [18, 122] on icon at bounding box center [25, 119] width 14 height 15
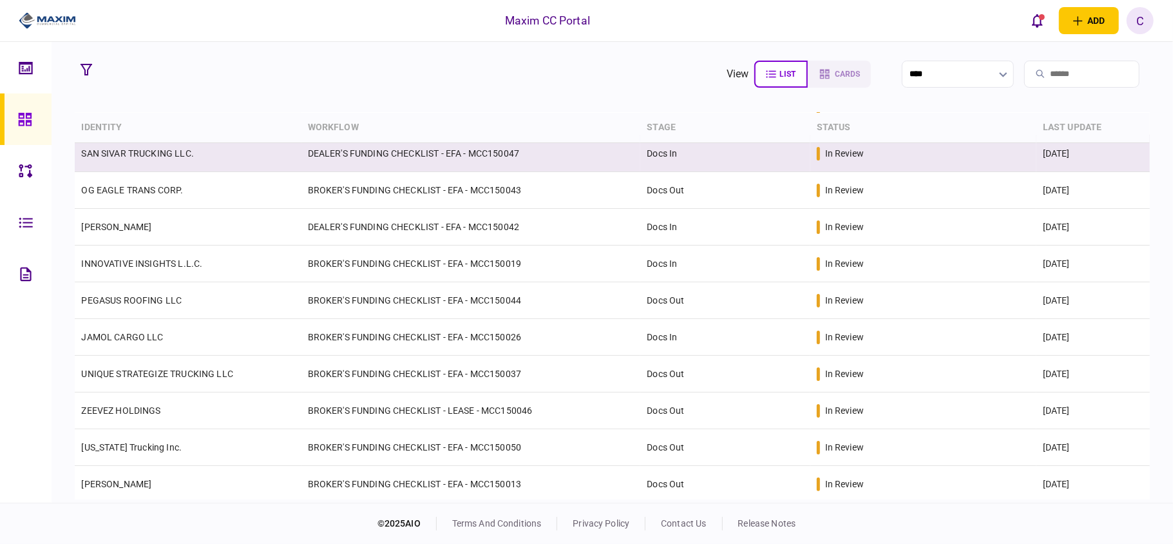
scroll to position [158, 0]
